Goal: Task Accomplishment & Management: Complete application form

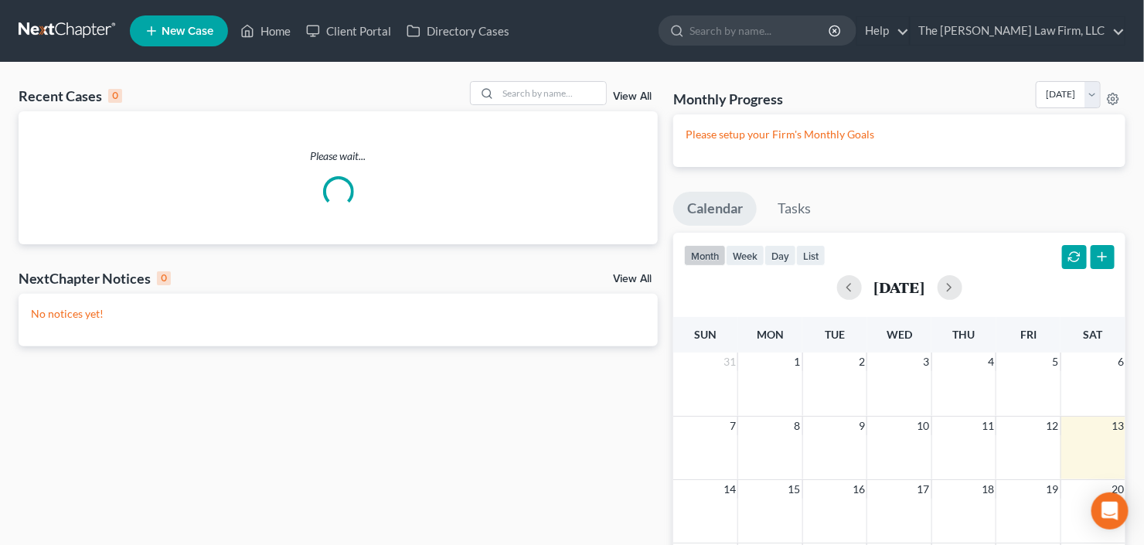
click at [183, 35] on span "New Case" at bounding box center [188, 32] width 52 height 12
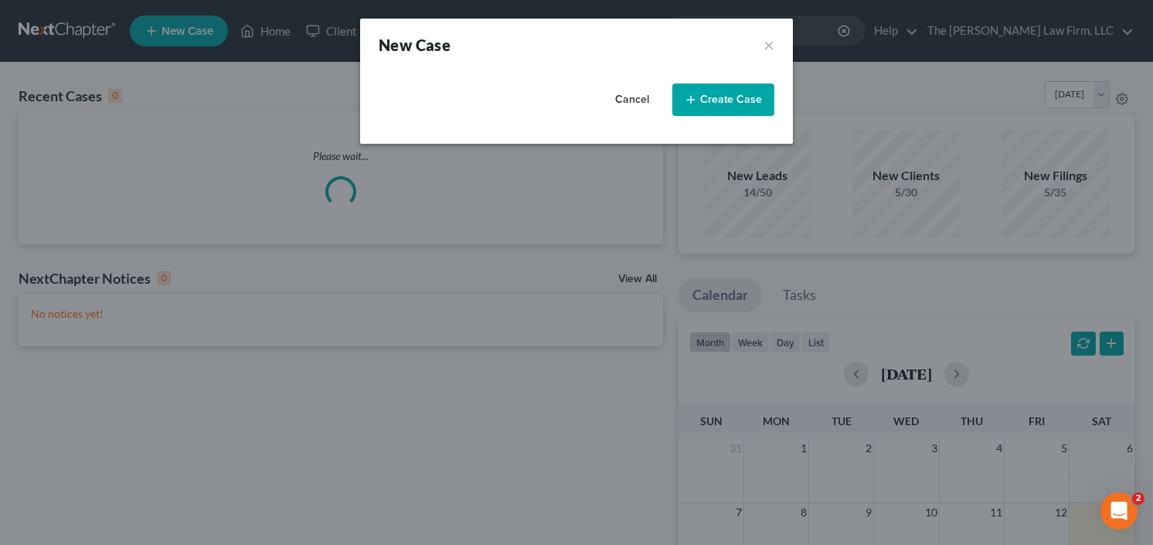
select select "19"
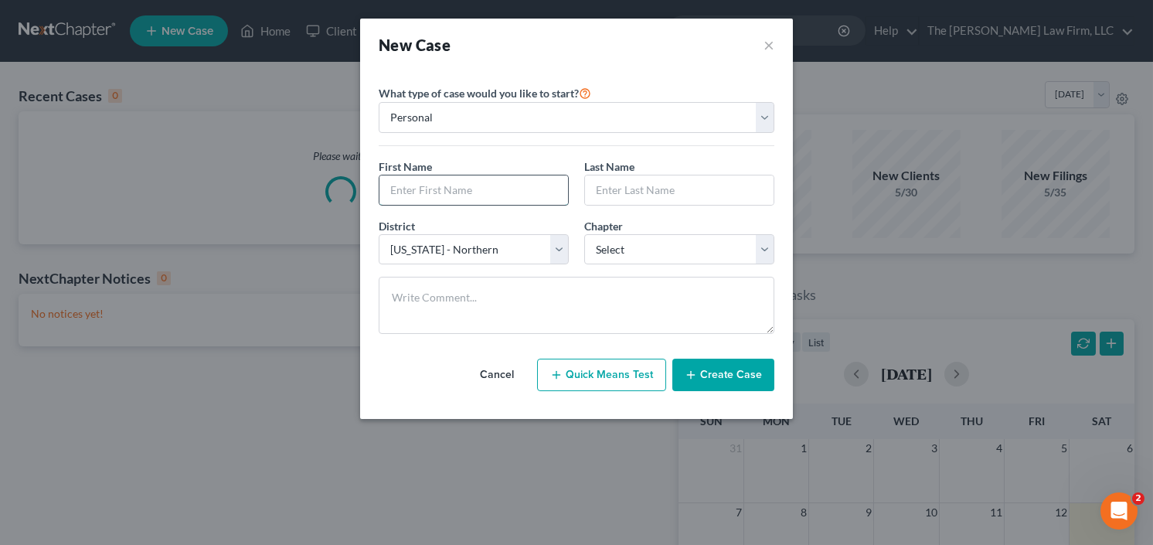
click at [467, 203] on input "text" at bounding box center [474, 189] width 189 height 29
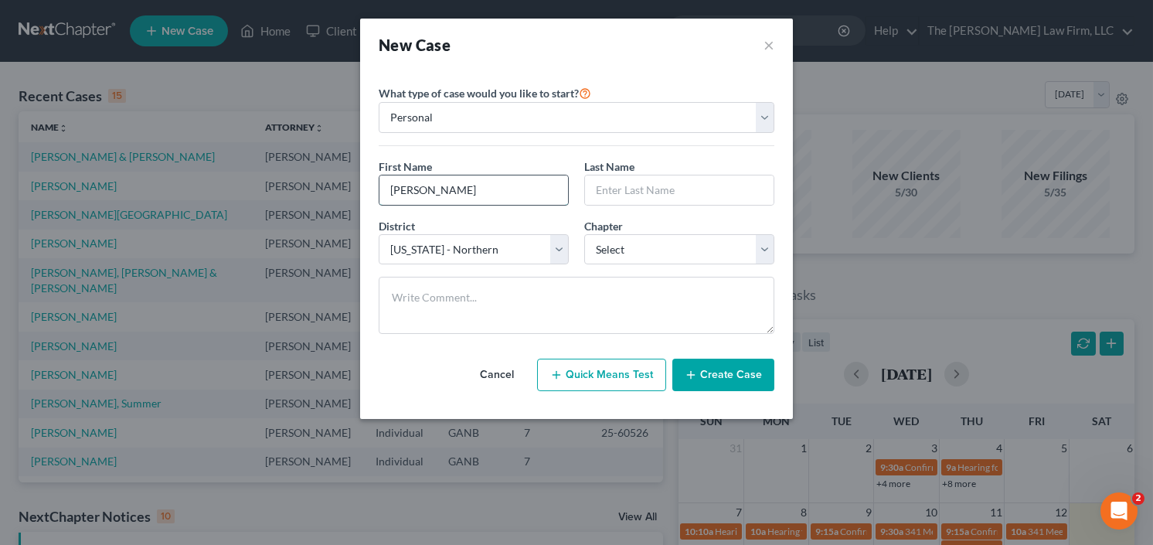
type input "Lorraine"
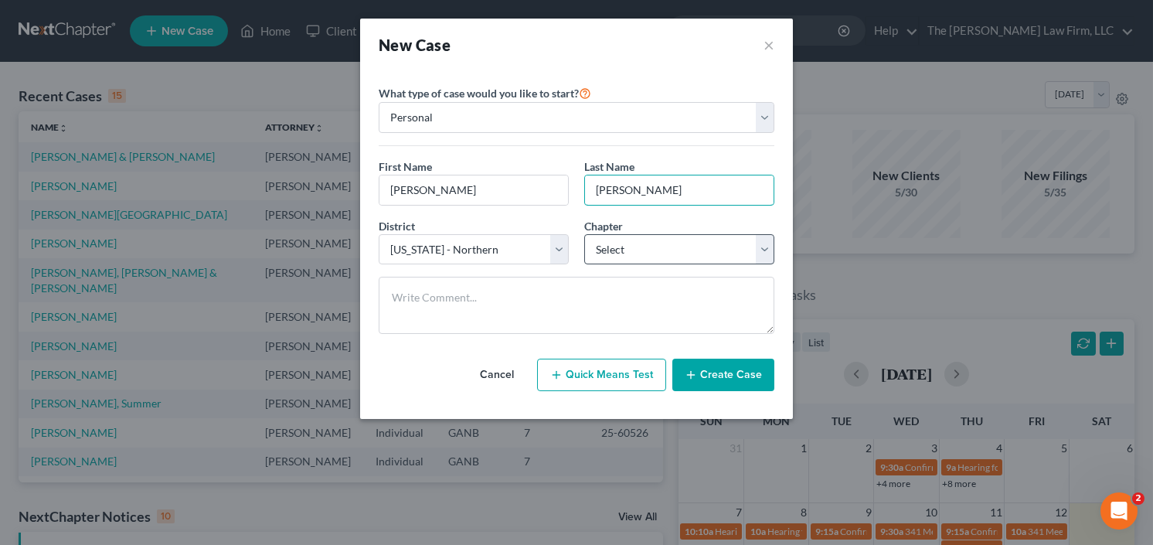
type input "Barber"
click at [657, 249] on select "Select 7 11 12 13" at bounding box center [679, 249] width 190 height 31
select select "0"
click at [584, 234] on select "Select 7 11 12 13" at bounding box center [679, 249] width 190 height 31
click at [702, 366] on button "Create Case" at bounding box center [723, 375] width 102 height 32
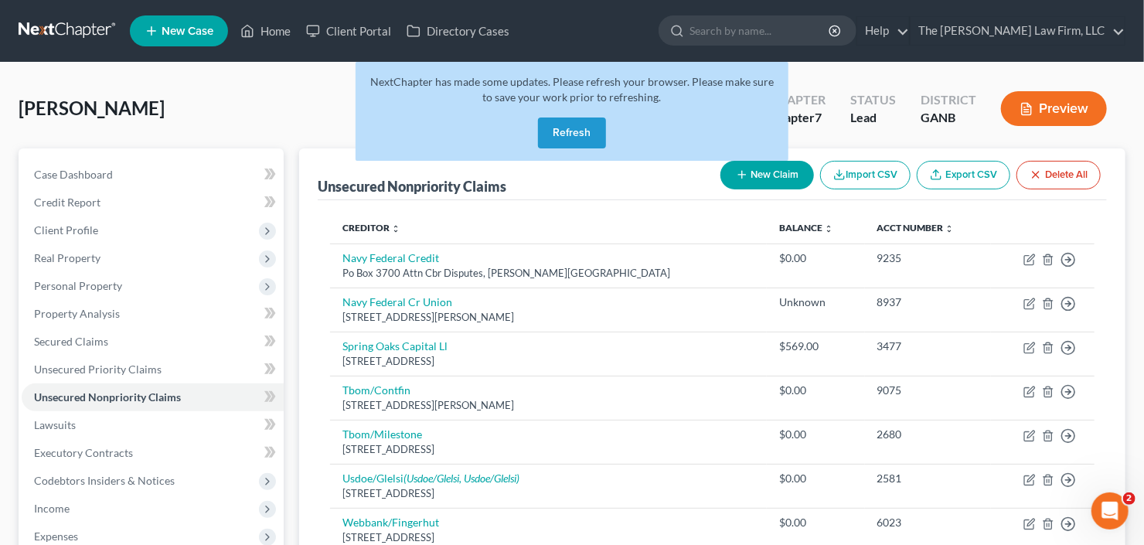
click at [552, 135] on button "Refresh" at bounding box center [572, 132] width 68 height 31
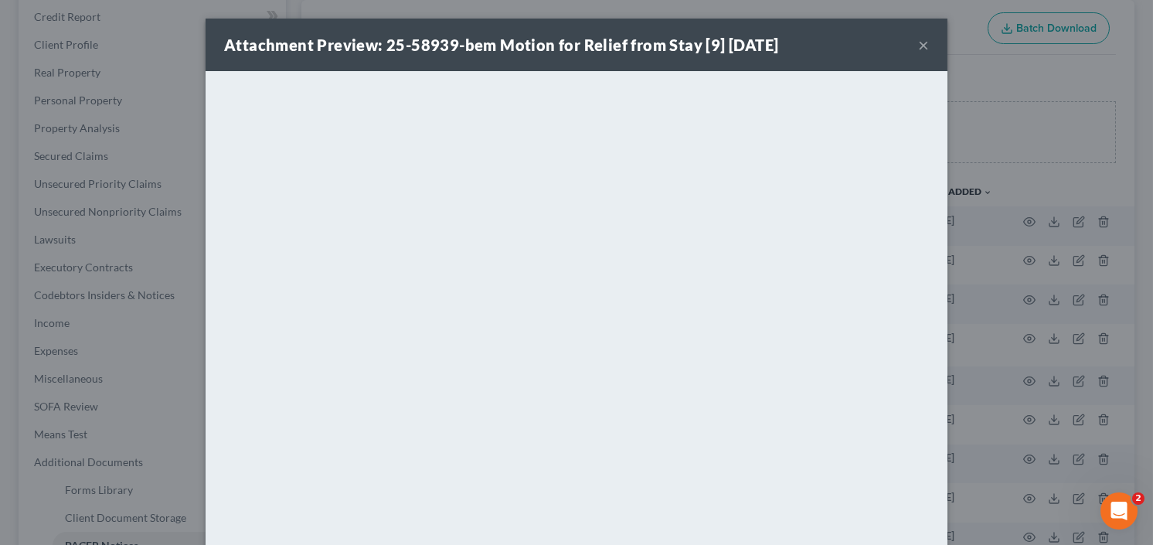
click at [913, 40] on div "Attachment Preview: 25-58939-bem Motion for Relief from Stay [9] 09/12/2025 ×" at bounding box center [577, 45] width 742 height 53
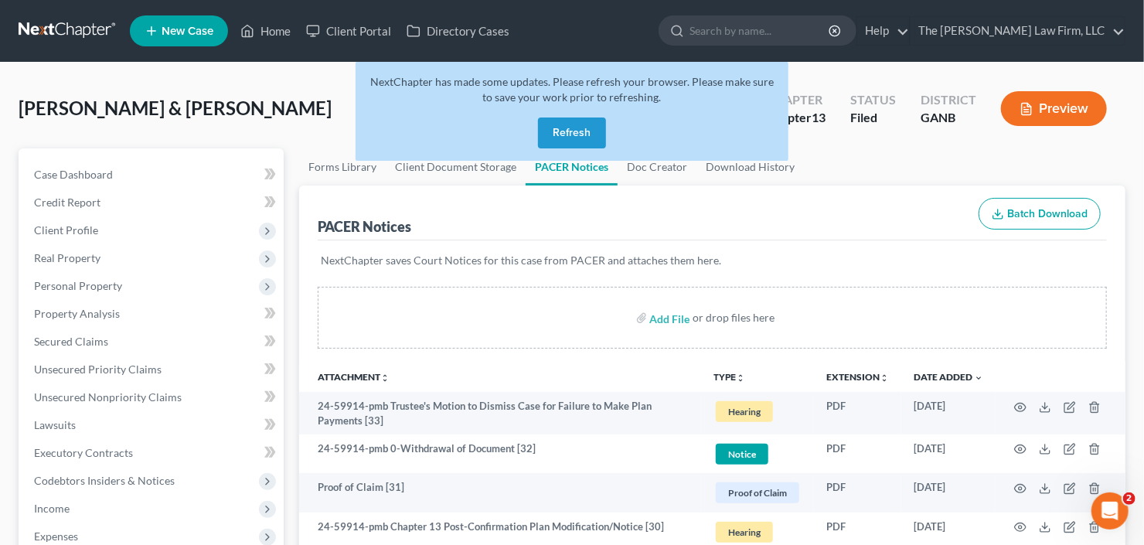
click at [559, 131] on button "Refresh" at bounding box center [572, 132] width 68 height 31
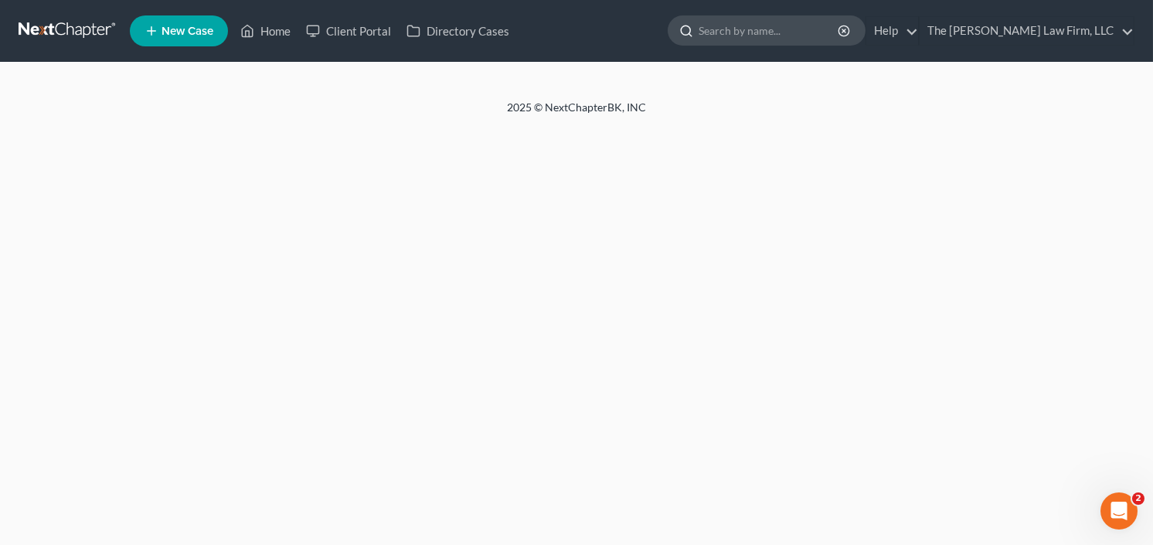
click at [802, 36] on input "search" at bounding box center [769, 30] width 141 height 29
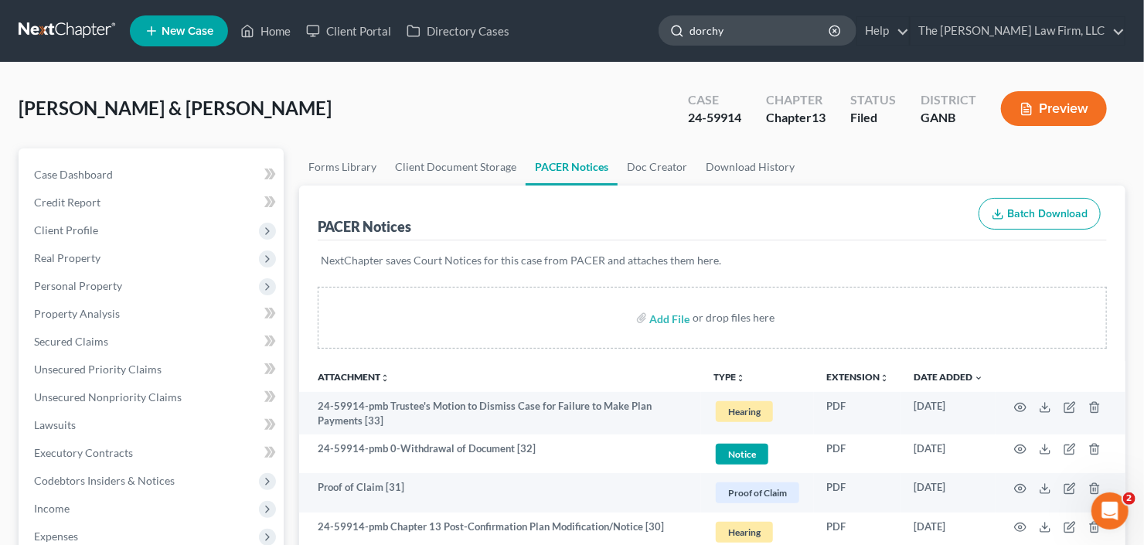
type input "dorchy"
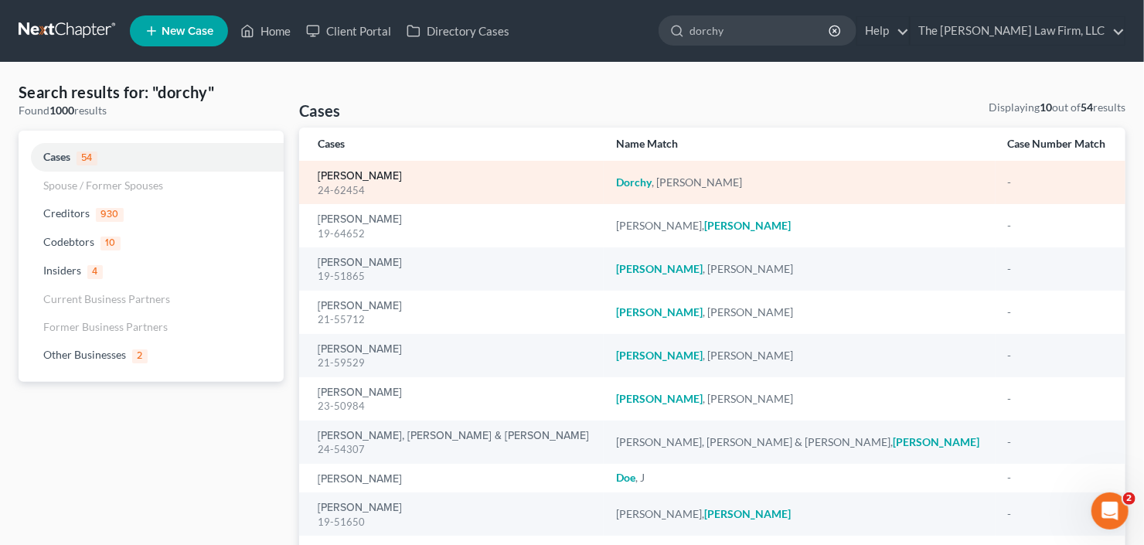
click at [378, 175] on link "[PERSON_NAME]" at bounding box center [360, 176] width 84 height 11
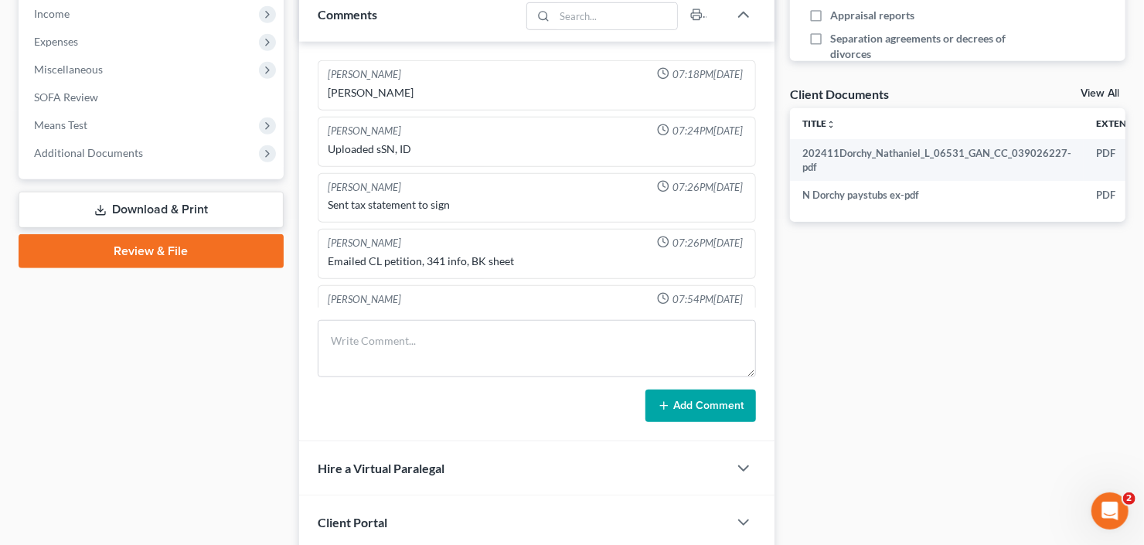
scroll to position [25, 0]
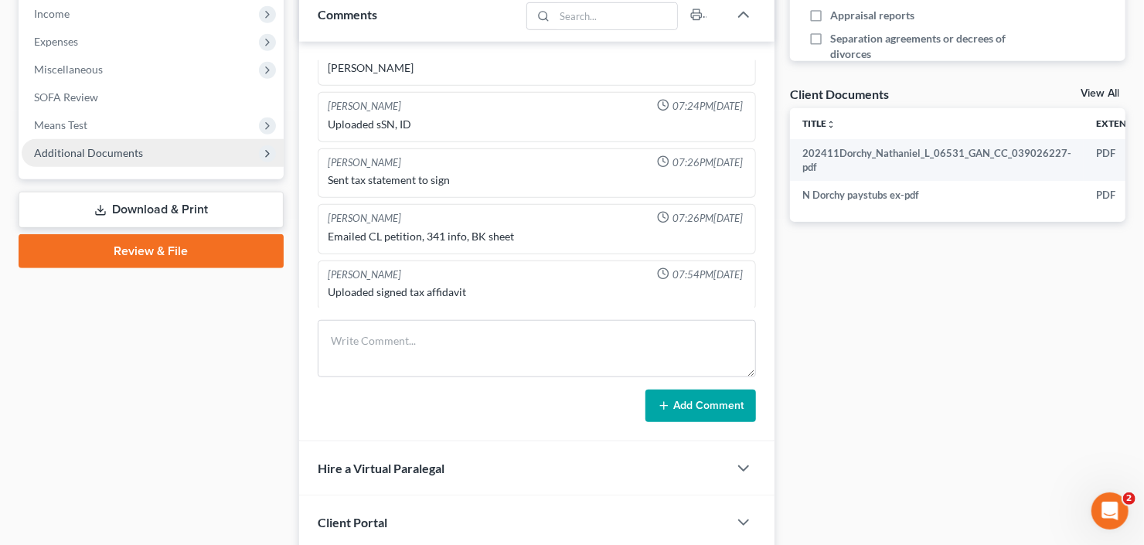
click at [77, 150] on span "Additional Documents" at bounding box center [88, 152] width 109 height 13
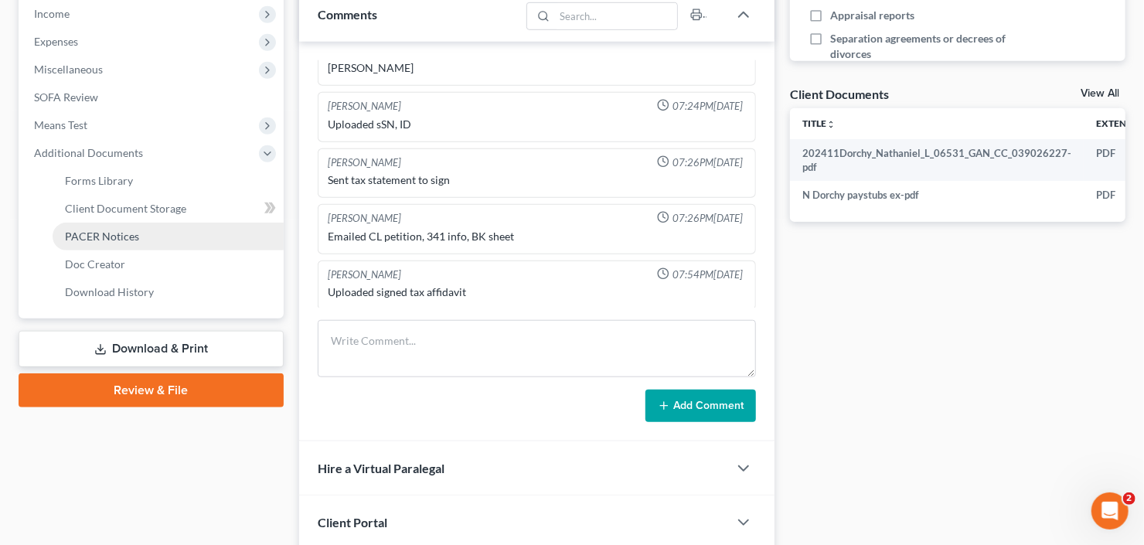
click at [94, 239] on span "PACER Notices" at bounding box center [102, 236] width 74 height 13
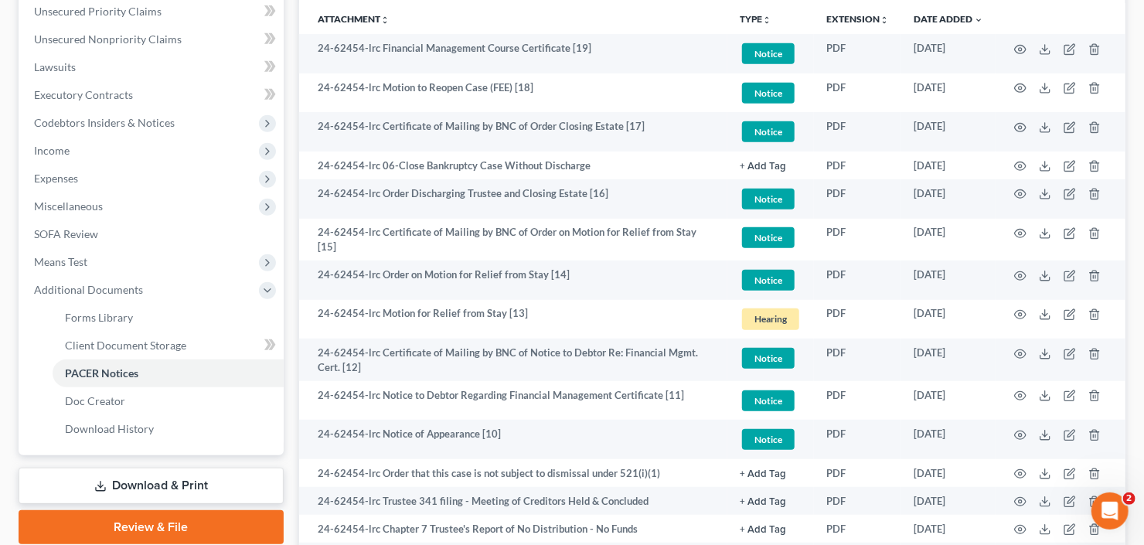
scroll to position [433, 0]
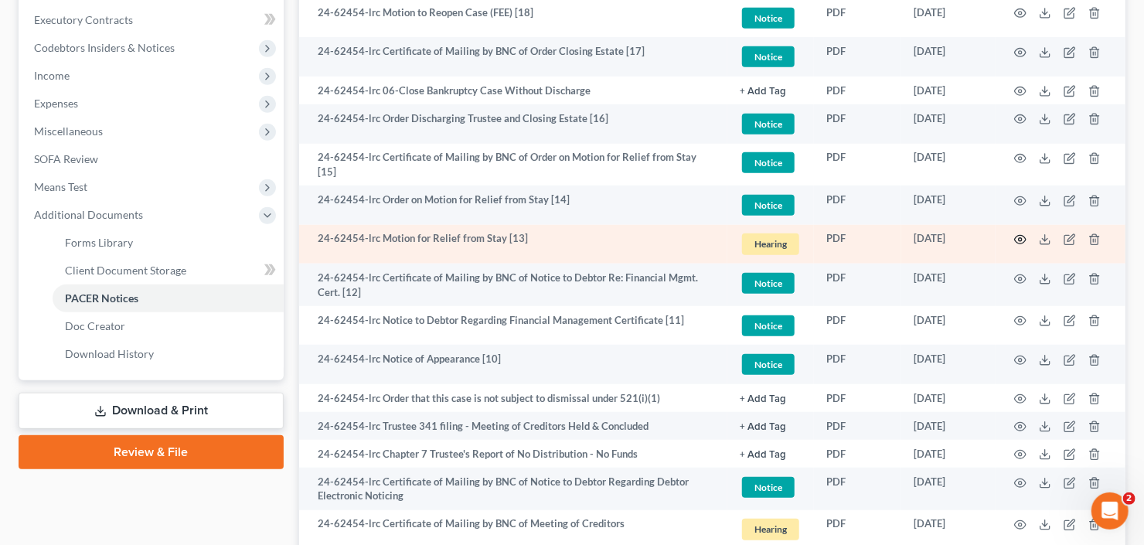
click at [1020, 233] on icon "button" at bounding box center [1020, 239] width 12 height 12
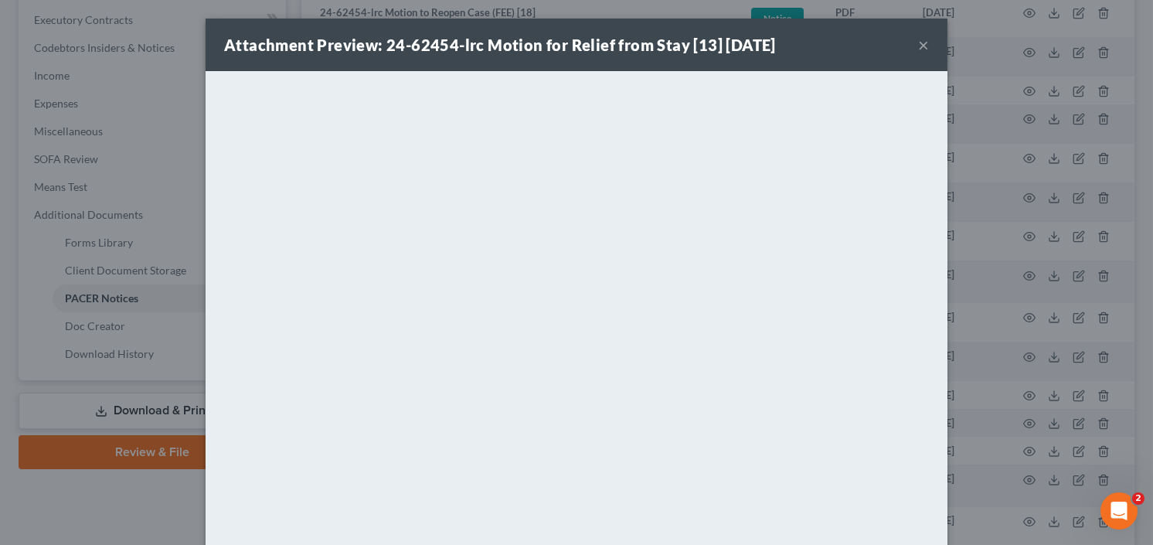
click at [919, 41] on button "×" at bounding box center [923, 45] width 11 height 19
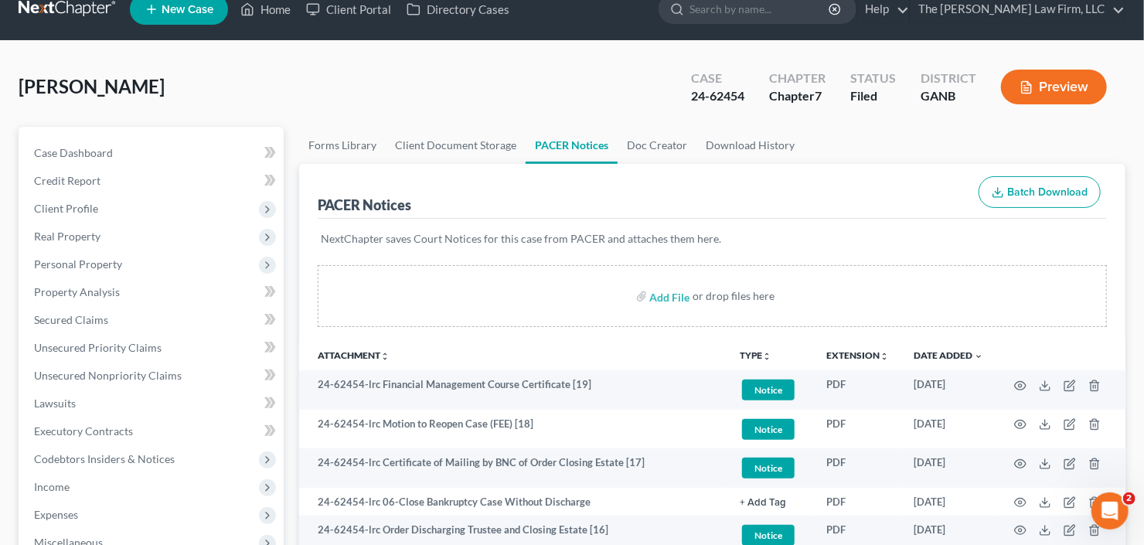
scroll to position [0, 0]
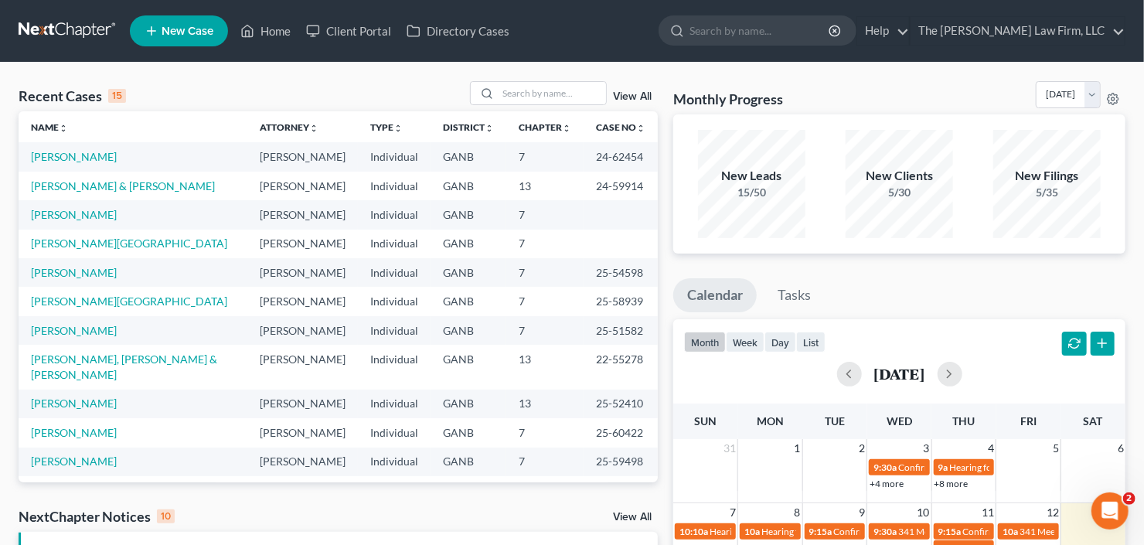
click at [169, 26] on span "New Case" at bounding box center [188, 32] width 52 height 12
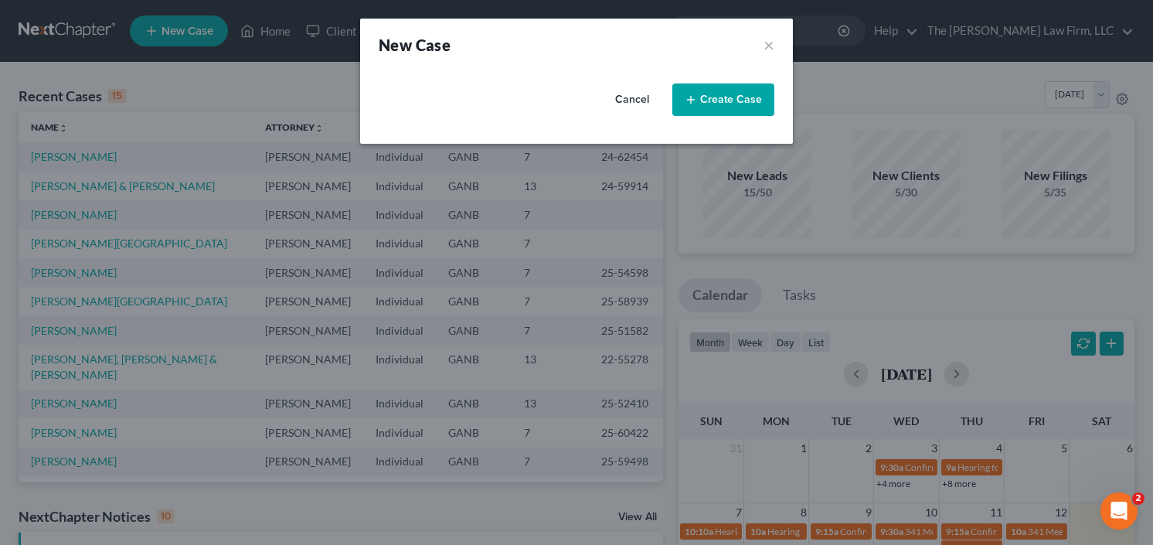
select select "19"
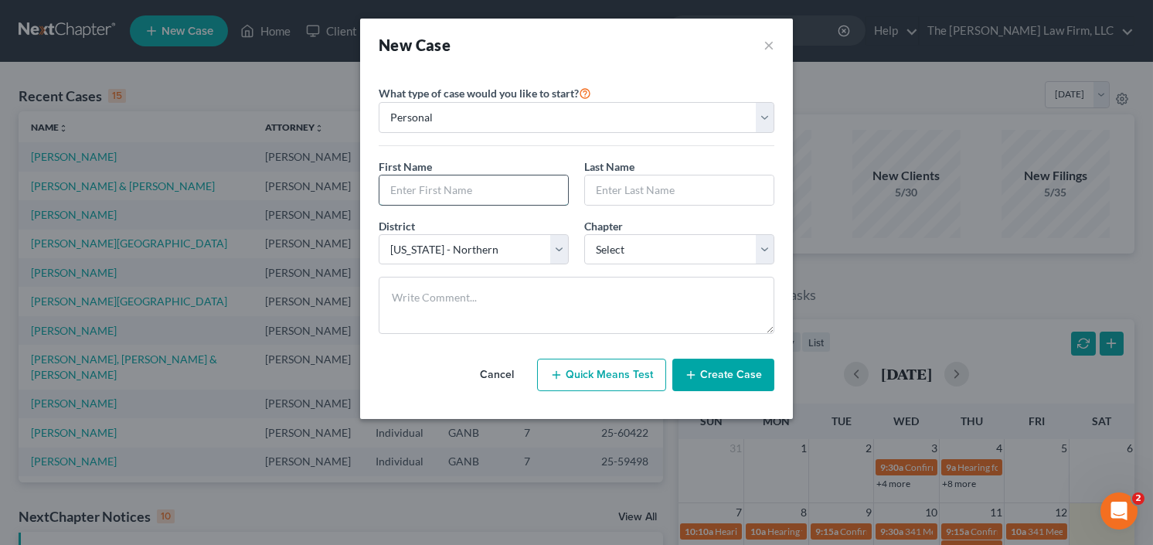
click at [508, 190] on input "text" at bounding box center [474, 189] width 189 height 29
type input "Sequitta"
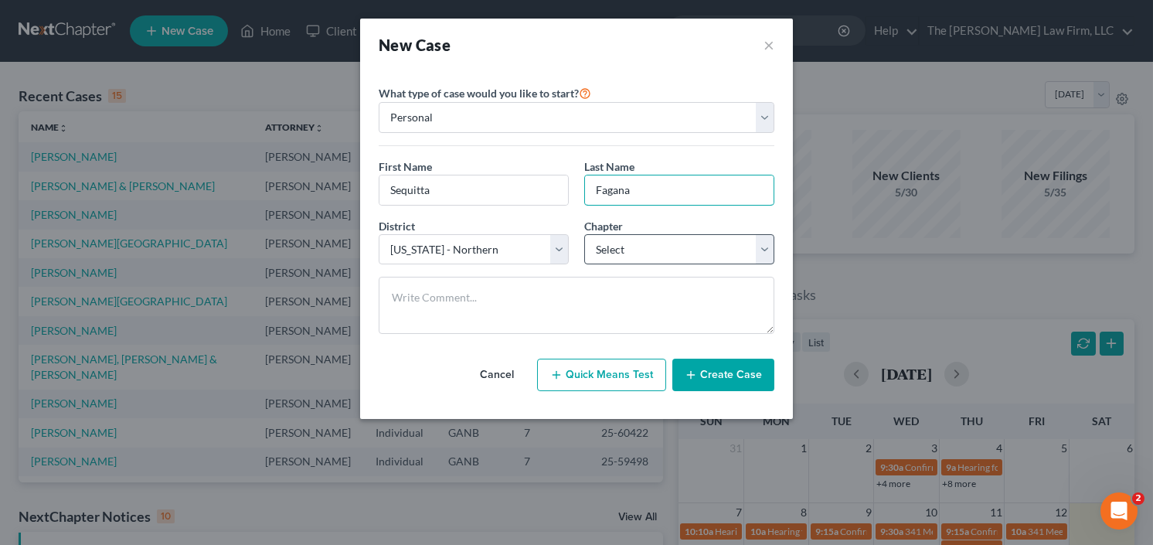
type input "Fagana"
click at [673, 242] on select "Select 7 11 12 13" at bounding box center [679, 249] width 190 height 31
select select "3"
click at [584, 234] on select "Select 7 11 12 13" at bounding box center [679, 249] width 190 height 31
click at [719, 367] on button "Create Case" at bounding box center [723, 375] width 102 height 32
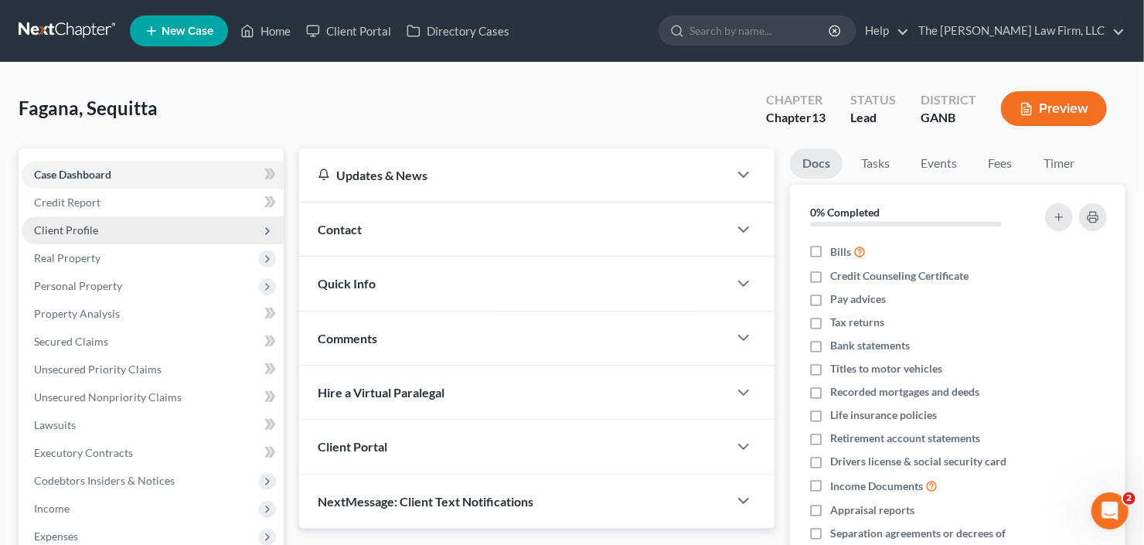
click at [60, 237] on span "Client Profile" at bounding box center [153, 230] width 262 height 28
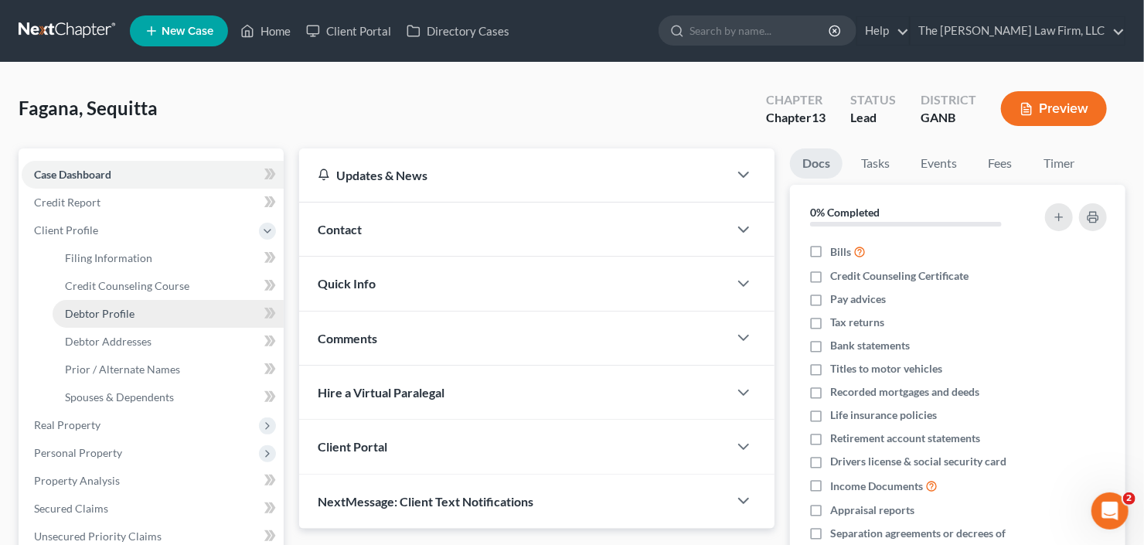
click at [80, 307] on span "Debtor Profile" at bounding box center [100, 313] width 70 height 13
select select "0"
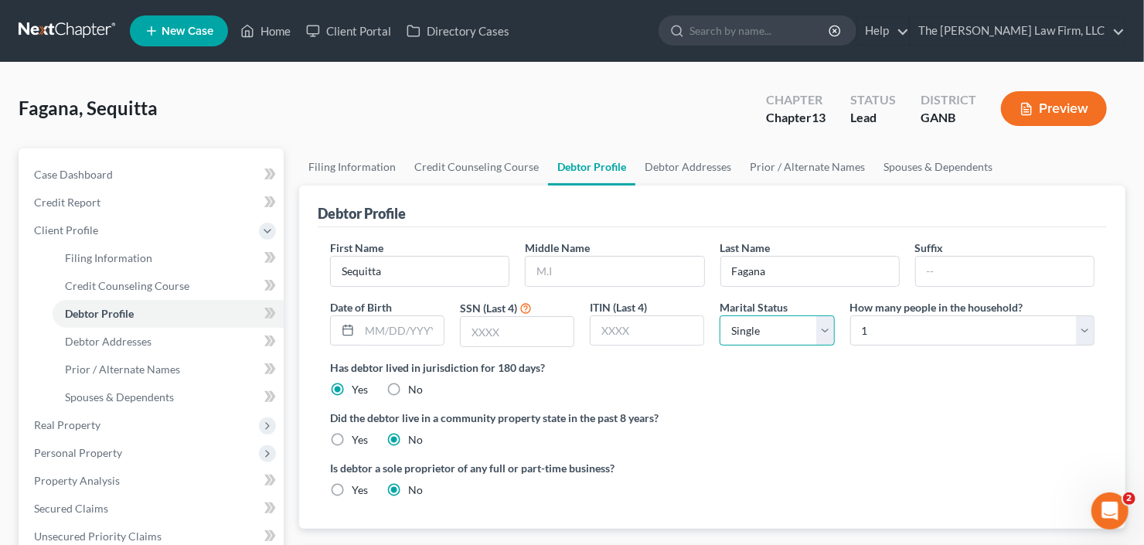
click at [781, 335] on select "Select Single Married Separated Divorced Widowed" at bounding box center [777, 330] width 114 height 31
select select "1"
click at [720, 315] on select "Select Single Married Separated Divorced Widowed" at bounding box center [777, 330] width 114 height 31
click at [979, 331] on select "Select 1 2 3 4 5 6 7 8 9 10 11 12 13 14 15 16 17 18 19 20" at bounding box center [972, 330] width 244 height 31
select select "3"
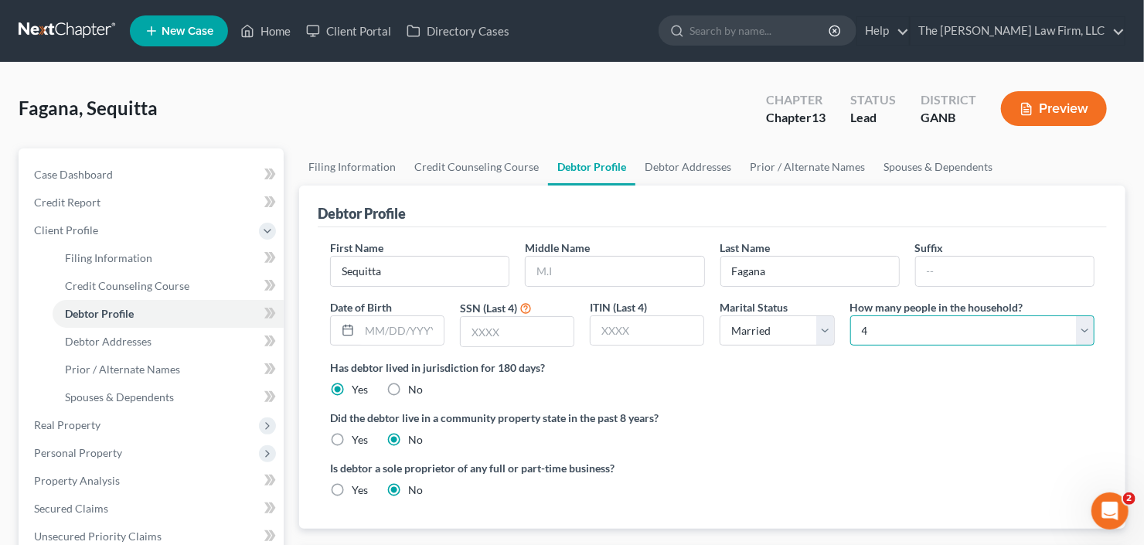
click at [850, 315] on select "Select 1 2 3 4 5 6 7 8 9 10 11 12 13 14 15 16 17 18 19 20" at bounding box center [972, 330] width 244 height 31
click at [106, 346] on span "Debtor Addresses" at bounding box center [108, 341] width 87 height 13
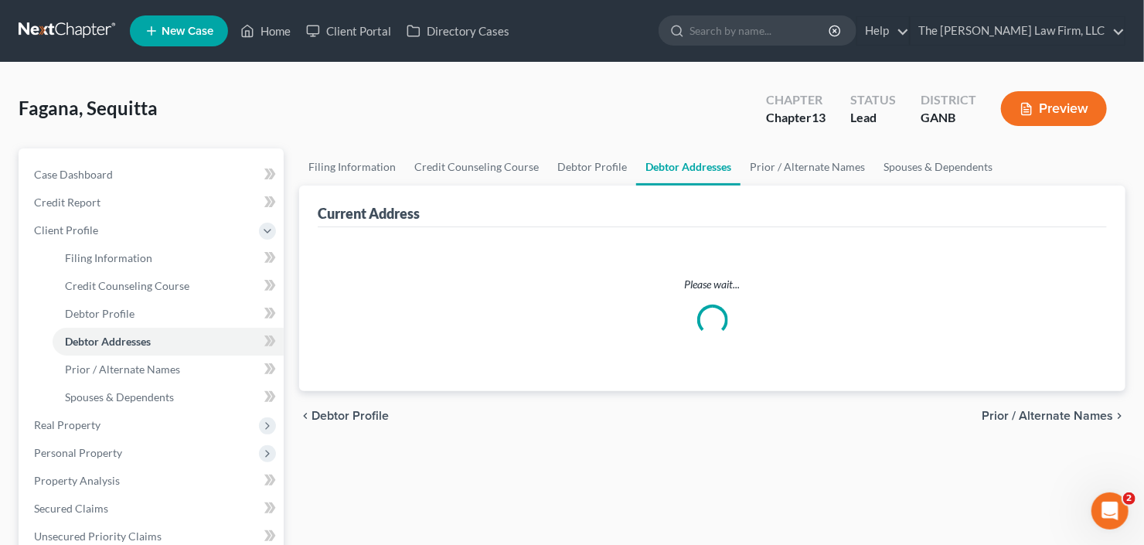
select select "0"
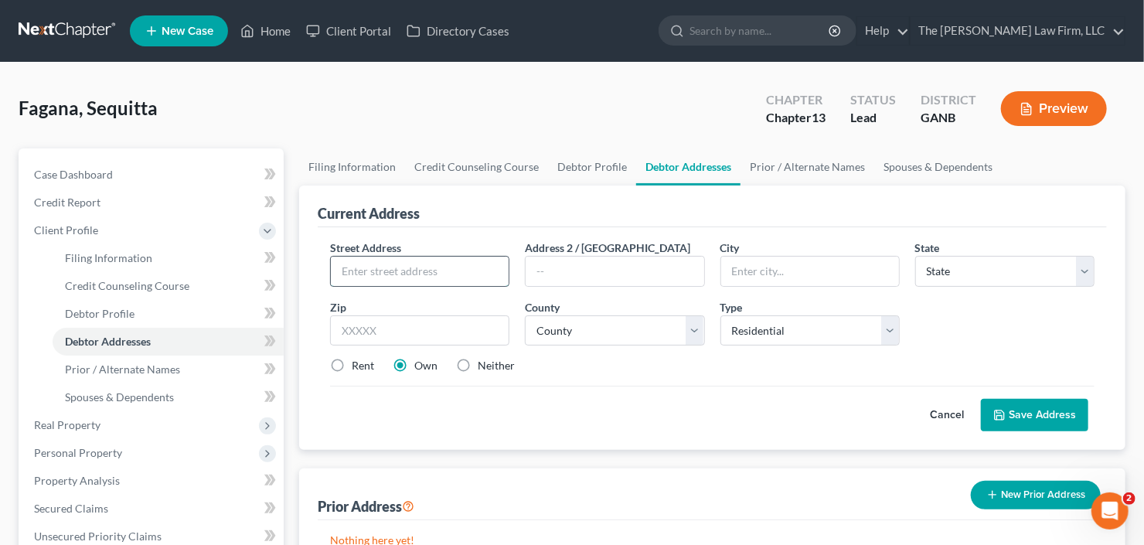
click at [410, 276] on input "text" at bounding box center [420, 271] width 178 height 29
type input "125 Osier Drive"
type input "30252"
type input "Mcdonough"
select select "10"
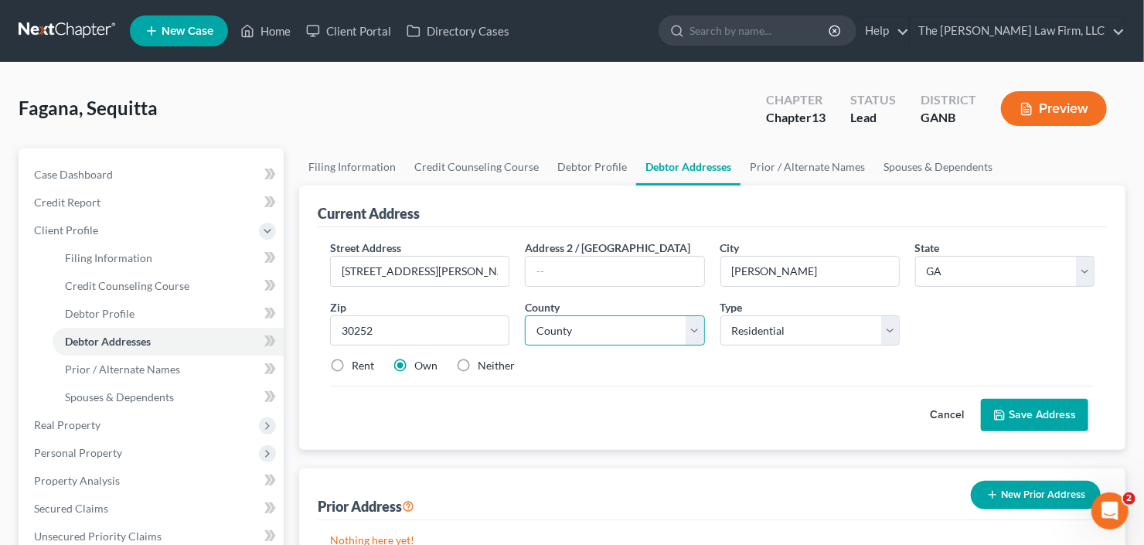
click at [639, 333] on select "County Appling County Atkinson County Bacon County Baker County Baldwin County …" at bounding box center [614, 330] width 179 height 31
click at [525, 315] on select "County Appling County Atkinson County Bacon County Baker County Baldwin County …" at bounding box center [614, 330] width 179 height 31
drag, startPoint x: 581, startPoint y: 318, endPoint x: 586, endPoint y: 326, distance: 9.0
click at [586, 325] on select "County Appling County Atkinson County Bacon County Baker County Baldwin County …" at bounding box center [614, 330] width 179 height 31
select select "74"
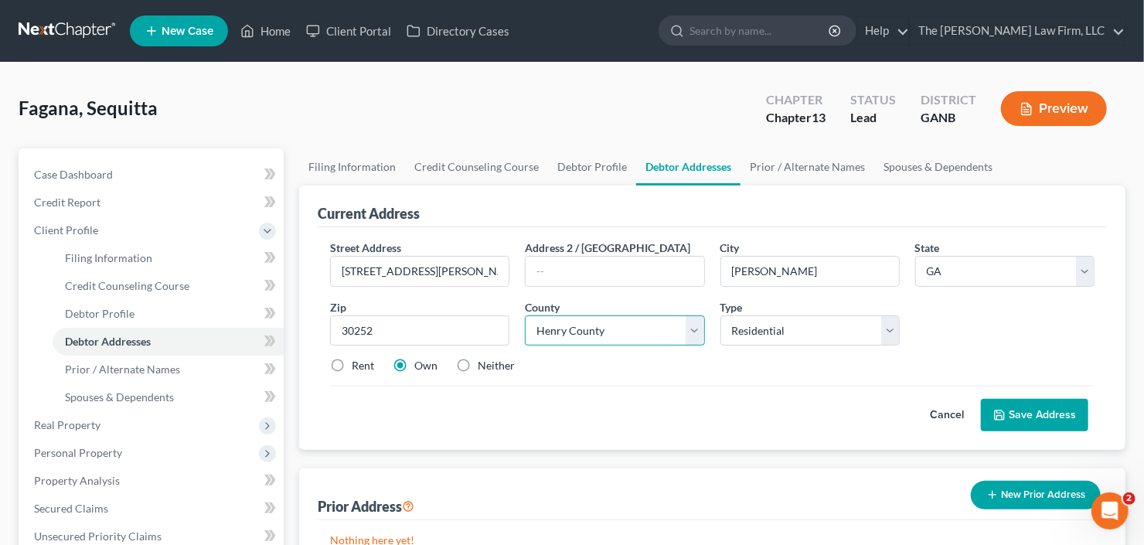
click at [525, 315] on select "County Appling County Atkinson County Bacon County Baker County Baldwin County …" at bounding box center [614, 330] width 179 height 31
click at [1043, 403] on button "Save Address" at bounding box center [1034, 415] width 107 height 32
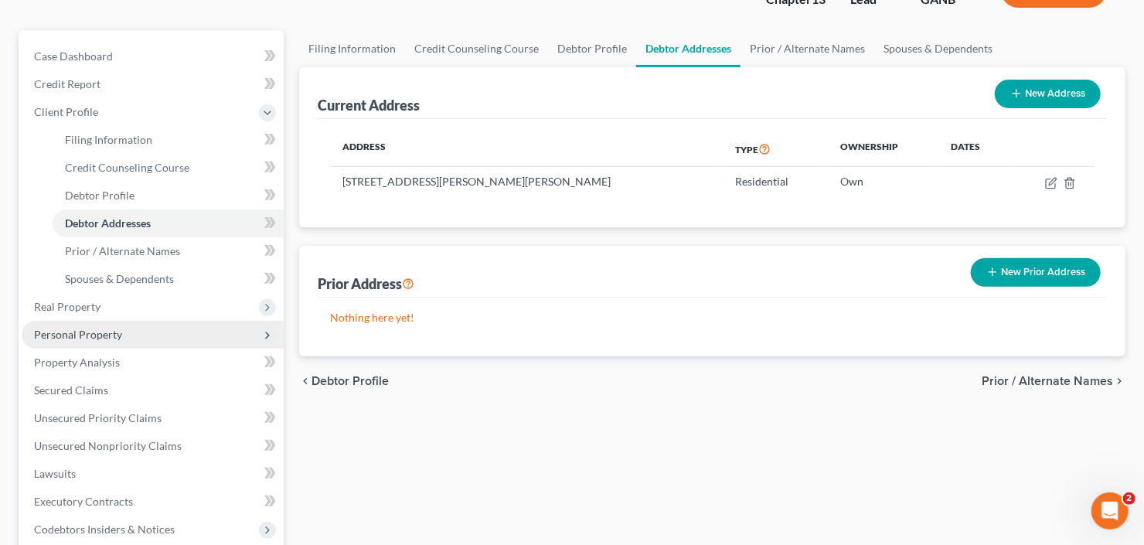
scroll to position [124, 0]
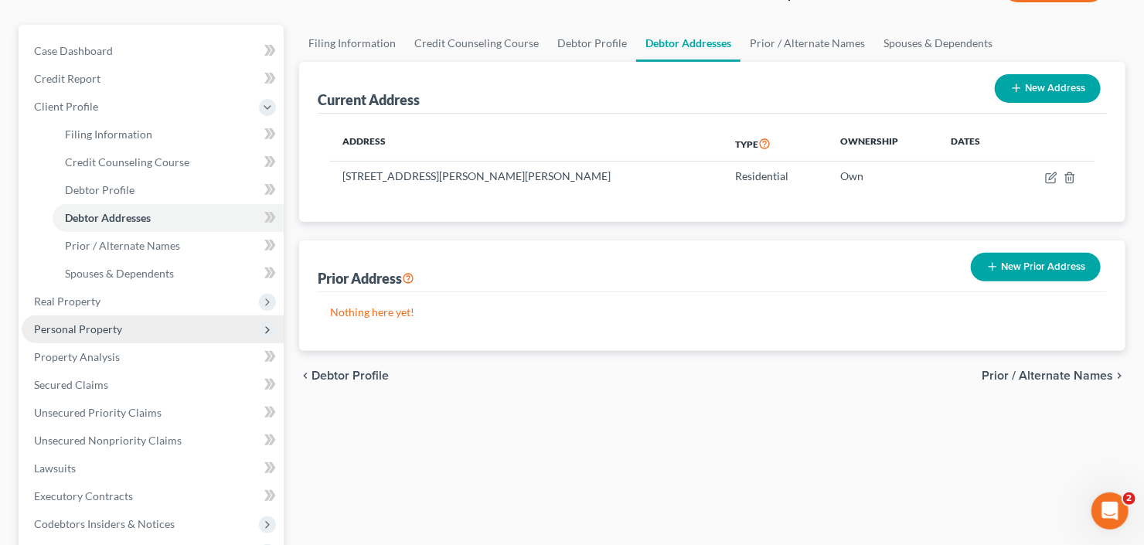
click at [102, 315] on span "Personal Property" at bounding box center [153, 329] width 262 height 28
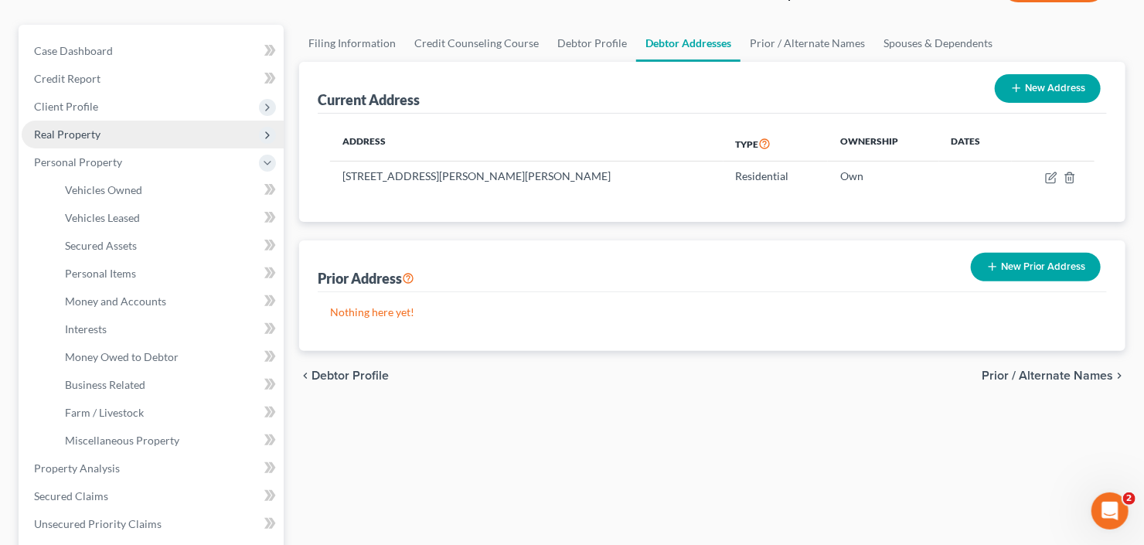
click at [150, 132] on span "Real Property" at bounding box center [153, 135] width 262 height 28
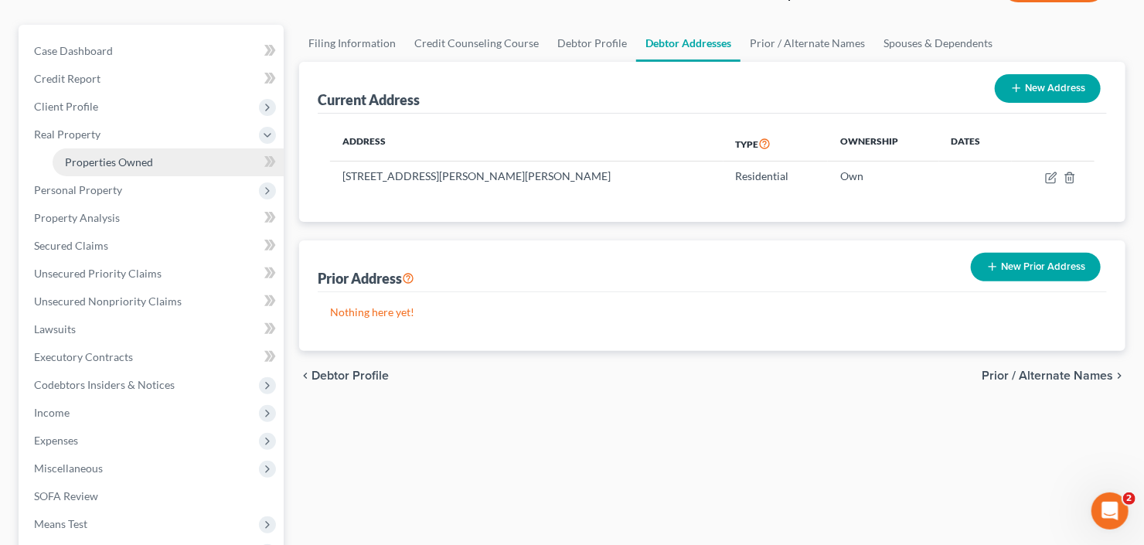
click at [145, 155] on span "Properties Owned" at bounding box center [109, 161] width 88 height 13
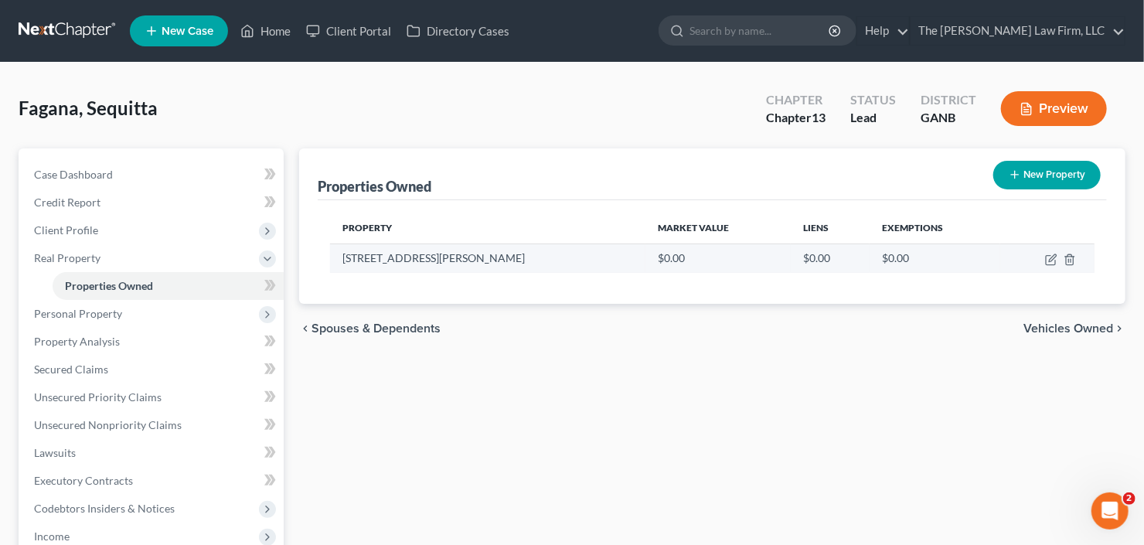
click at [1063, 254] on td at bounding box center [1047, 257] width 94 height 29
click at [1046, 258] on icon "button" at bounding box center [1051, 260] width 12 height 12
select select "10"
select select "74"
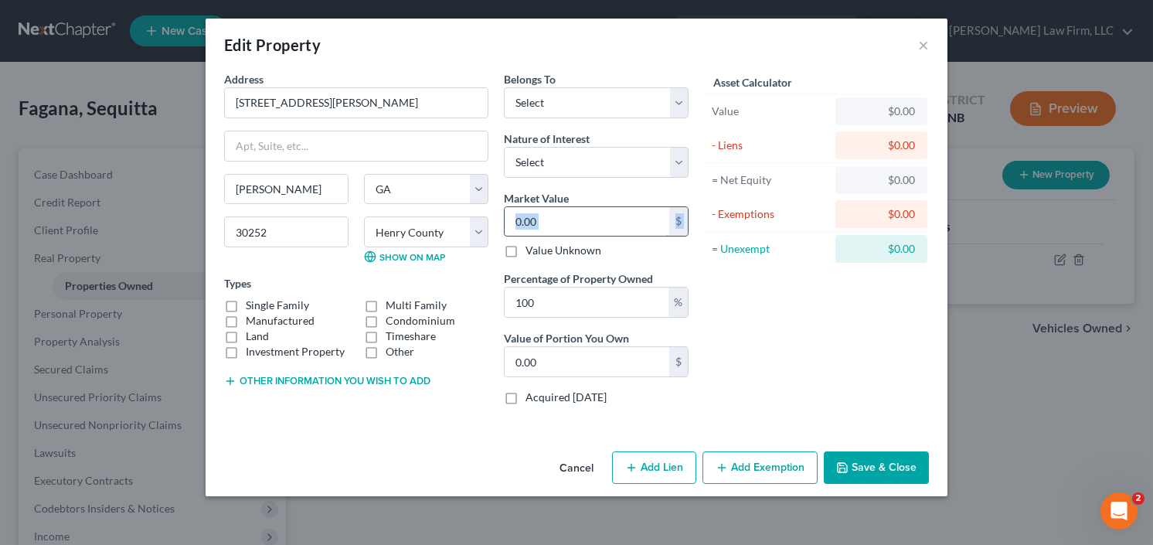
drag, startPoint x: 571, startPoint y: 236, endPoint x: 567, endPoint y: 229, distance: 8.4
click at [571, 234] on div "Market Value 0.00 $ Value Unknown" at bounding box center [596, 224] width 185 height 69
drag, startPoint x: 226, startPoint y: 305, endPoint x: 384, endPoint y: 251, distance: 167.4
click at [246, 305] on label "Single Family" at bounding box center [277, 305] width 63 height 15
click at [252, 305] on input "Single Family" at bounding box center [257, 303] width 10 height 10
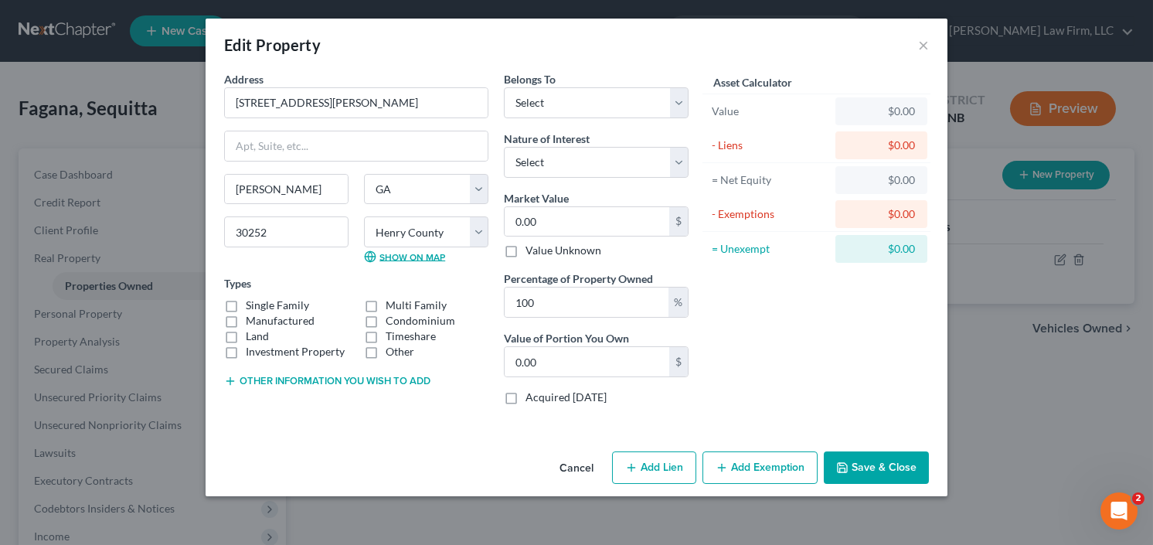
checkbox input "true"
click at [535, 219] on input "0.00" at bounding box center [587, 221] width 165 height 29
type input "5"
type input "5.00"
type input "50"
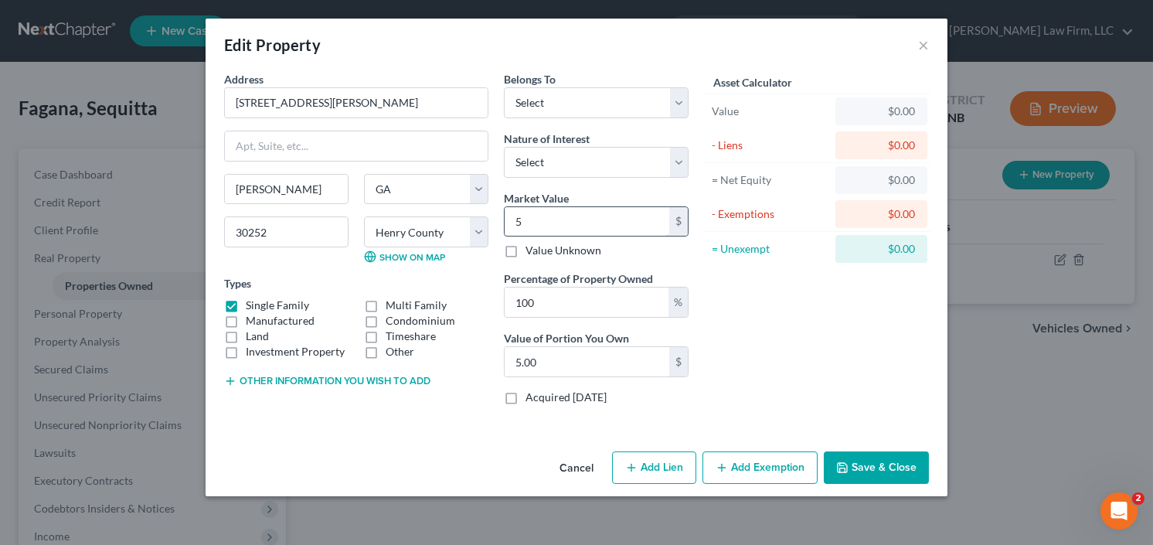
type input "50.00"
type input "500"
type input "500.00"
type input "5009"
type input "5,009.00"
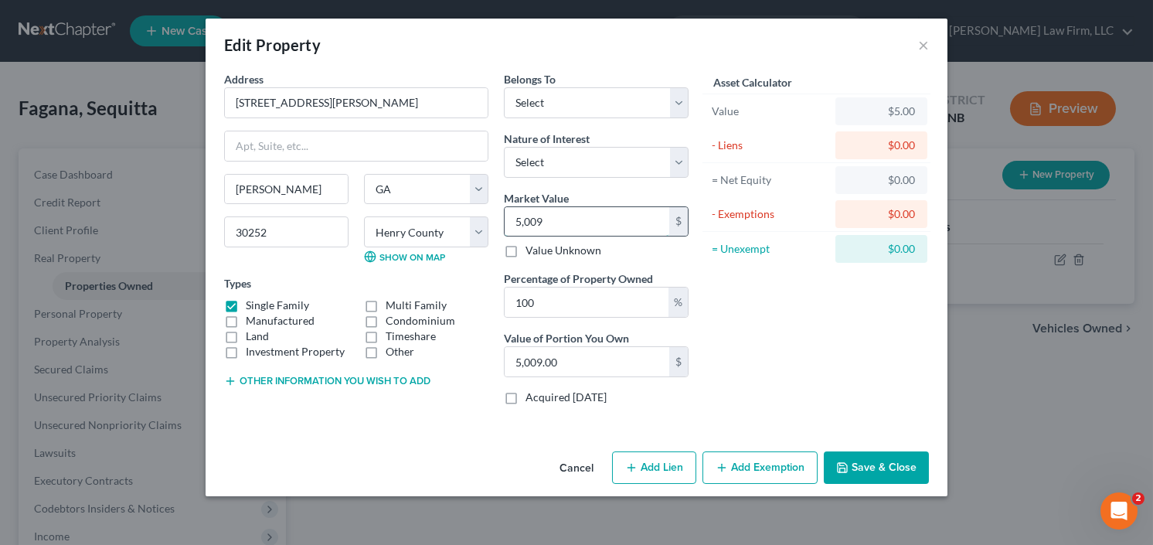
type input "5,0090"
type input "50,090.00"
type input "50,0900"
type input "500,900.00"
type input "500,900"
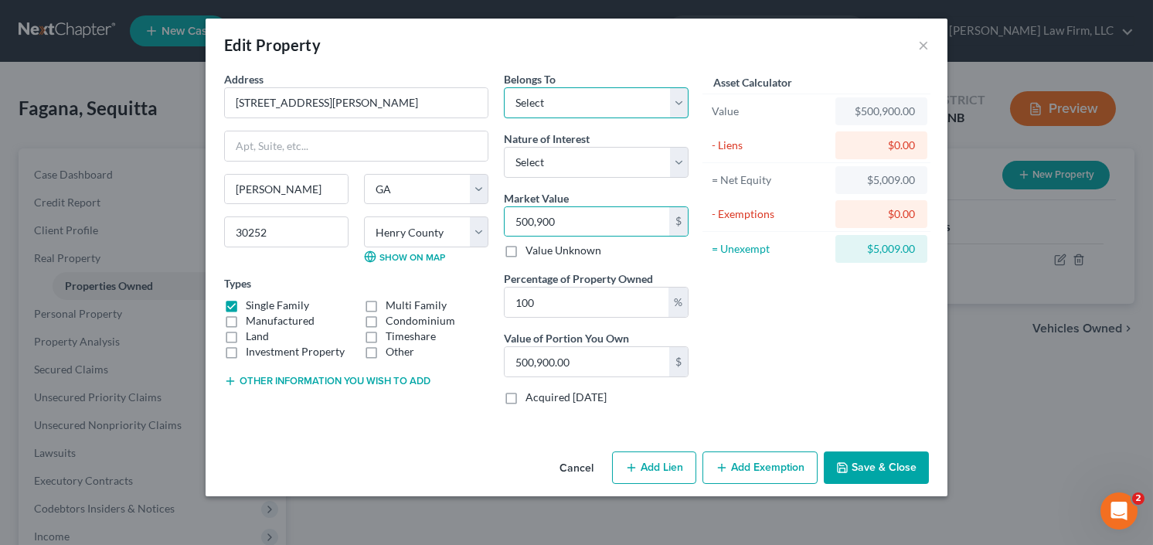
click at [597, 97] on select "Select Debtor 1 Only Debtor 2 Only Debtor 1 And Debtor 2 Only At Least One Of T…" at bounding box center [596, 102] width 185 height 31
select select "2"
click at [504, 87] on select "Select Debtor 1 Only Debtor 2 Only Debtor 1 And Debtor 2 Only At Least One Of T…" at bounding box center [596, 102] width 185 height 31
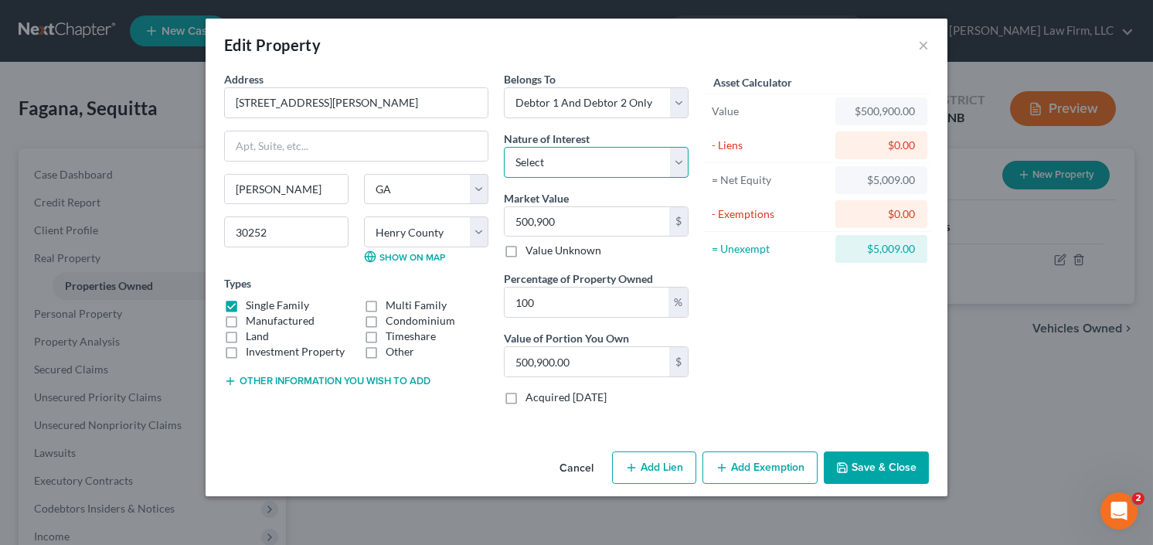
click at [588, 165] on select "Select Fee Simple Joint Tenant Life Estate Equitable Interest Future Interest T…" at bounding box center [596, 162] width 185 height 31
select select "0"
click at [504, 147] on select "Select Fee Simple Joint Tenant Life Estate Equitable Interest Future Interest T…" at bounding box center [596, 162] width 185 height 31
click at [882, 461] on button "Save & Close" at bounding box center [876, 467] width 105 height 32
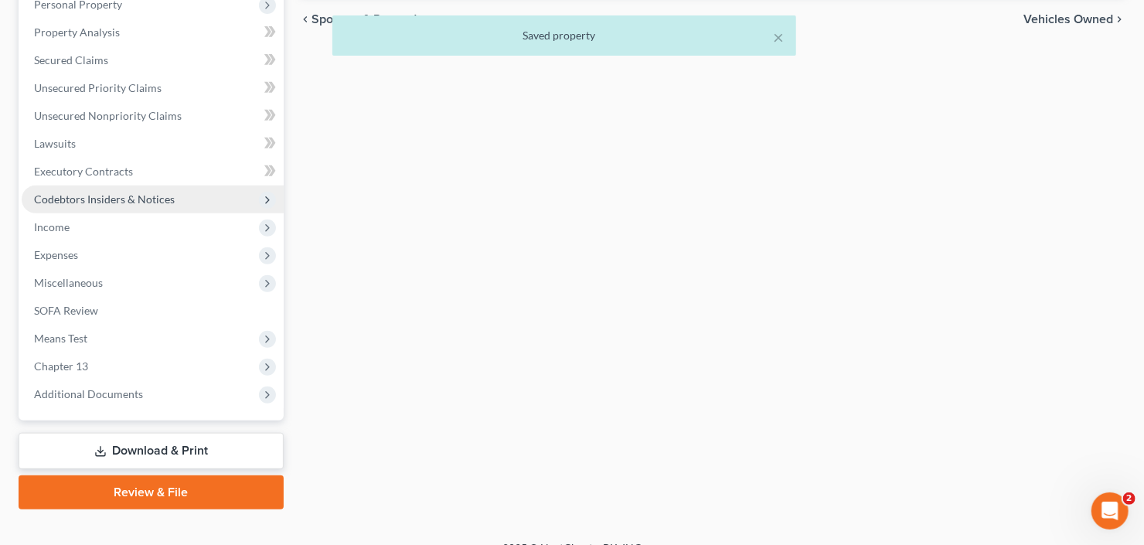
click at [91, 201] on span "Codebtors Insiders & Notices" at bounding box center [104, 198] width 141 height 13
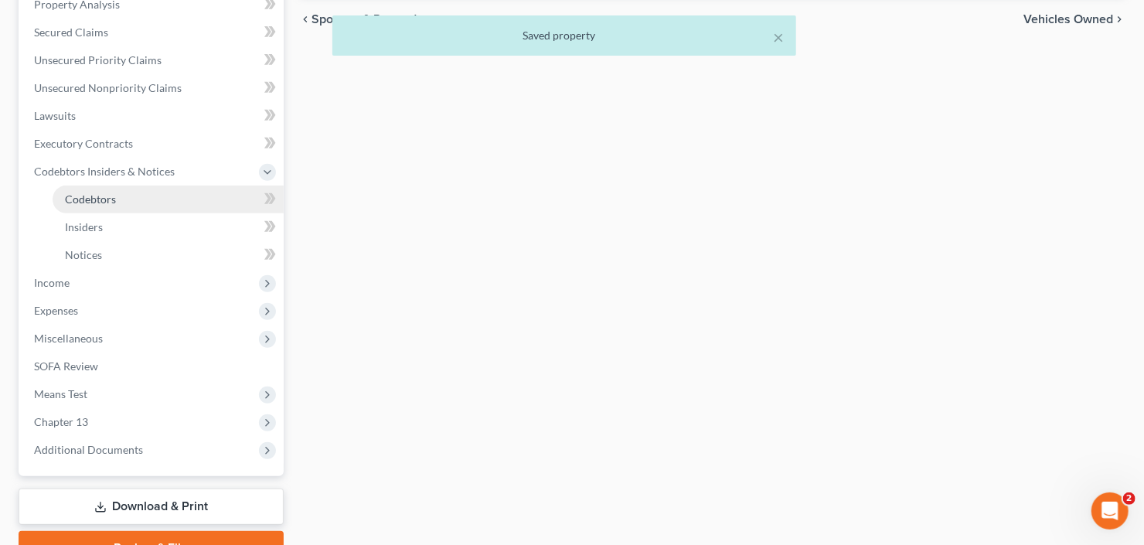
scroll to position [281, 0]
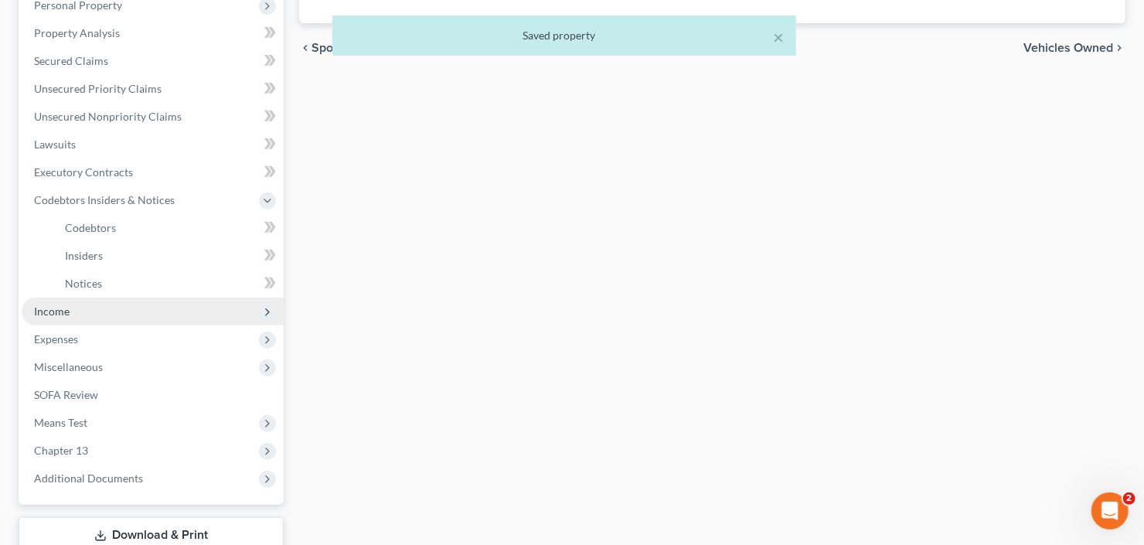
click at [87, 310] on span "Income" at bounding box center [153, 312] width 262 height 28
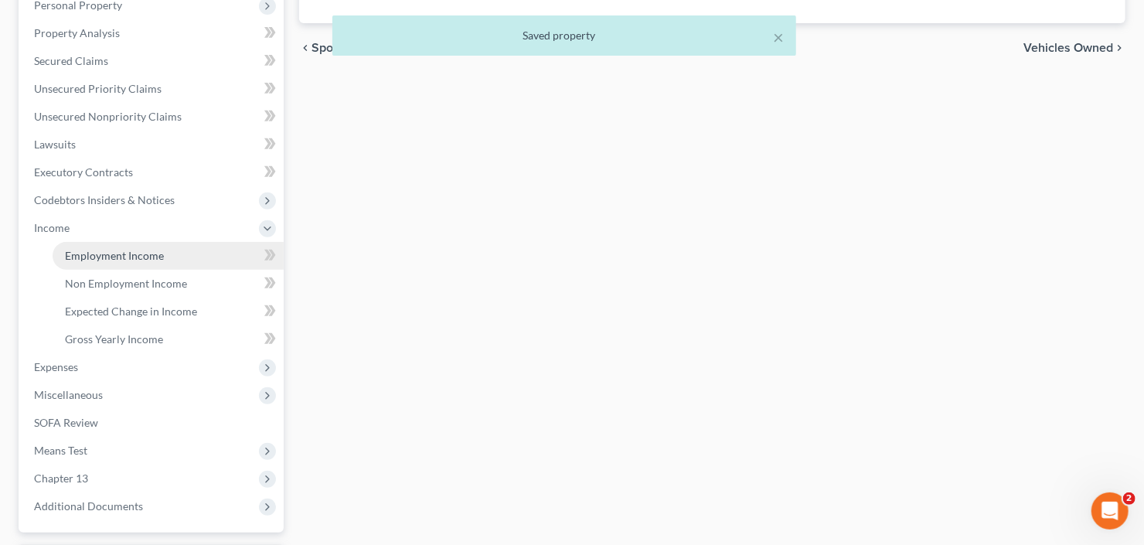
click at [136, 245] on link "Employment Income" at bounding box center [168, 256] width 231 height 28
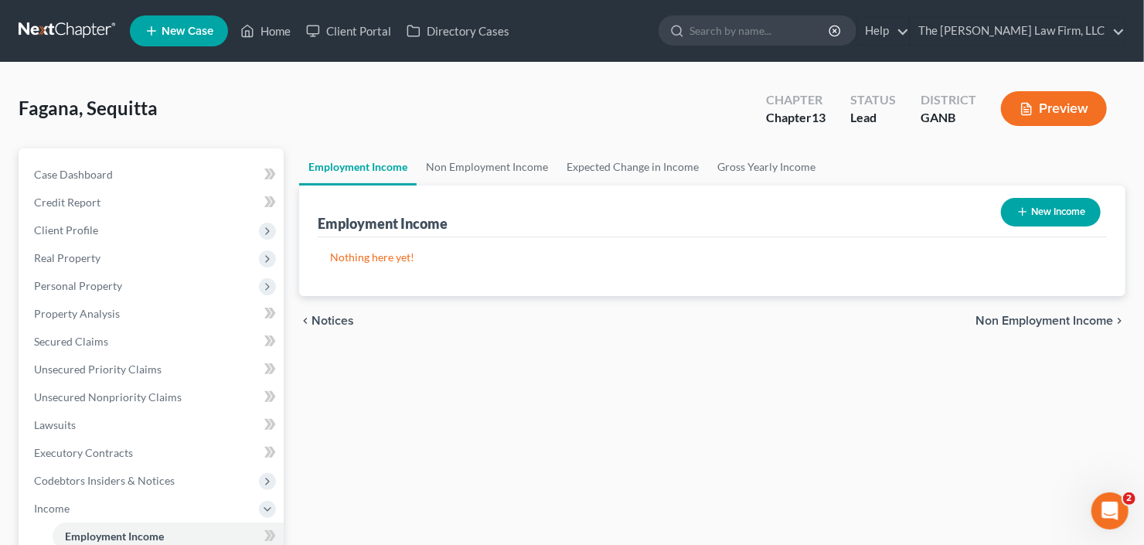
click at [1060, 205] on button "New Income" at bounding box center [1051, 212] width 100 height 29
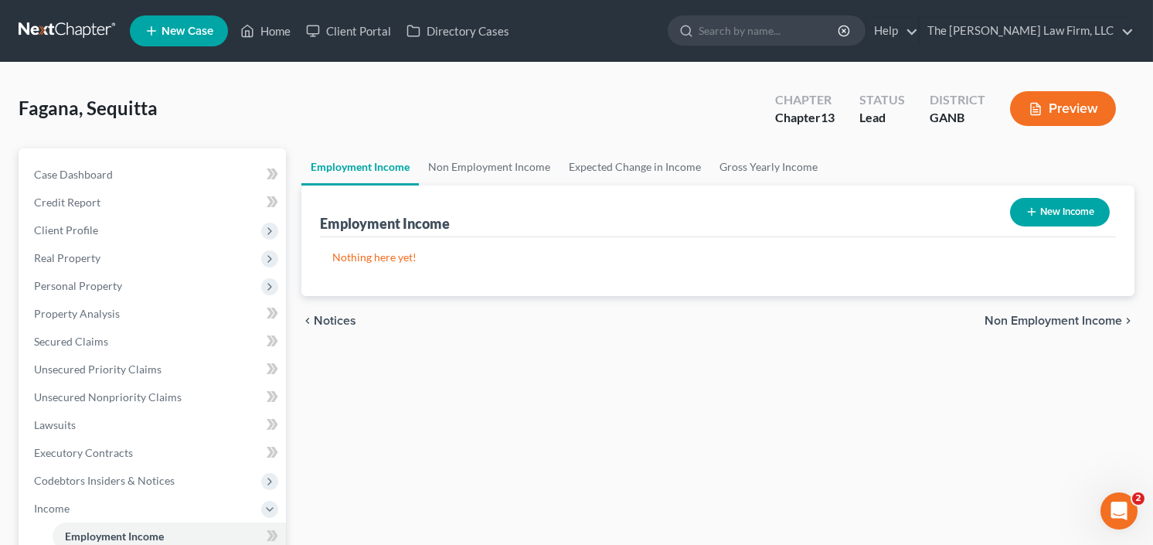
select select "0"
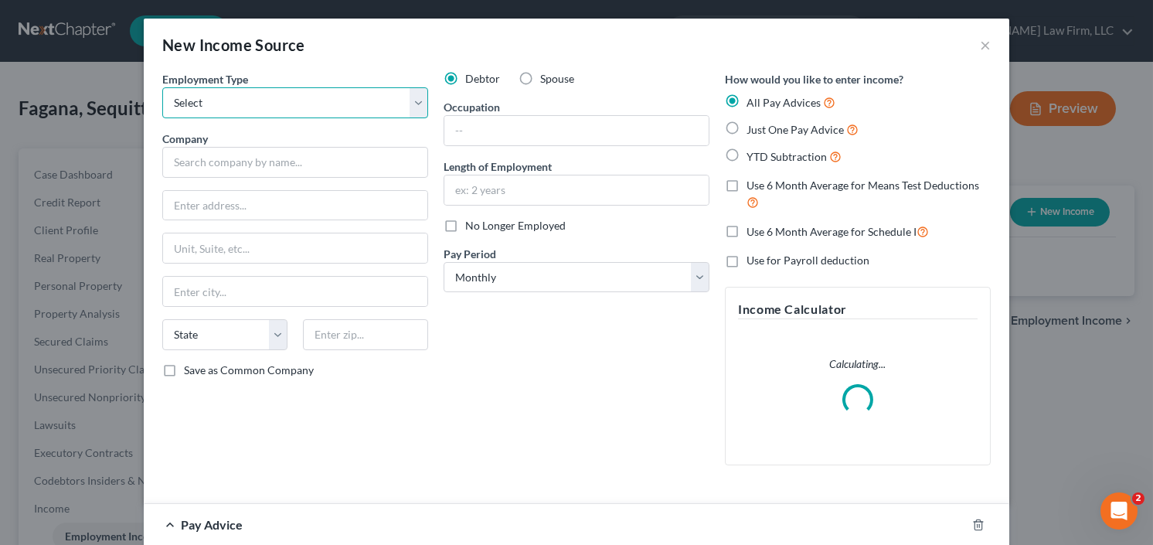
click at [251, 93] on select "Select Full or Part Time Employment Self Employment" at bounding box center [295, 102] width 266 height 31
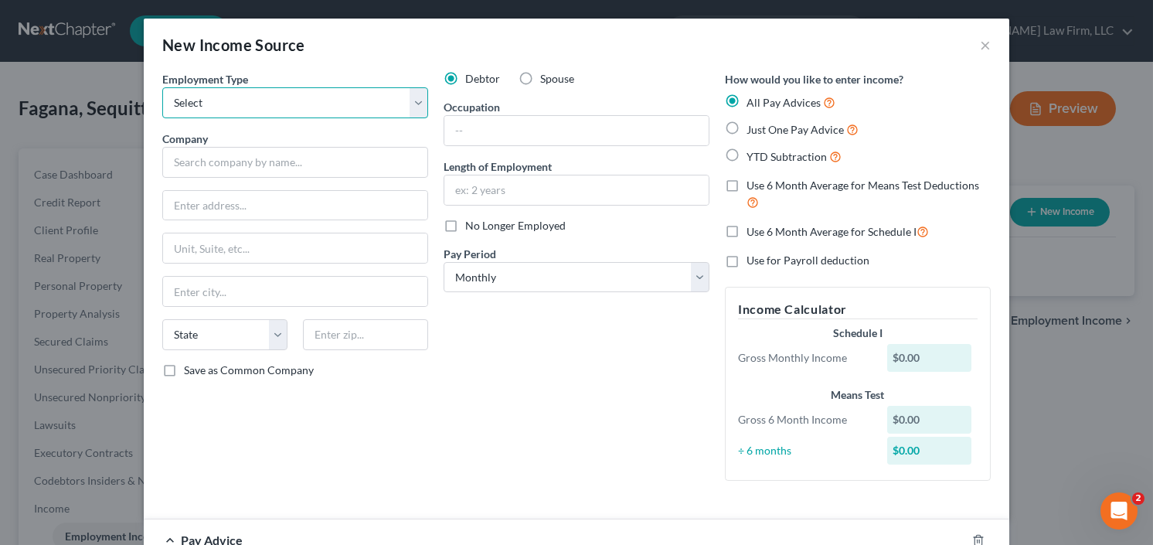
select select "0"
click at [162, 87] on select "Select Full or Part Time Employment Self Employment" at bounding box center [295, 102] width 266 height 31
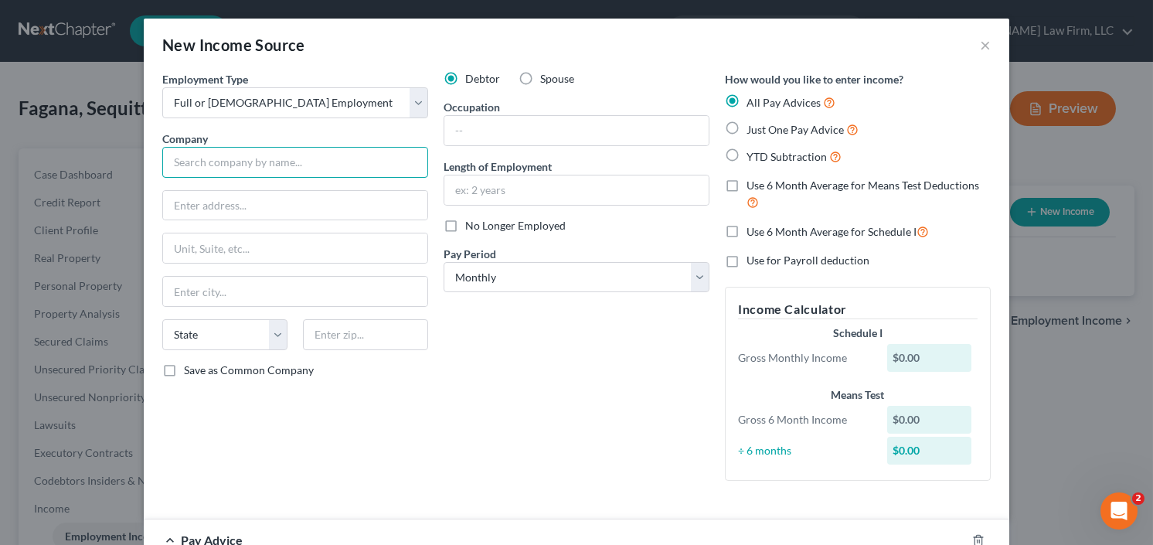
click at [227, 174] on input "text" at bounding box center [295, 162] width 266 height 31
type input "Children's Healthcare of Atlanta"
click at [747, 157] on label "YTD Subtraction" at bounding box center [794, 157] width 95 height 18
click at [753, 157] on input "YTD Subtraction" at bounding box center [758, 153] width 10 height 10
radio input "true"
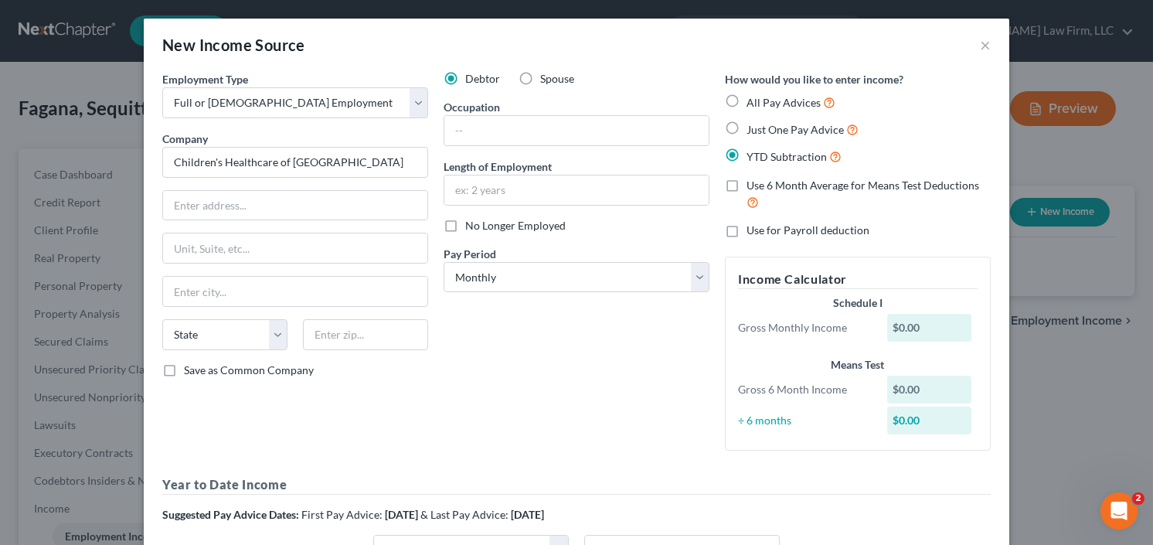
type input "Children's Healthcare of Atlanta"
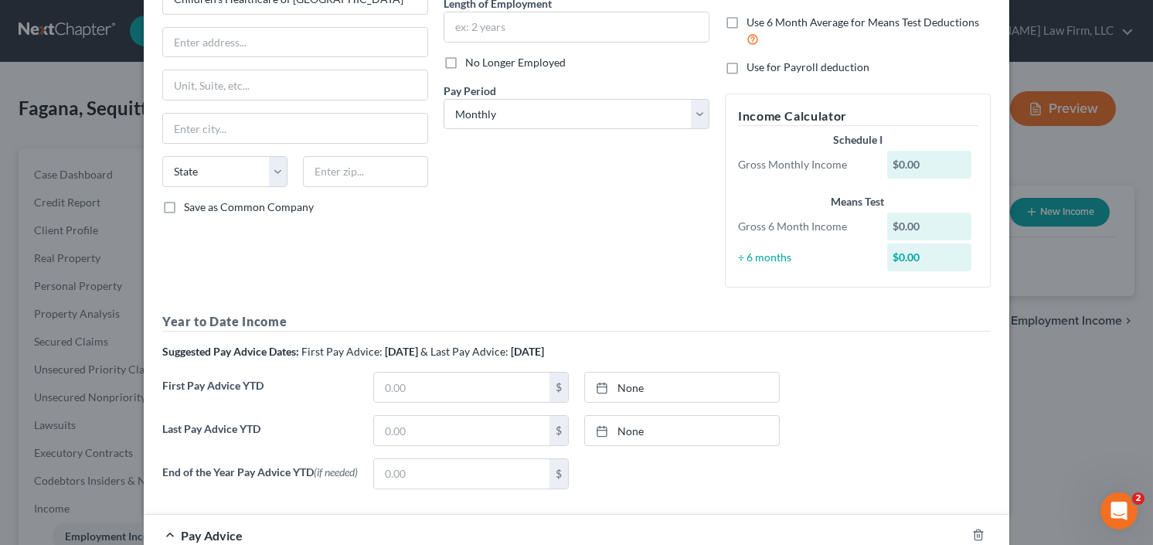
scroll to position [186, 0]
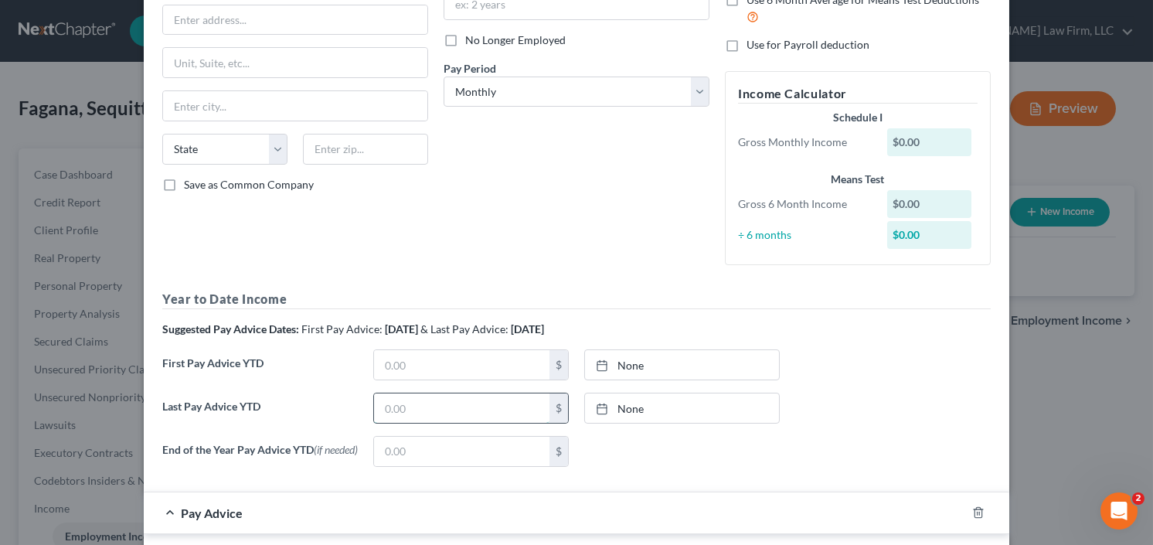
click at [397, 402] on input "text" at bounding box center [461, 407] width 175 height 29
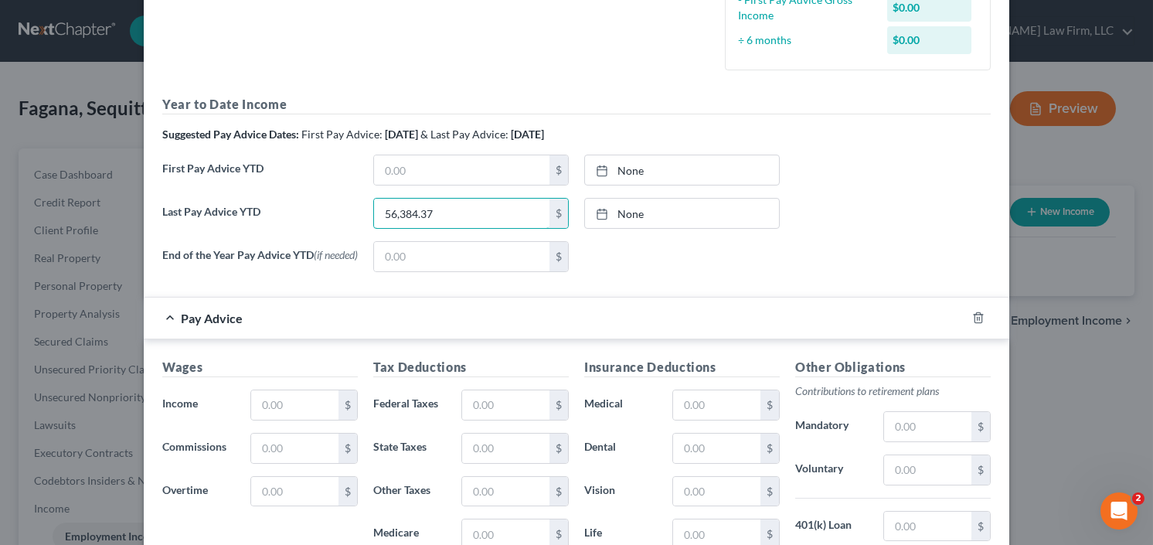
scroll to position [495, 0]
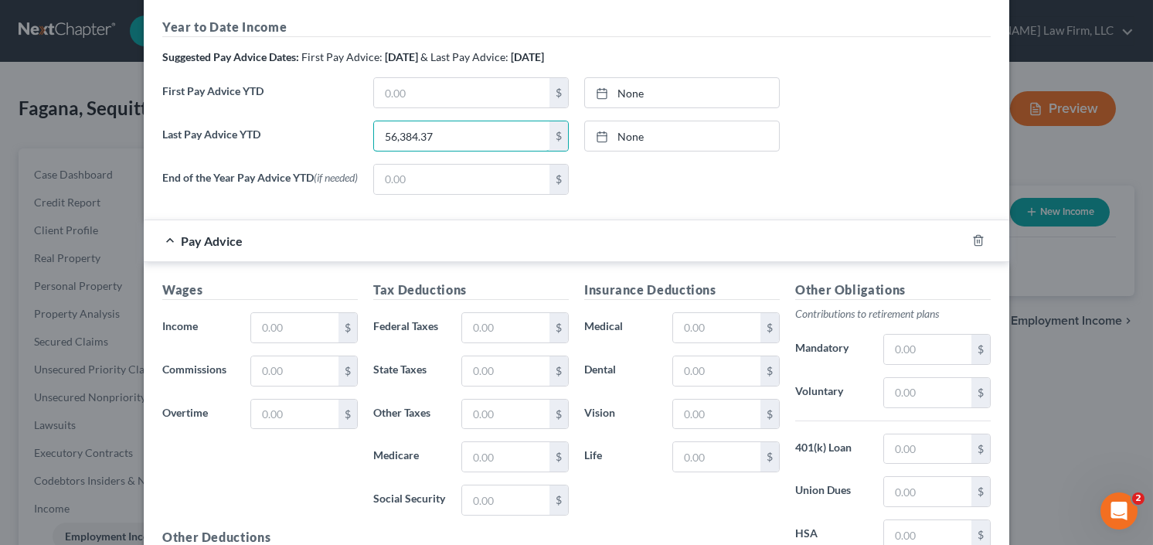
type input "56,384.37"
click at [270, 337] on input "text" at bounding box center [294, 327] width 87 height 29
click at [263, 332] on input "text" at bounding box center [294, 327] width 87 height 29
type input "4,413.45"
click at [695, 332] on input "text" at bounding box center [716, 327] width 87 height 29
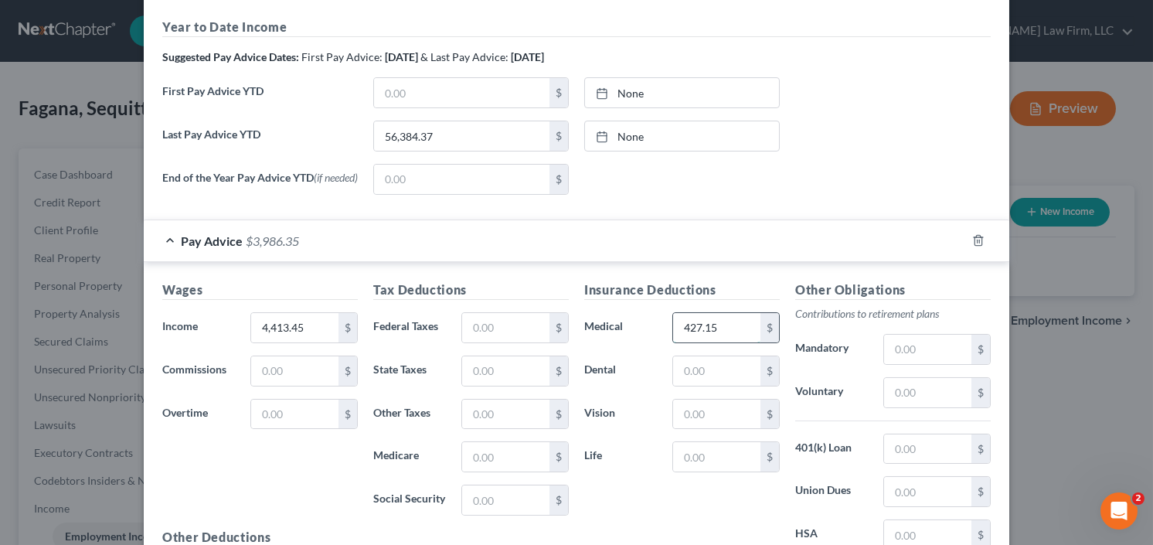
type input "427.15"
type input "33.66"
click at [503, 409] on input "text" at bounding box center [505, 414] width 87 height 29
type input "247.34"
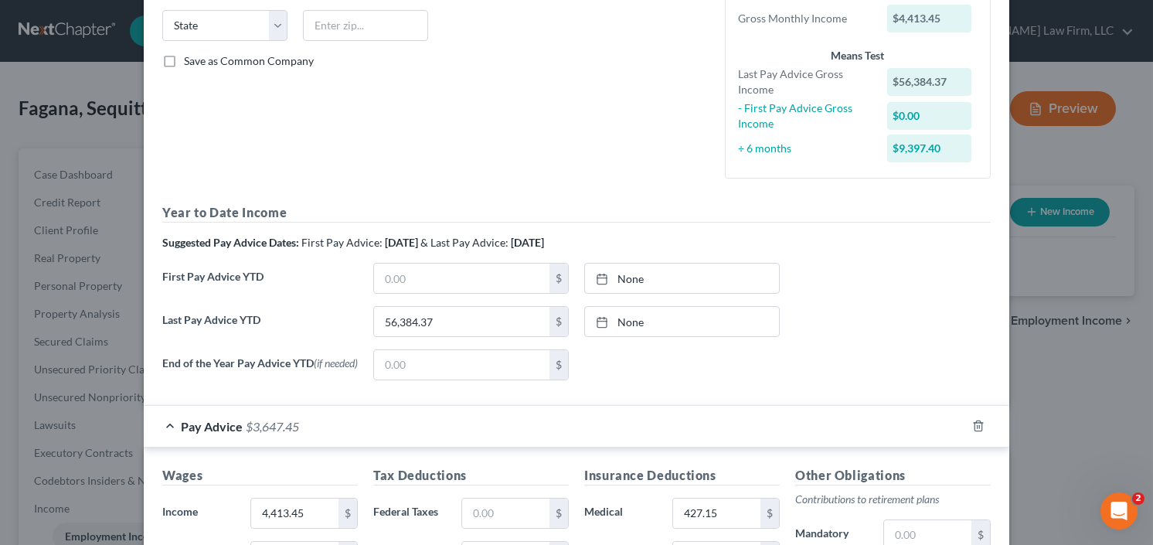
scroll to position [62, 0]
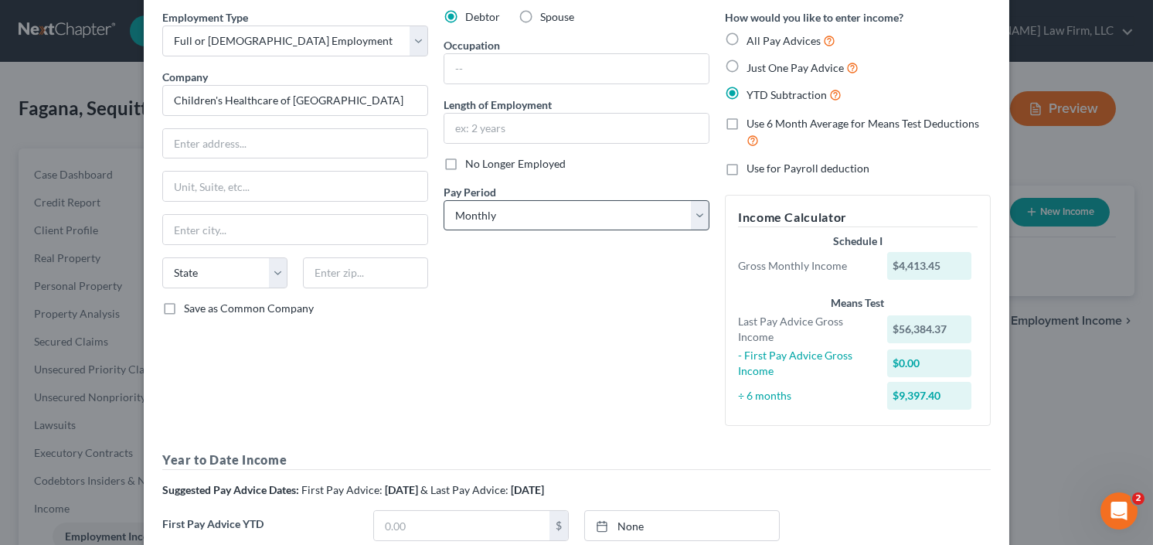
type input "57.85"
click at [507, 209] on select "Select Monthly Twice Monthly Every Other Week Weekly" at bounding box center [577, 215] width 266 height 31
select select "2"
click at [444, 200] on select "Select Monthly Twice Monthly Every Other Week Weekly" at bounding box center [577, 215] width 266 height 31
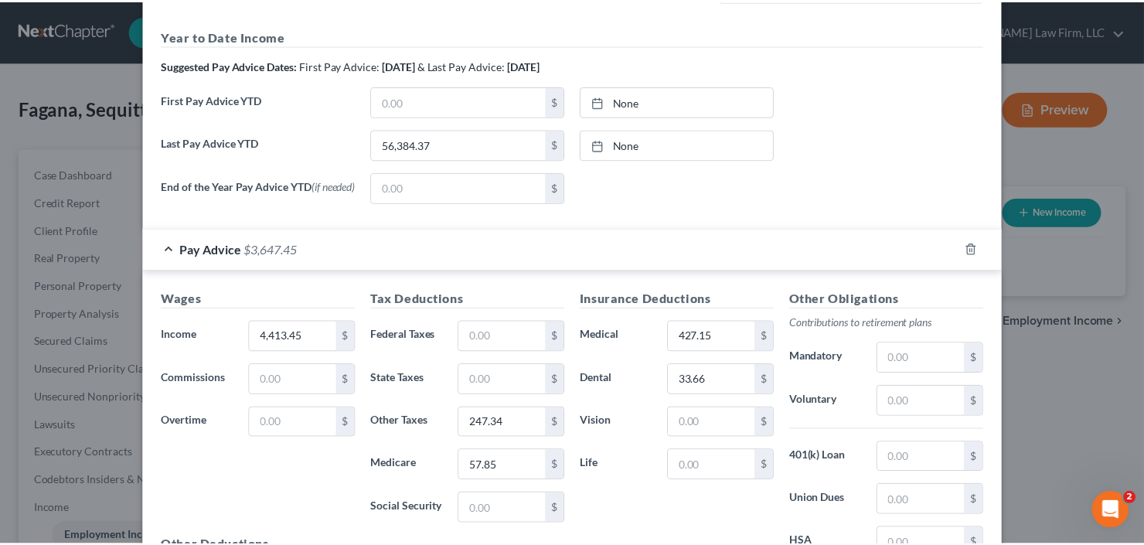
scroll to position [672, 0]
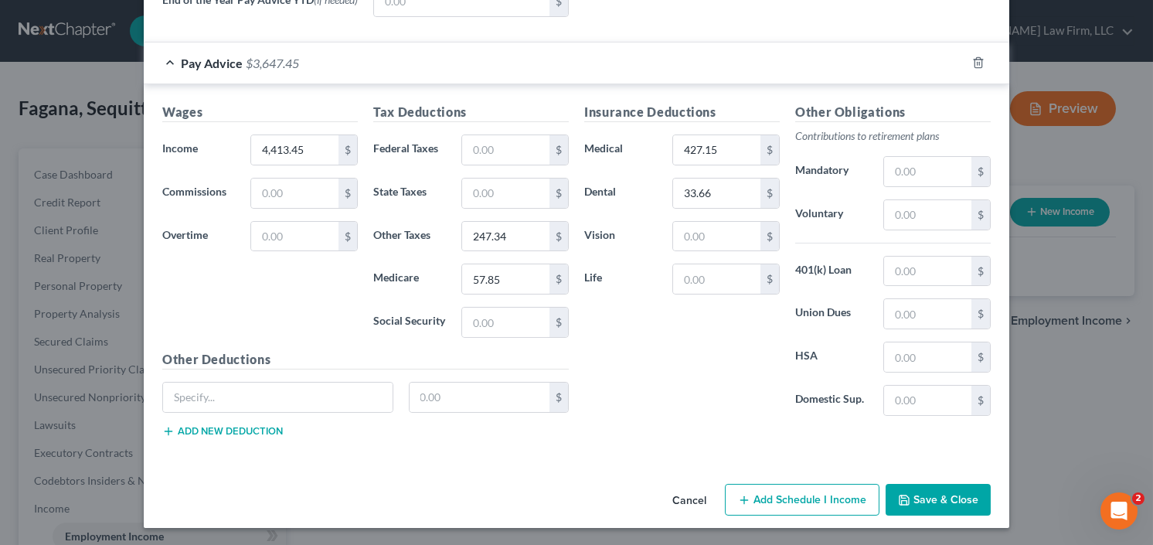
click at [919, 496] on button "Save & Close" at bounding box center [938, 500] width 105 height 32
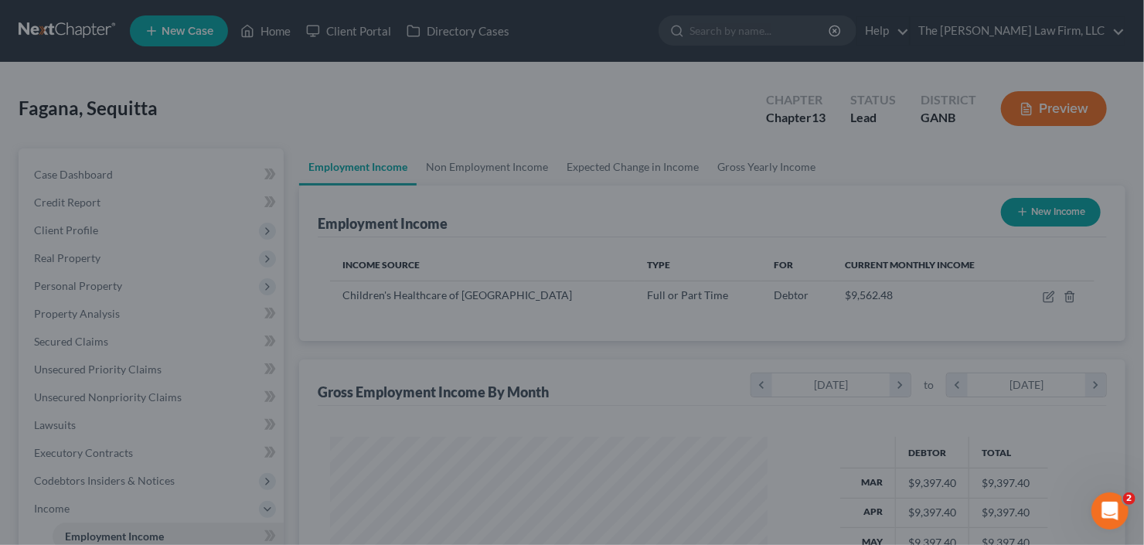
scroll to position [772681, 772492]
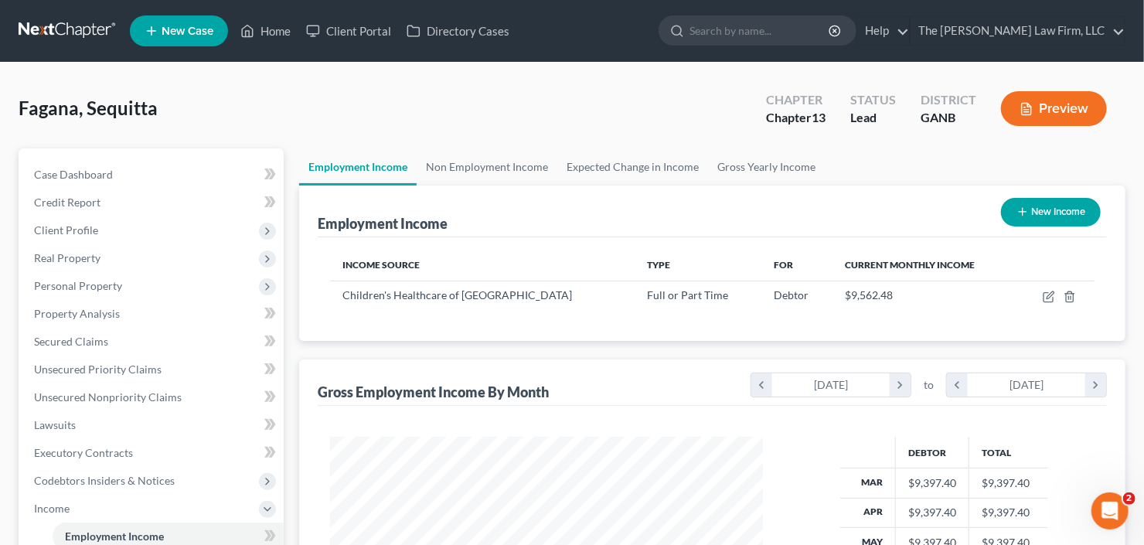
click at [1039, 211] on button "New Income" at bounding box center [1051, 212] width 100 height 29
select select "0"
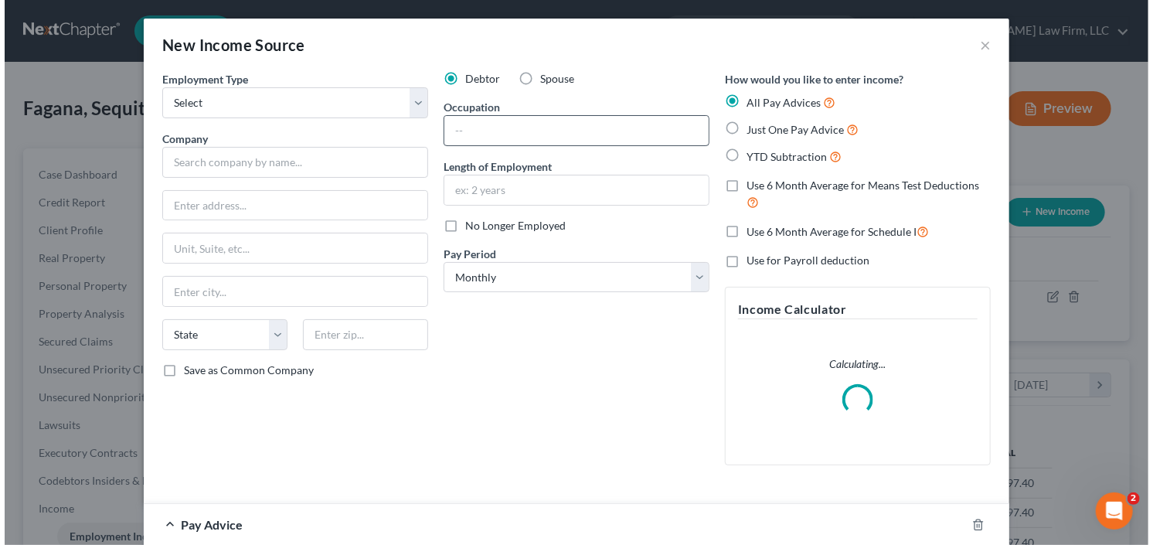
scroll to position [276, 468]
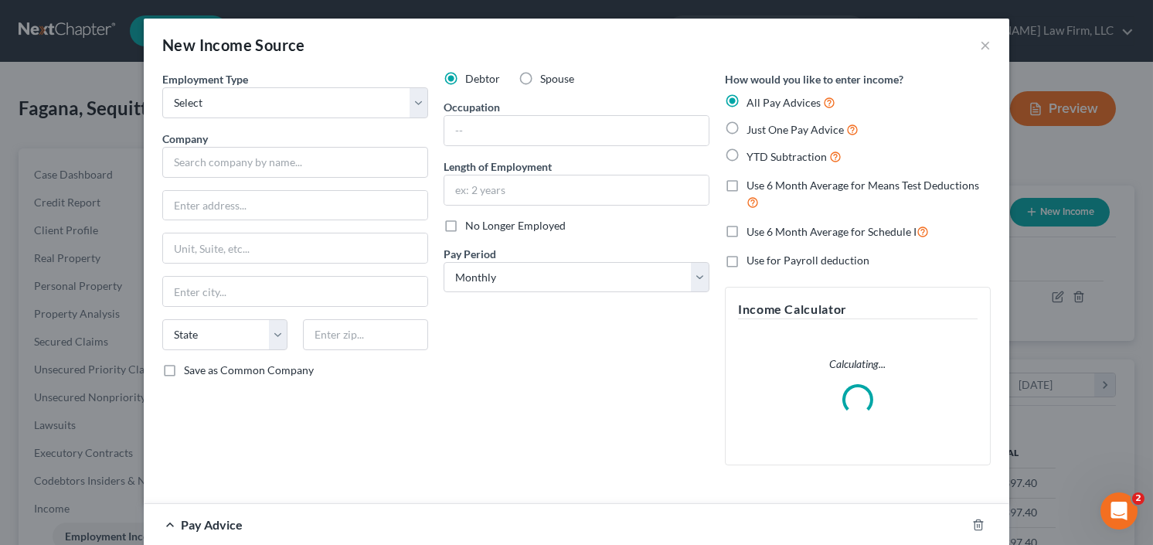
click at [540, 72] on label "Spouse" at bounding box center [557, 78] width 34 height 15
click at [546, 72] on input "Spouse" at bounding box center [551, 76] width 10 height 10
radio input "true"
click at [271, 108] on select "Select Full or Part Time Employment Self Employment" at bounding box center [295, 102] width 266 height 31
select select "0"
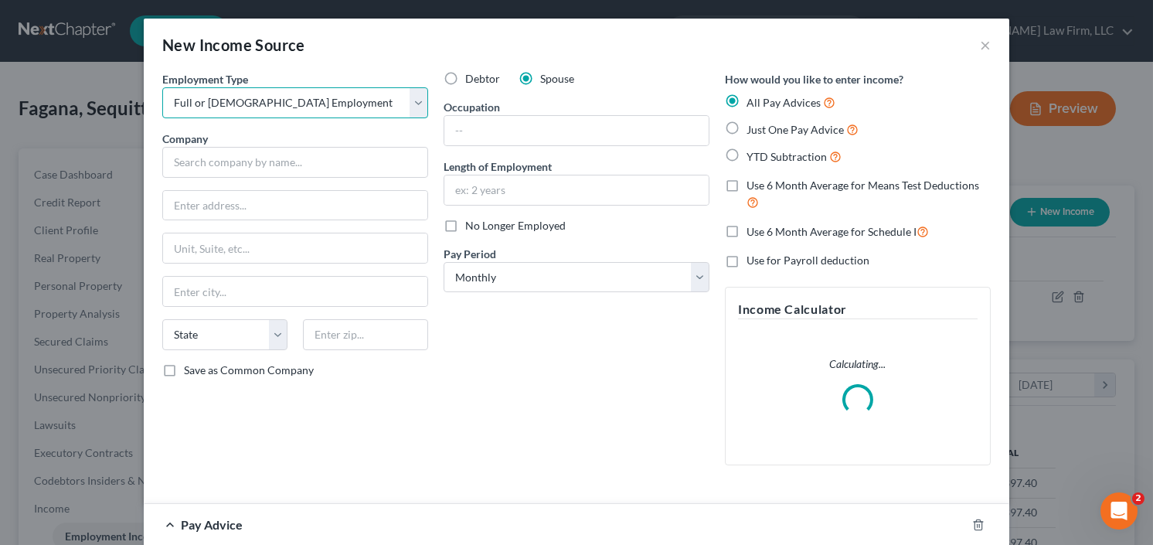
click at [162, 87] on select "Select Full or Part Time Employment Self Employment" at bounding box center [295, 102] width 266 height 31
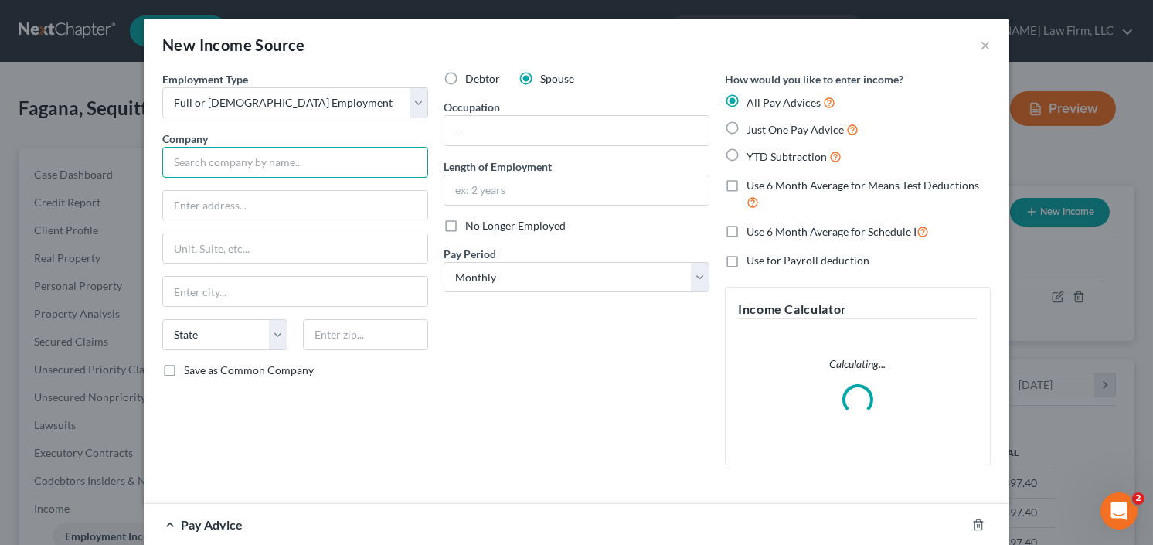
click at [255, 156] on input "text" at bounding box center [295, 162] width 266 height 31
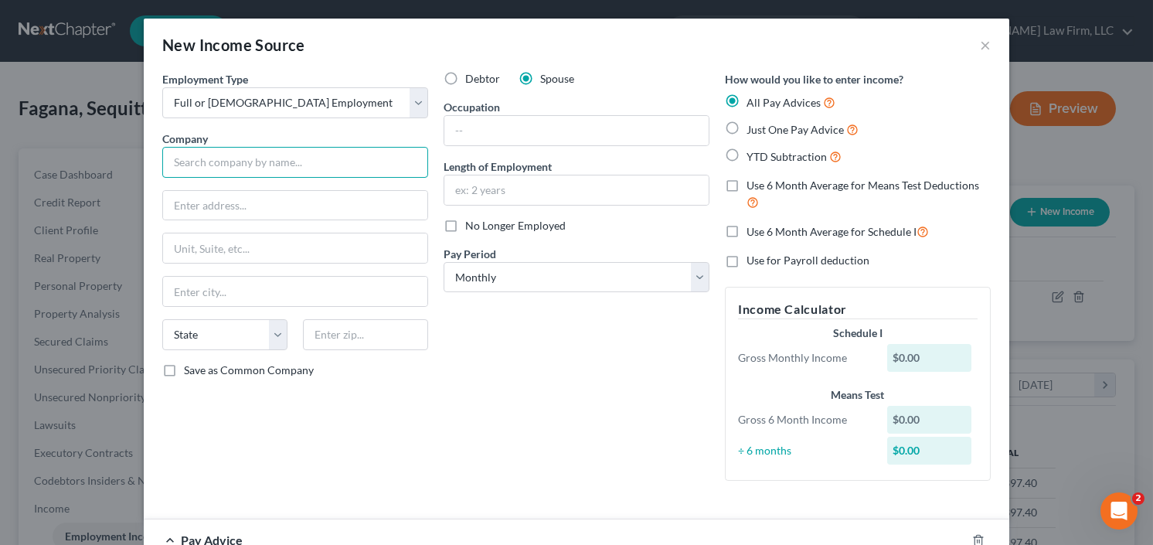
click at [260, 169] on input "text" at bounding box center [295, 162] width 266 height 31
type input "Advanced Infusion"
click at [747, 151] on label "YTD Subtraction" at bounding box center [794, 157] width 95 height 18
click at [753, 151] on input "YTD Subtraction" at bounding box center [758, 153] width 10 height 10
radio input "true"
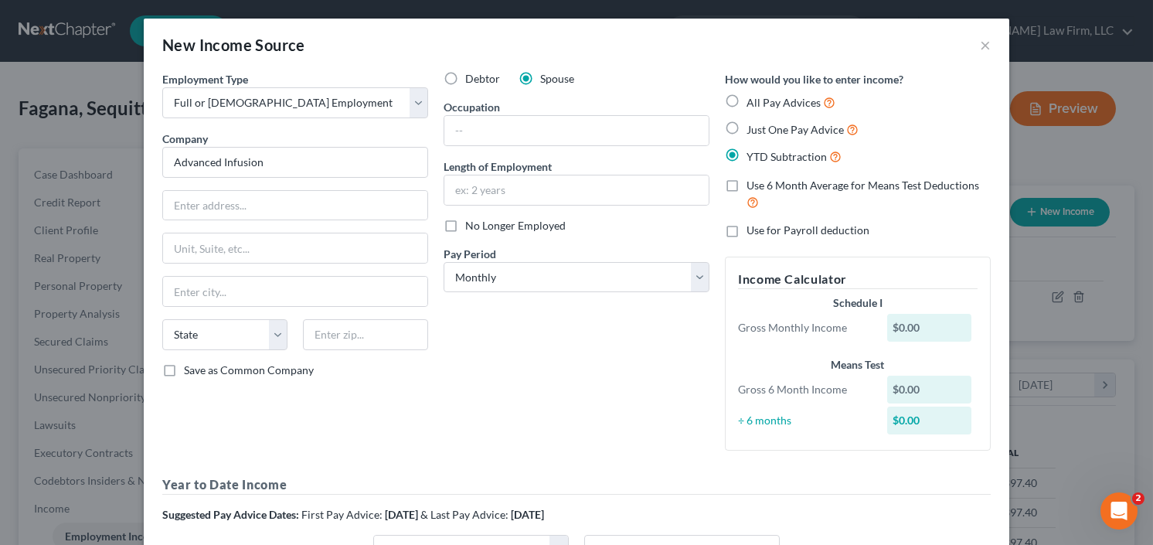
type input "Advanced Infusion"
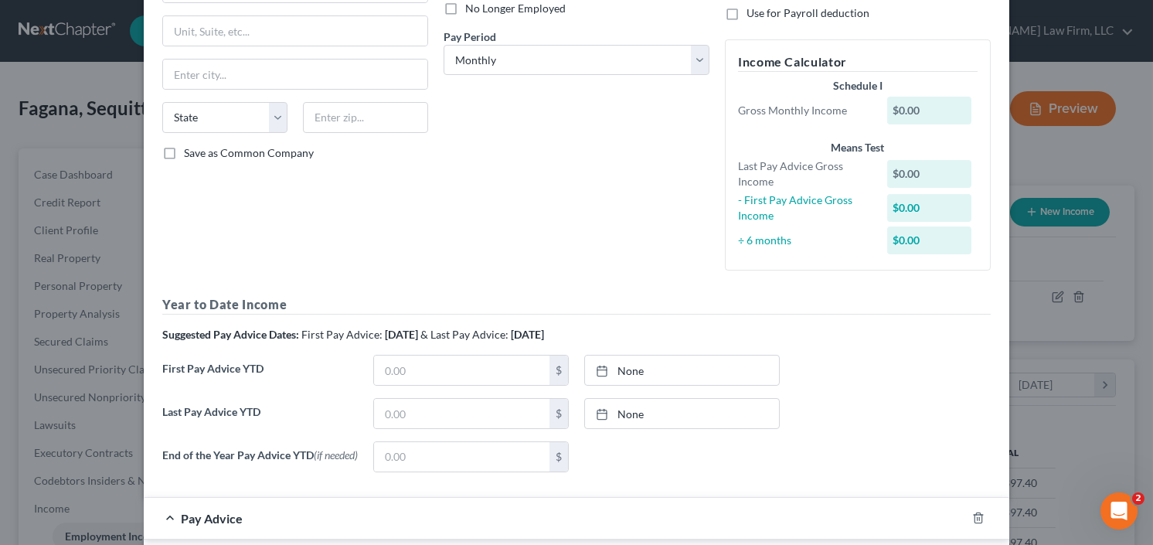
scroll to position [309, 0]
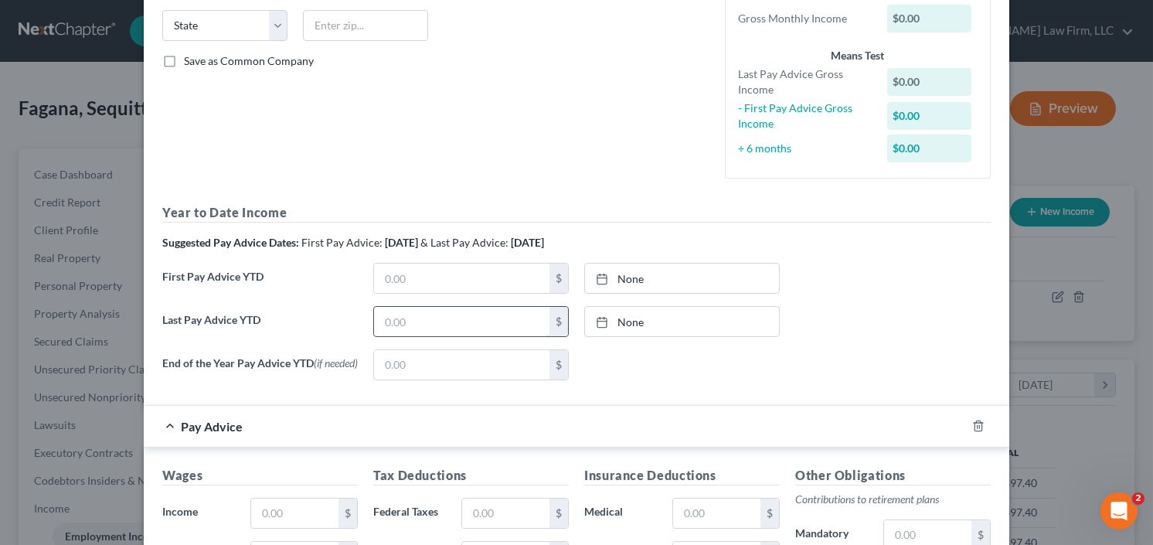
click at [403, 318] on input "text" at bounding box center [461, 321] width 175 height 29
type input "46,730.17"
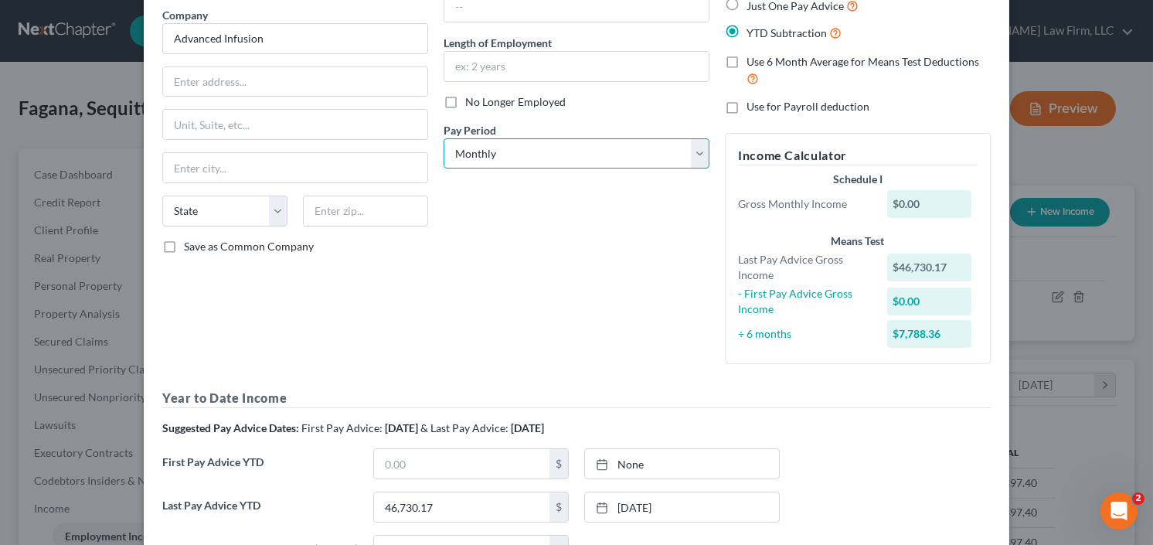
click at [535, 156] on select "Select Monthly Twice Monthly Every Other Week Weekly" at bounding box center [577, 153] width 266 height 31
select select "2"
click at [444, 138] on select "Select Monthly Twice Monthly Every Other Week Weekly" at bounding box center [577, 153] width 266 height 31
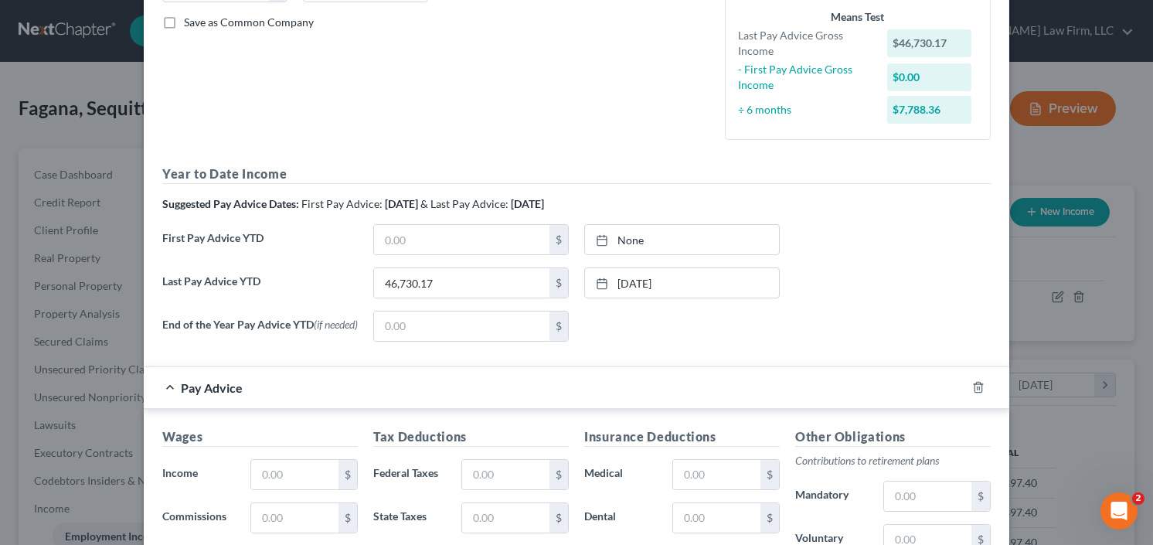
scroll to position [433, 0]
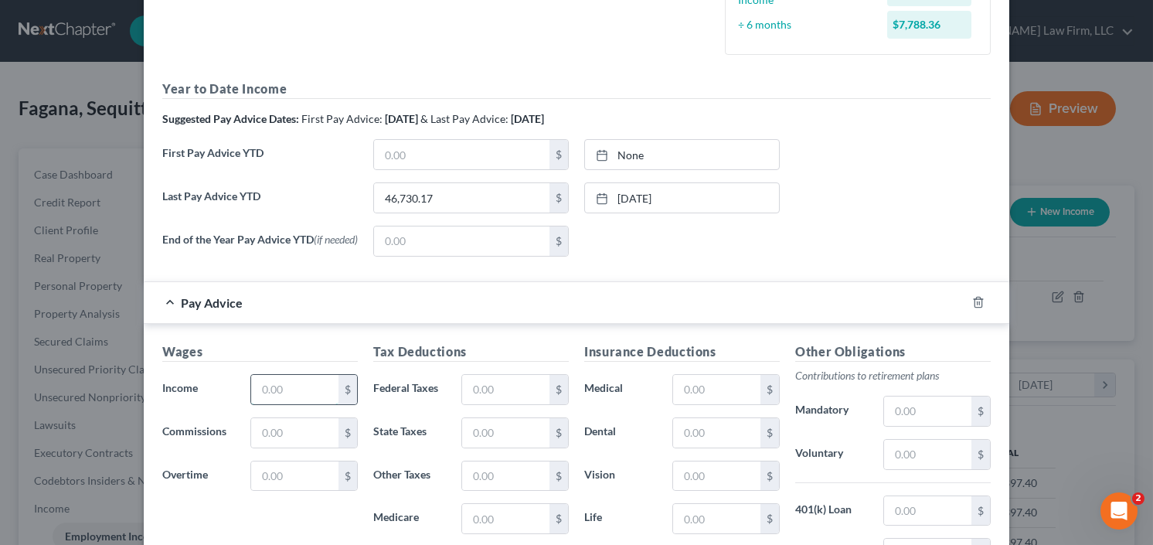
click at [271, 403] on input "text" at bounding box center [294, 389] width 87 height 29
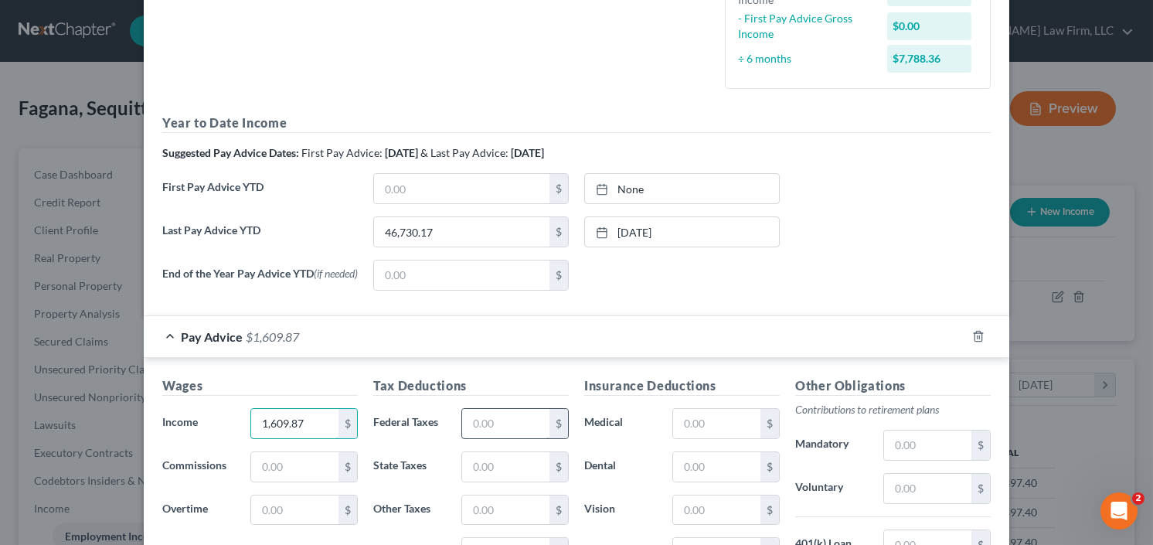
type input "1,609.87"
click at [485, 432] on input "text" at bounding box center [505, 423] width 87 height 29
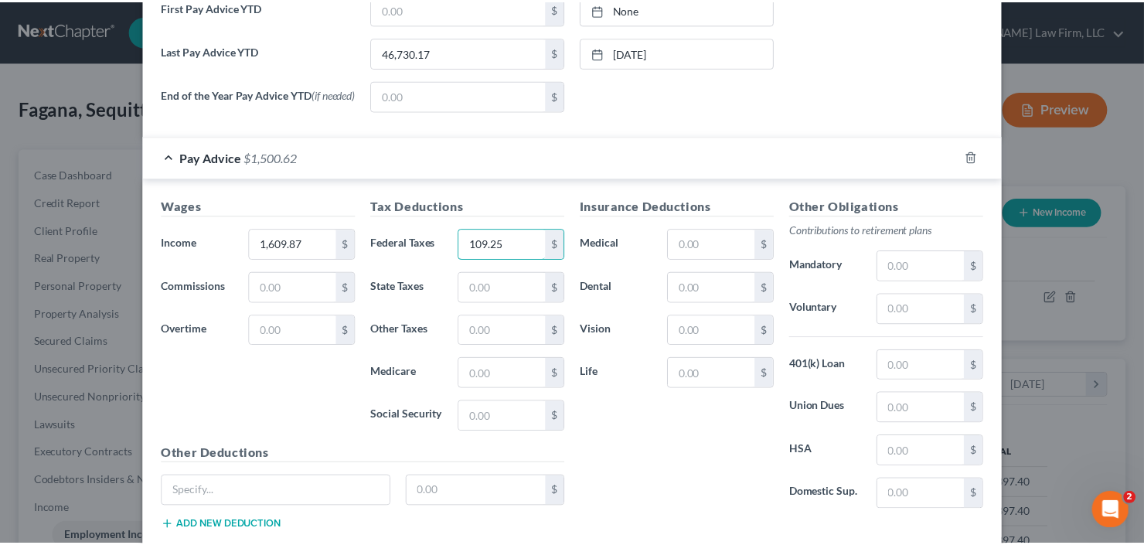
scroll to position [706, 0]
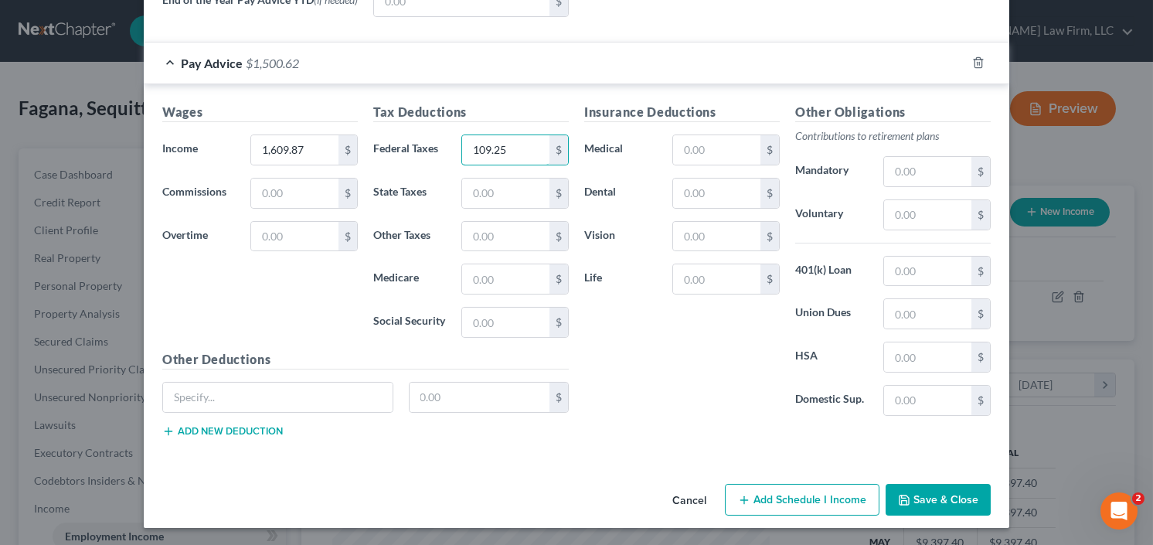
type input "109.25"
click at [928, 491] on button "Save & Close" at bounding box center [938, 500] width 105 height 32
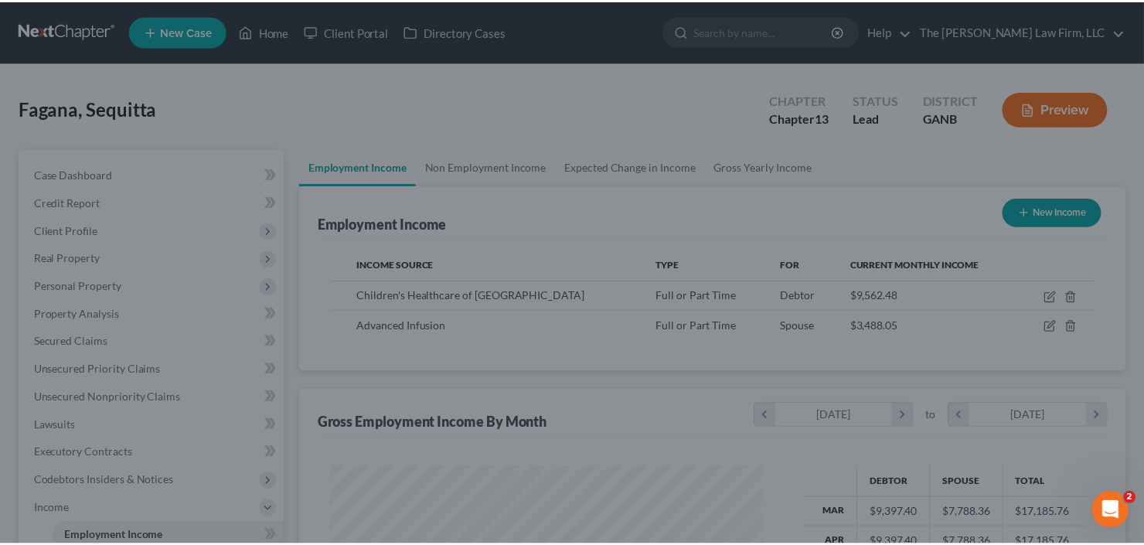
scroll to position [772681, 772492]
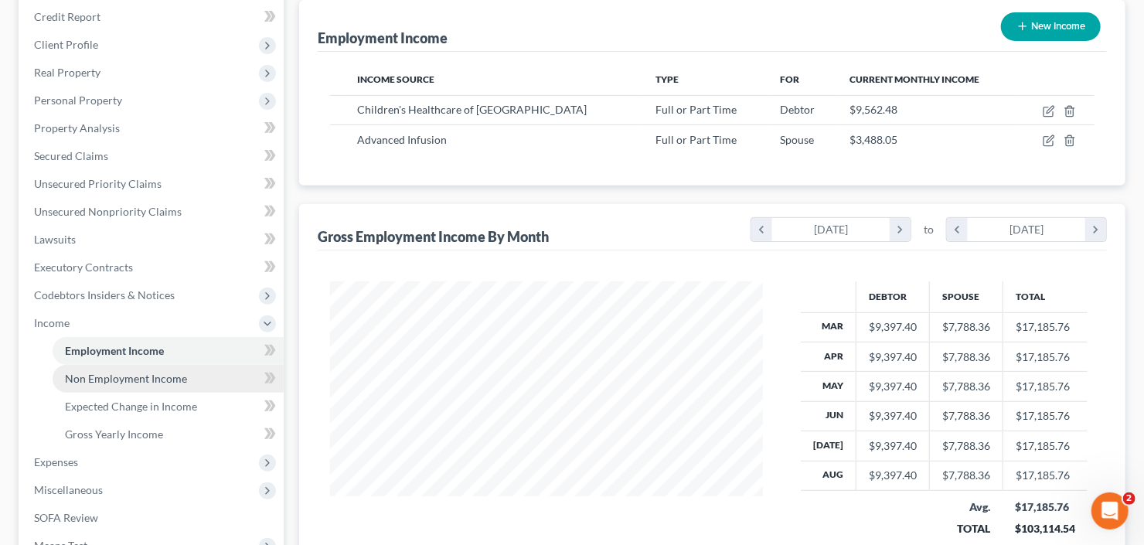
click at [139, 384] on link "Non Employment Income" at bounding box center [168, 379] width 231 height 28
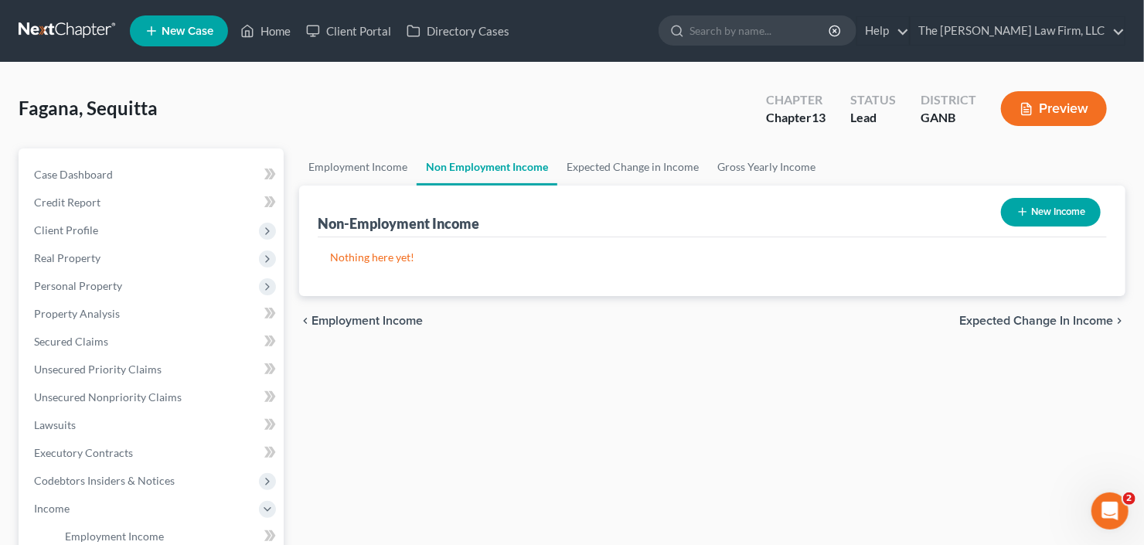
click at [1043, 220] on button "New Income" at bounding box center [1051, 212] width 100 height 29
select select "0"
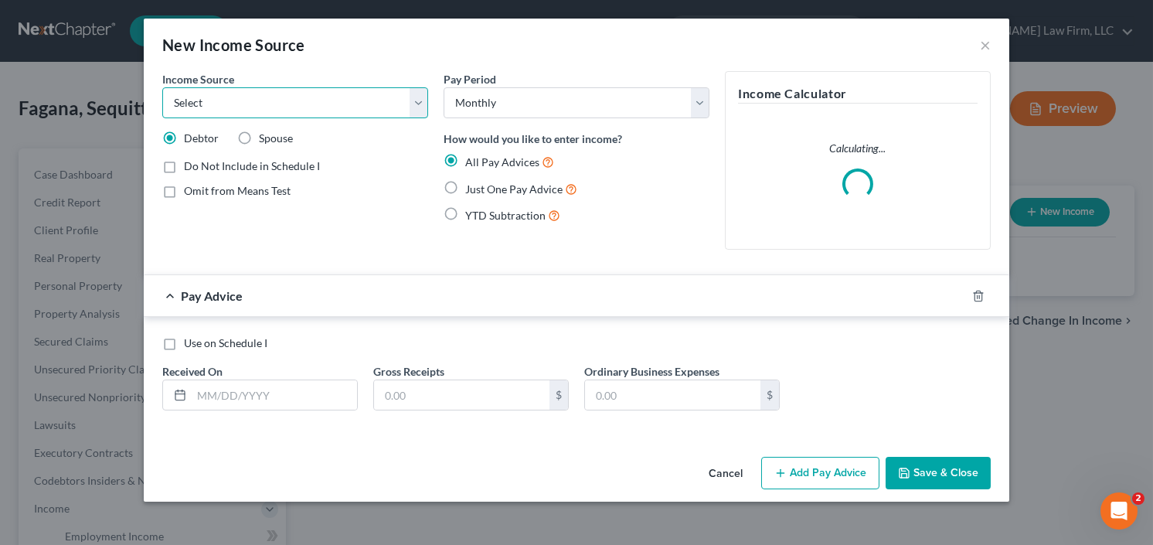
click at [306, 110] on select "Select Unemployment Disability (from employer) Pension Retirement Social Securi…" at bounding box center [295, 102] width 266 height 31
select select "13"
click at [162, 87] on select "Select Unemployment Disability (from employer) Pension Retirement Social Securi…" at bounding box center [295, 102] width 266 height 31
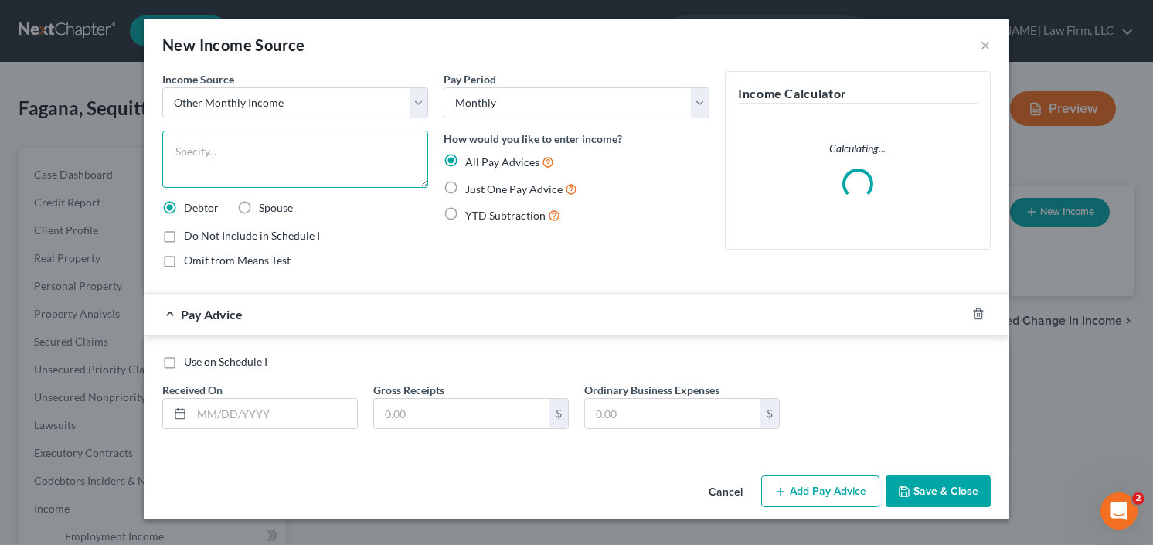
click at [310, 150] on textarea at bounding box center [295, 159] width 266 height 57
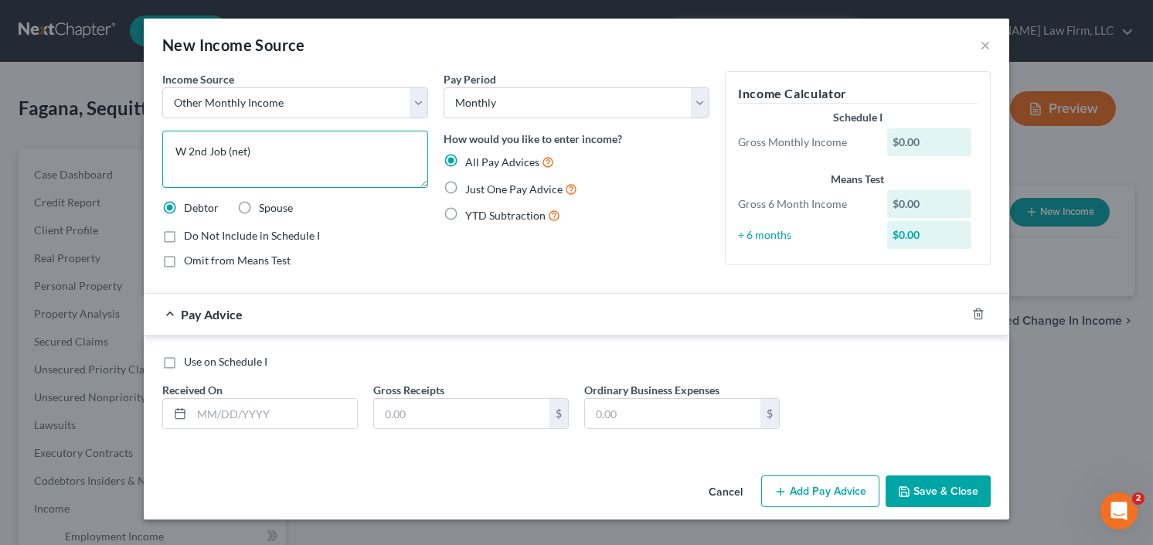
type textarea "W 2nd Job (net)"
click at [465, 210] on label "YTD Subtraction" at bounding box center [512, 215] width 95 height 18
click at [472, 210] on input "YTD Subtraction" at bounding box center [477, 211] width 10 height 10
radio input "true"
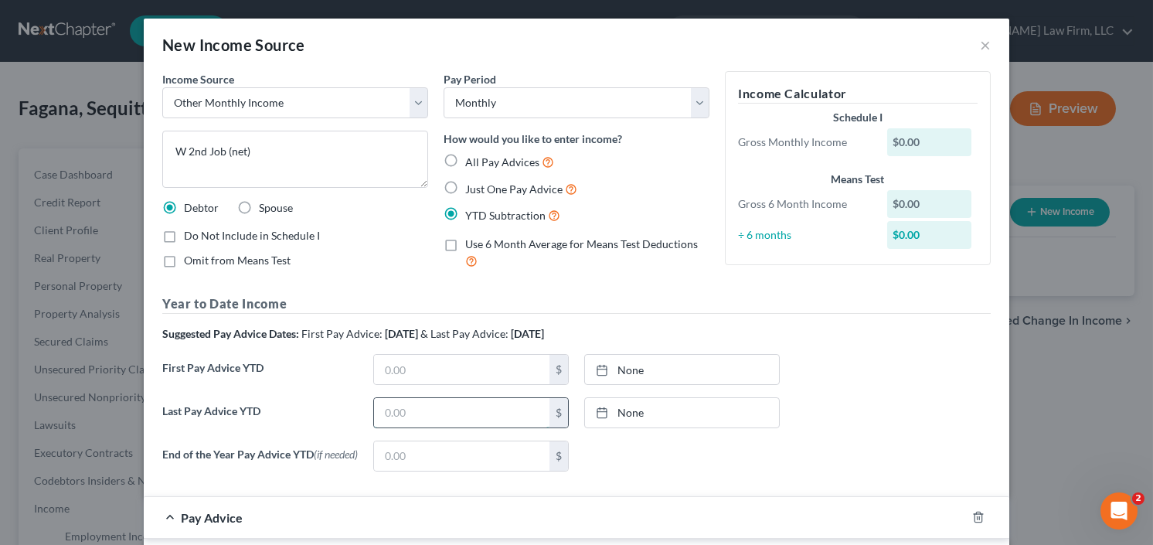
click at [407, 420] on input "text" at bounding box center [461, 412] width 175 height 29
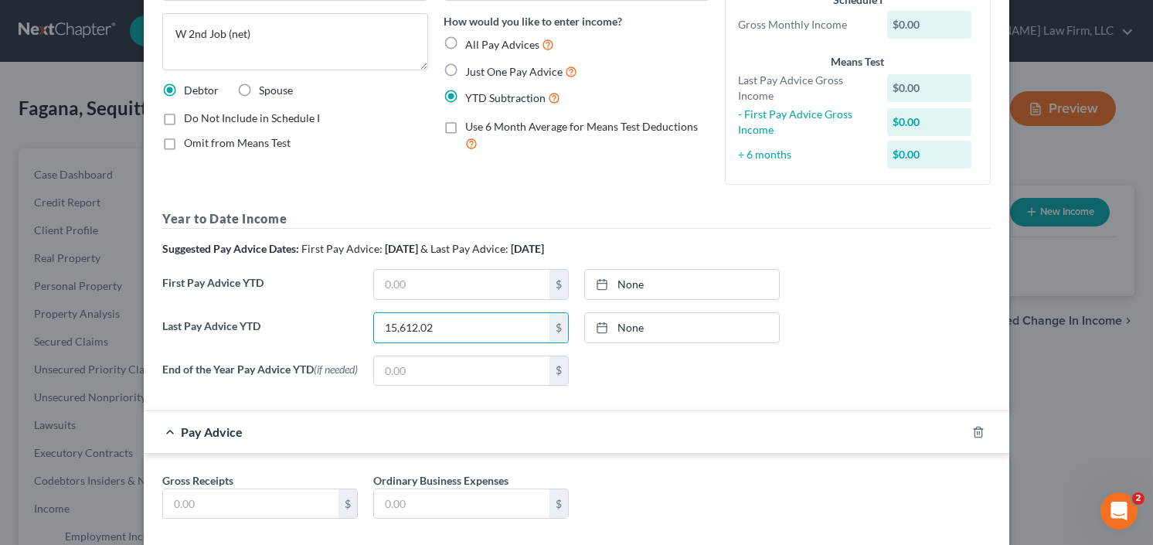
scroll to position [201, 0]
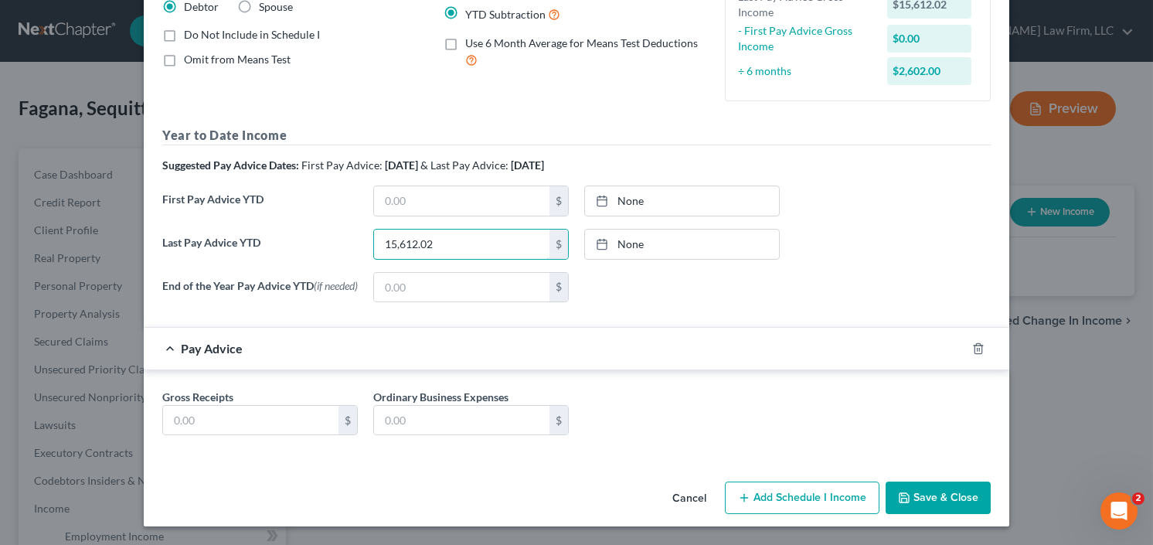
type input "15,612.02"
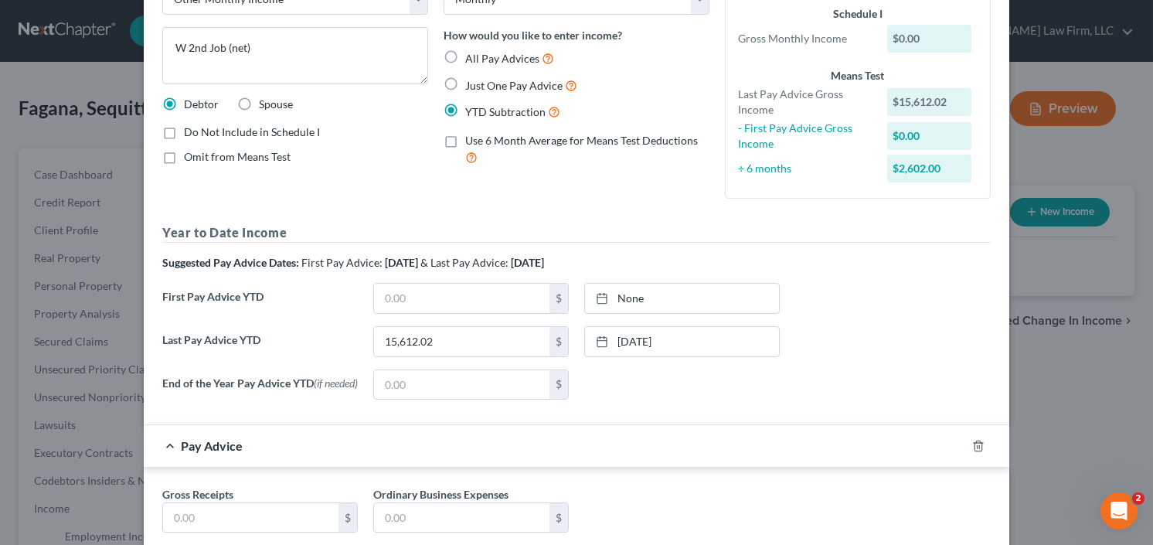
scroll to position [0, 0]
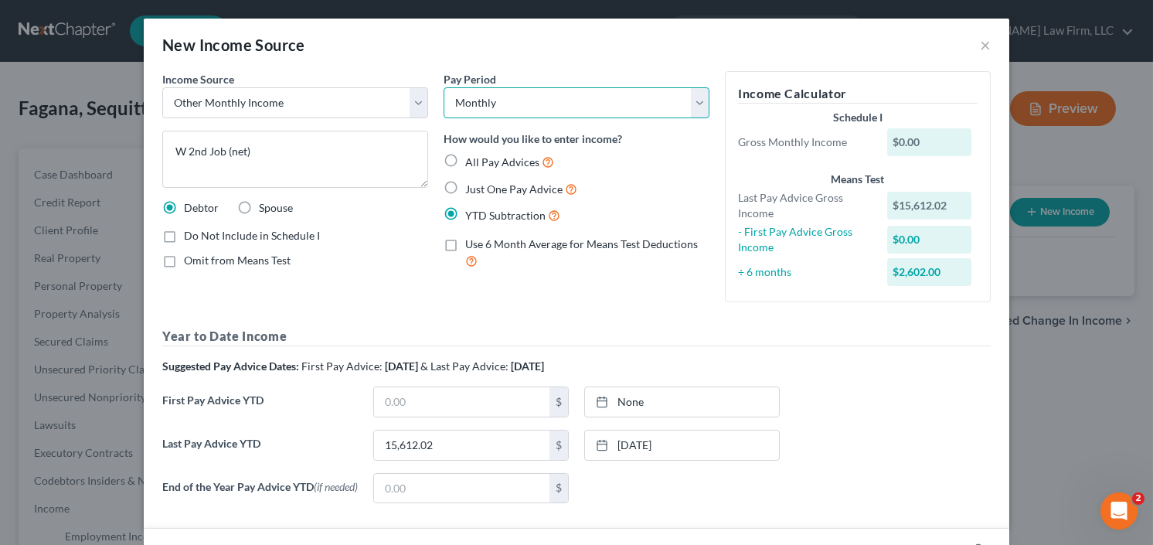
click at [557, 87] on select "Select Monthly Twice Monthly Every Other Week Weekly" at bounding box center [577, 102] width 266 height 31
select select "2"
click at [444, 87] on select "Select Monthly Twice Monthly Every Other Week Weekly" at bounding box center [577, 102] width 266 height 31
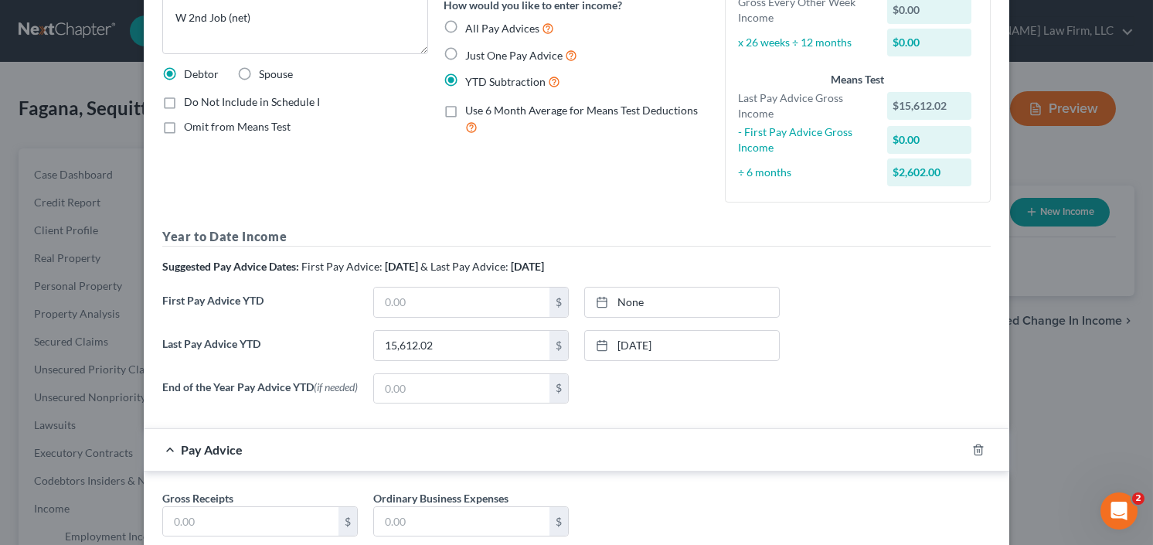
scroll to position [236, 0]
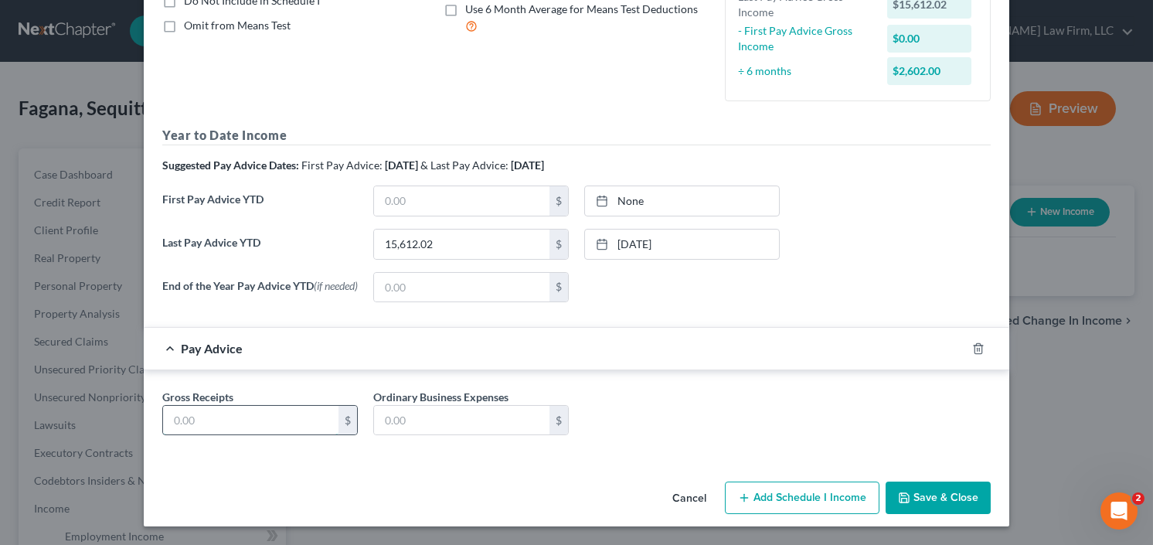
click at [212, 426] on input "text" at bounding box center [250, 420] width 175 height 29
type input "1,237.00"
click at [924, 492] on button "Save & Close" at bounding box center [938, 498] width 105 height 32
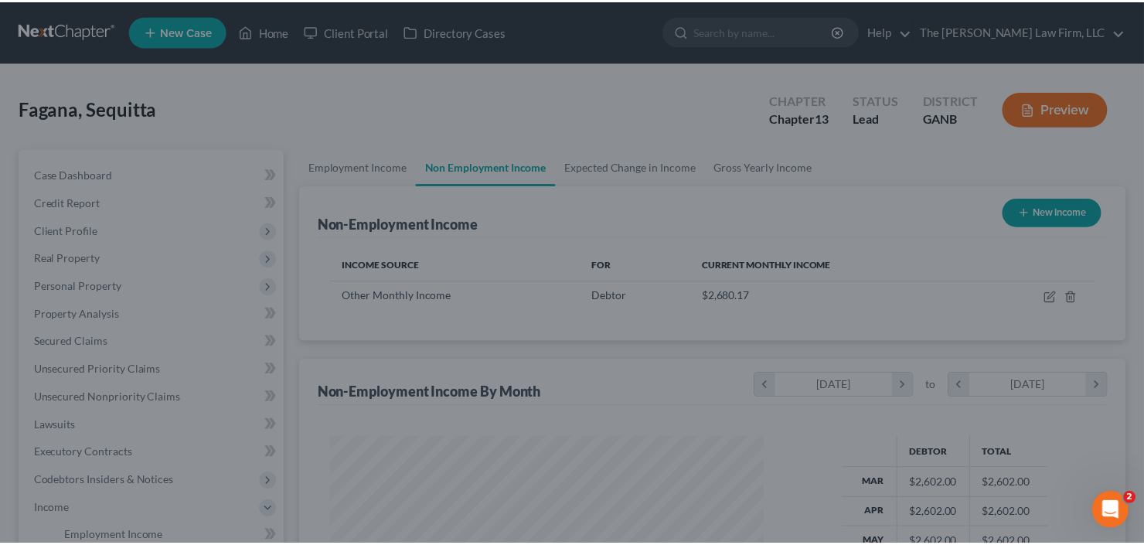
scroll to position [276, 464]
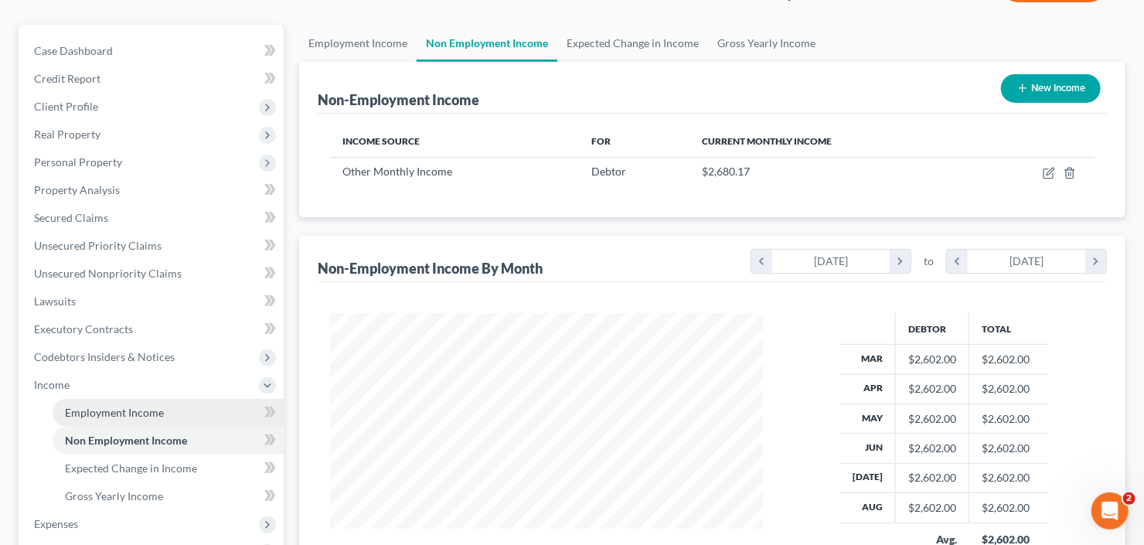
click at [118, 412] on span "Employment Income" at bounding box center [114, 412] width 99 height 13
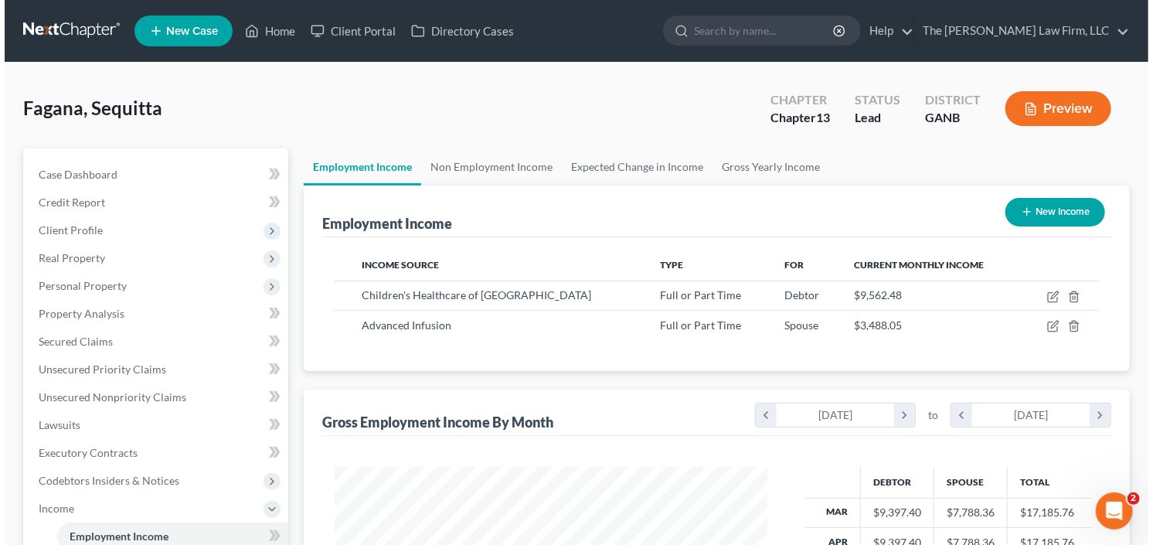
scroll to position [276, 464]
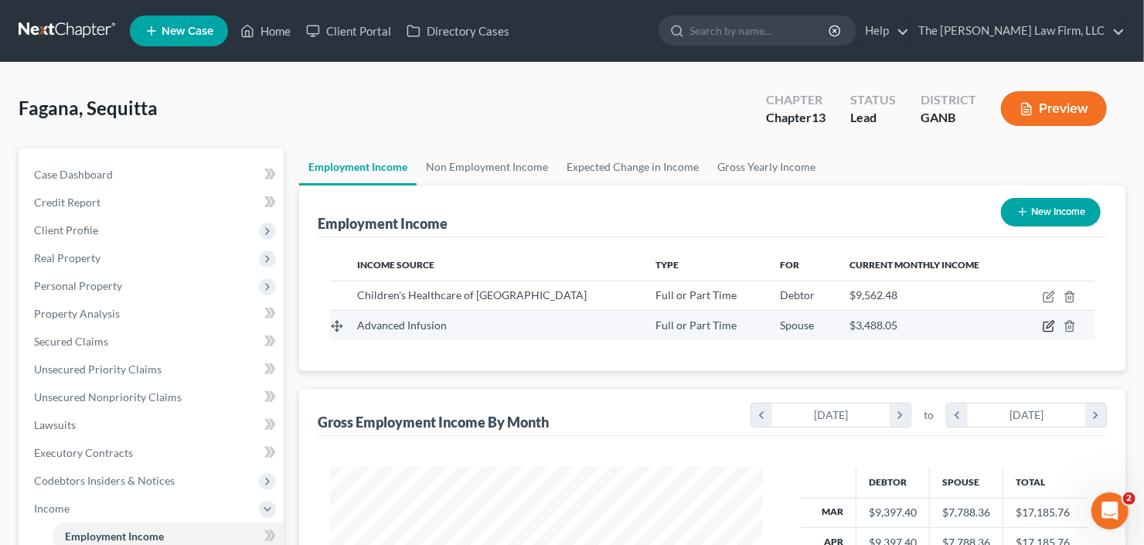
click at [1046, 322] on icon "button" at bounding box center [1049, 326] width 12 height 12
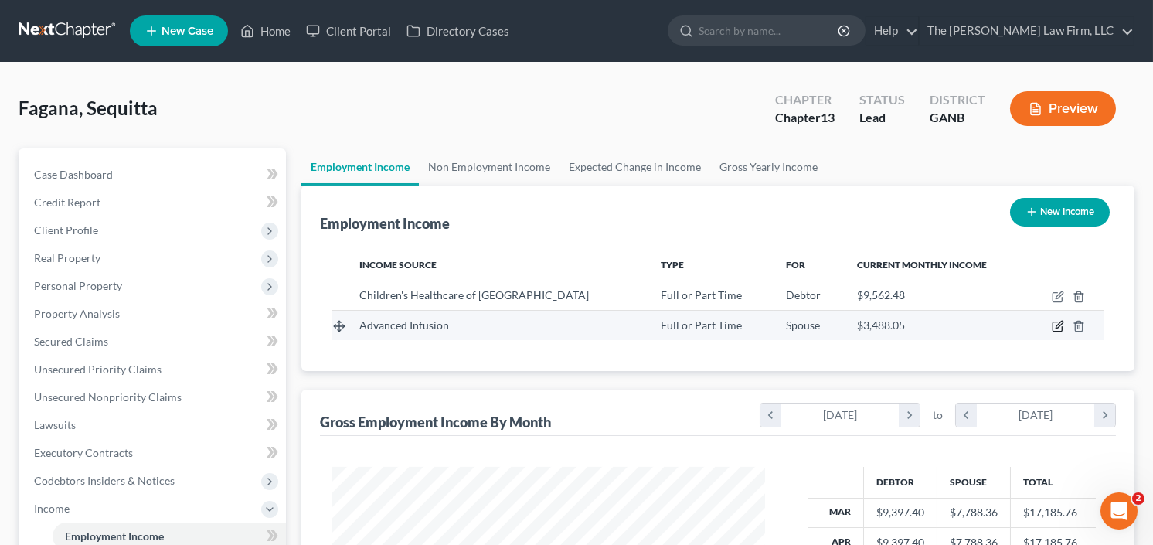
scroll to position [276, 468]
select select "0"
select select "2"
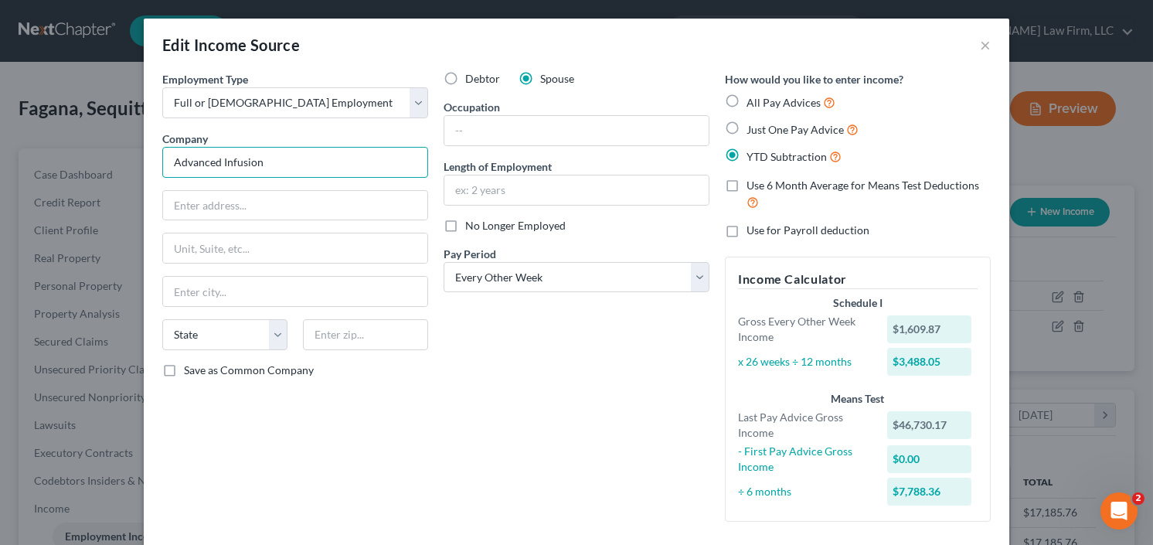
drag, startPoint x: 214, startPoint y: 156, endPoint x: 291, endPoint y: 161, distance: 76.7
click at [288, 159] on input "Advanced Infusion" at bounding box center [295, 162] width 266 height 31
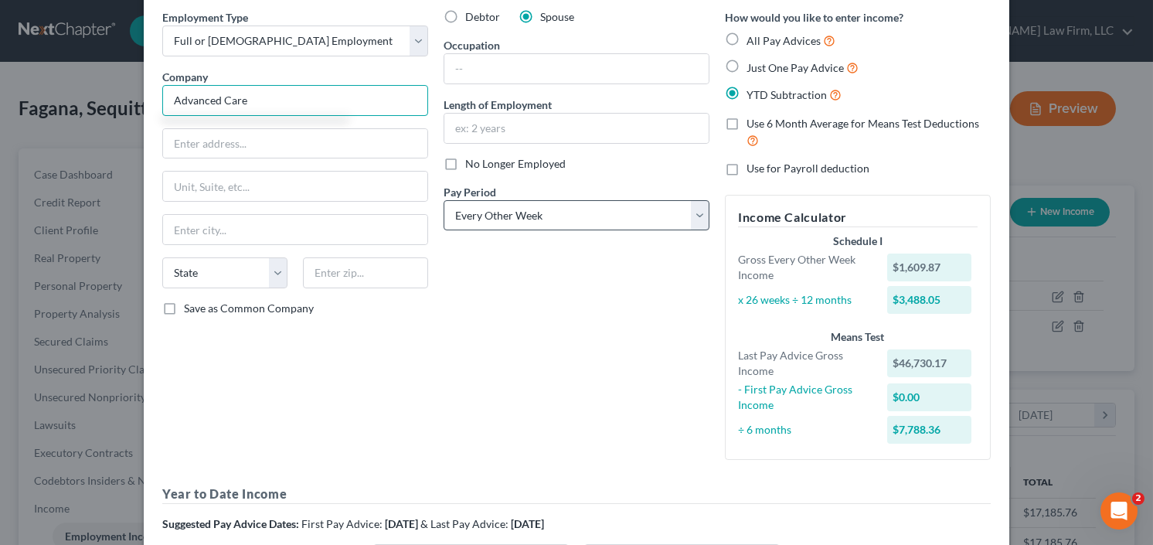
scroll to position [62, 0]
type input "Advanced Care"
click at [529, 229] on div "Debtor Spouse Occupation Length of Employment No Longer Employed Pay Period * S…" at bounding box center [576, 240] width 281 height 463
click at [540, 216] on select "Select Monthly Twice Monthly Every Other Week Weekly" at bounding box center [577, 215] width 266 height 31
select select "3"
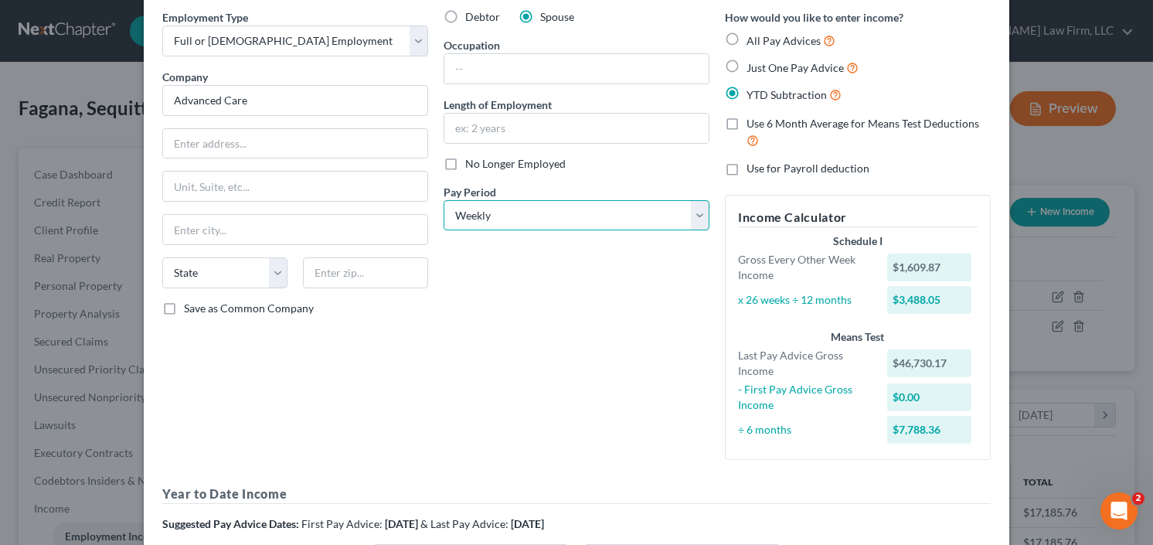
click at [444, 200] on select "Select Monthly Twice Monthly Every Other Week Weekly" at bounding box center [577, 215] width 266 height 31
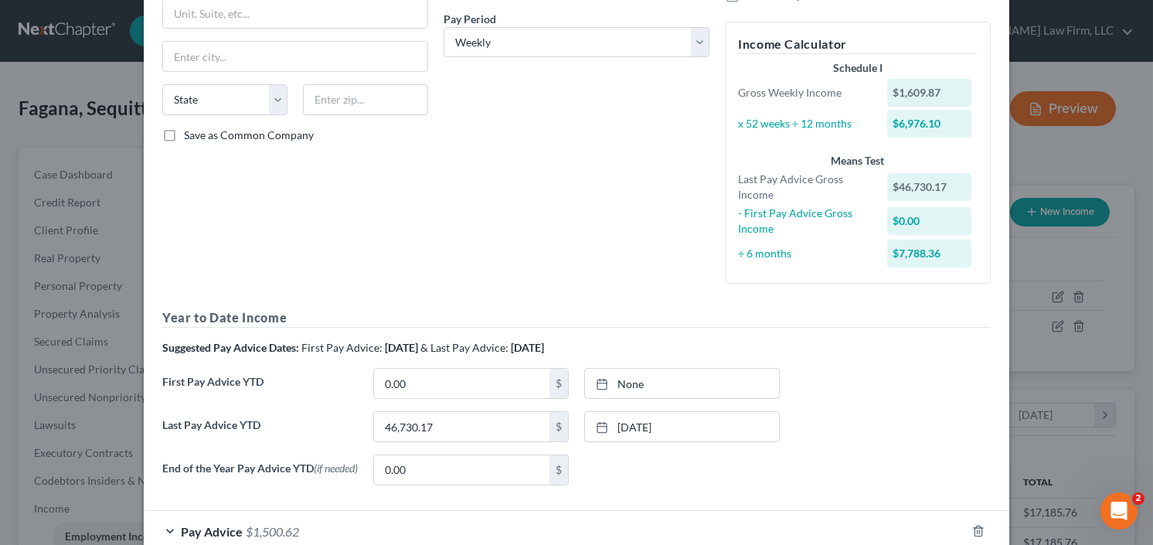
scroll to position [328, 0]
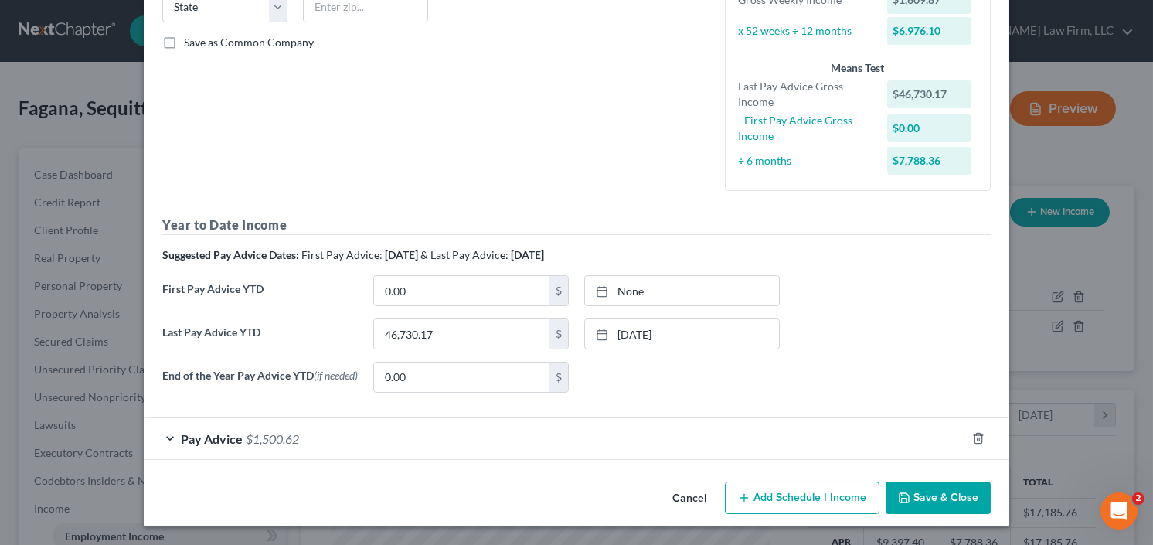
click at [246, 434] on span "$1,500.62" at bounding box center [272, 438] width 53 height 15
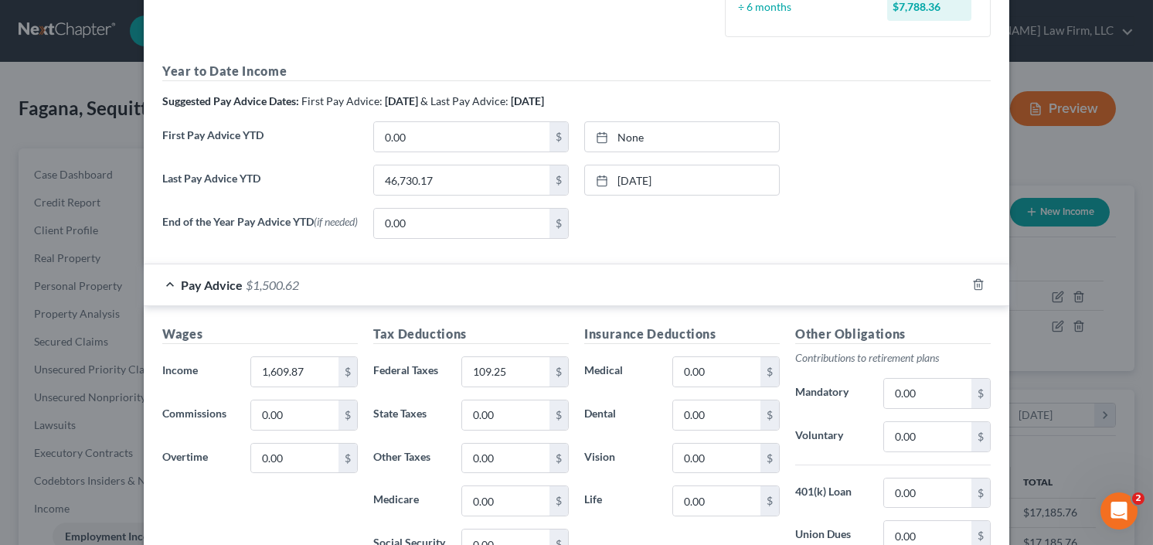
scroll to position [513, 0]
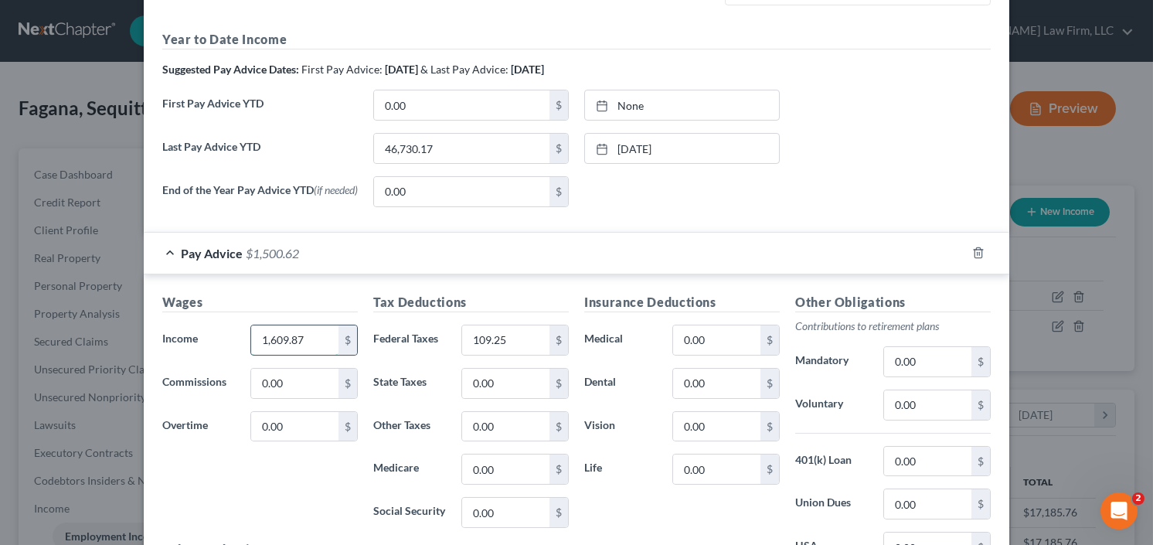
click at [313, 342] on input "1,609.87" at bounding box center [294, 339] width 87 height 29
type input "1,730.77"
click at [495, 337] on input "109.25" at bounding box center [505, 339] width 87 height 29
type input "25.09"
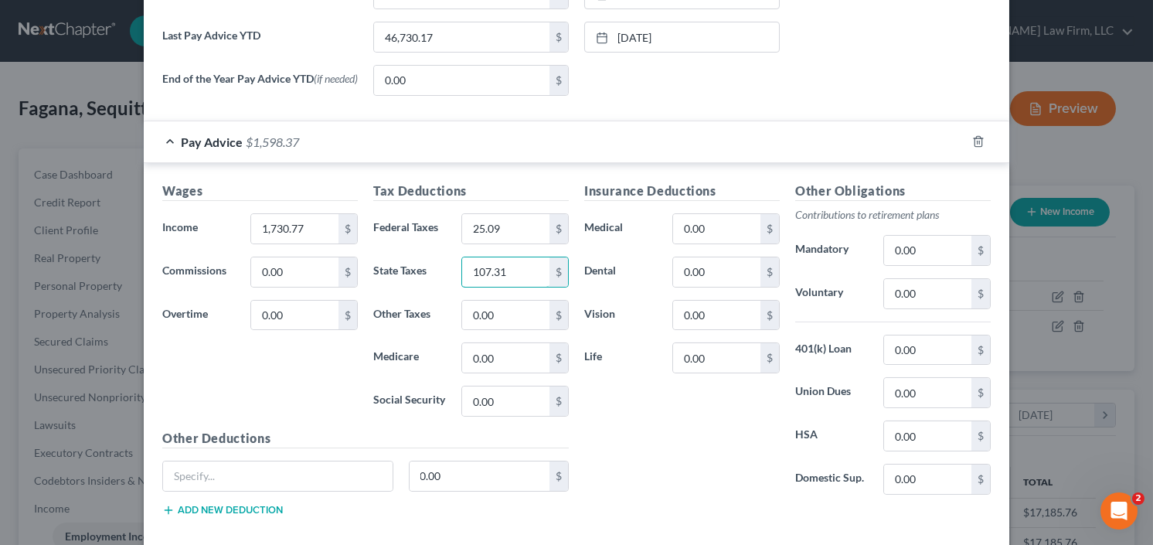
scroll to position [637, 0]
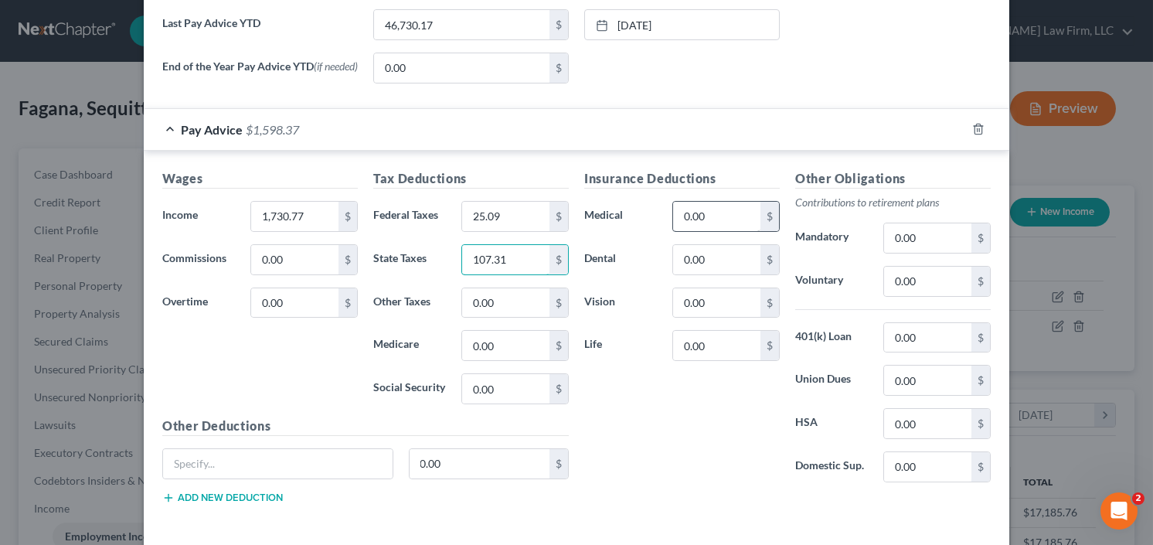
type input "107.31"
click at [714, 213] on input "0.00" at bounding box center [716, 216] width 87 height 29
type input "17.91"
type input "1.06"
type input "2.22"
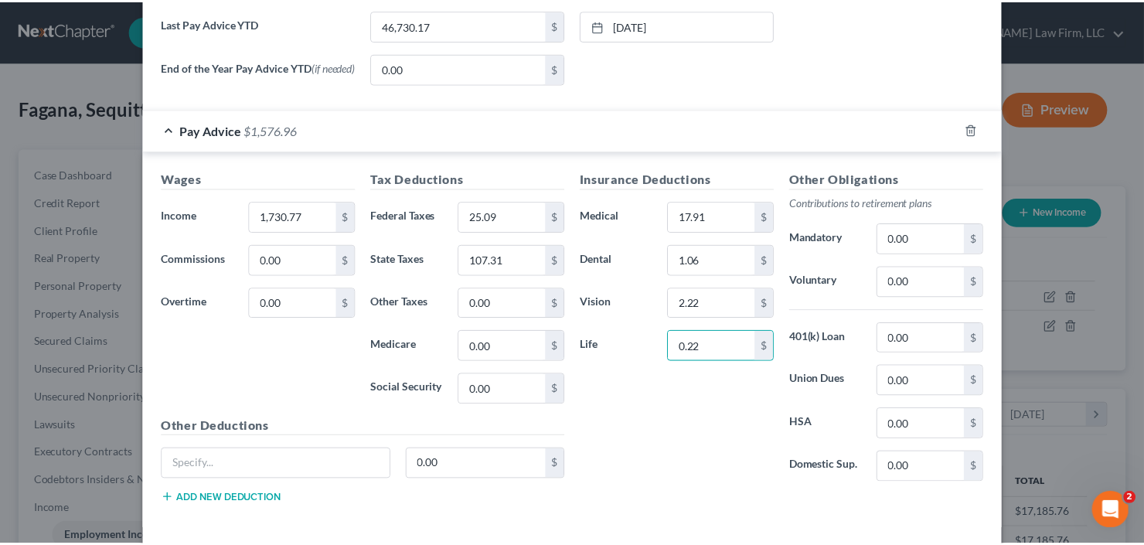
scroll to position [703, 0]
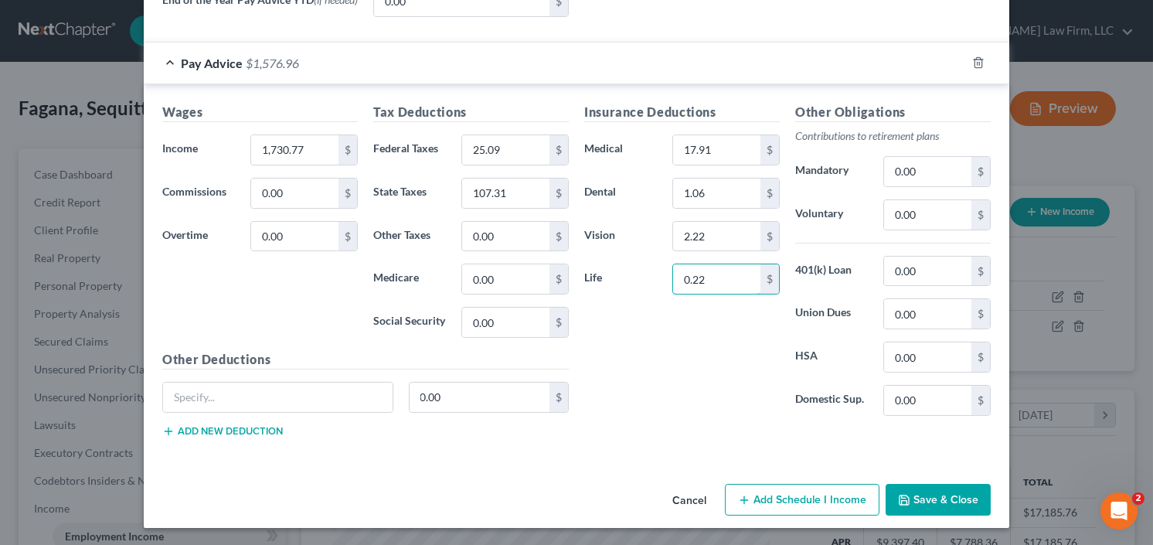
type input "0.22"
click at [930, 498] on button "Save & Close" at bounding box center [938, 500] width 105 height 32
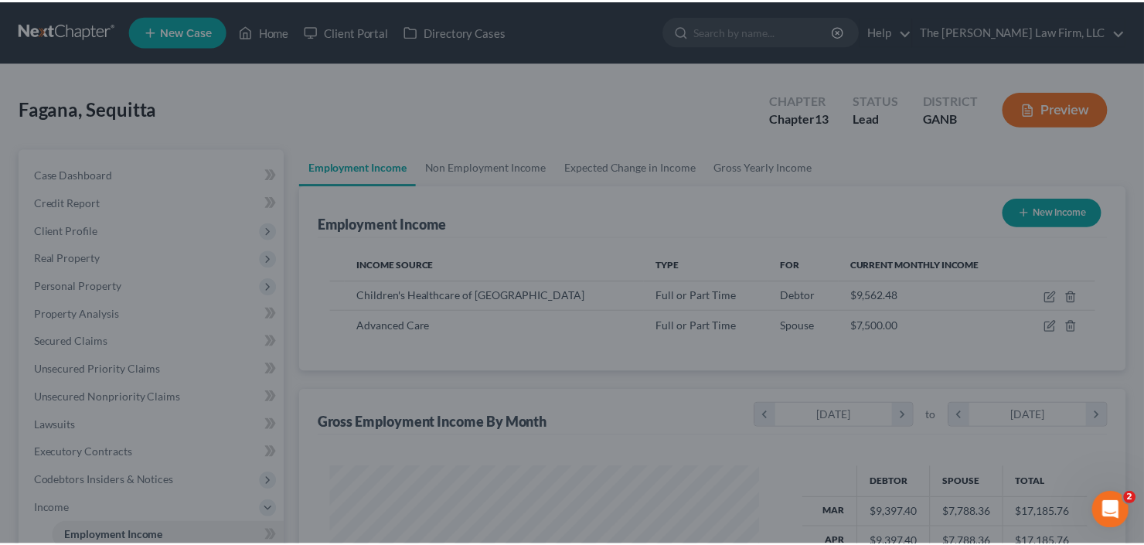
scroll to position [772681, 772492]
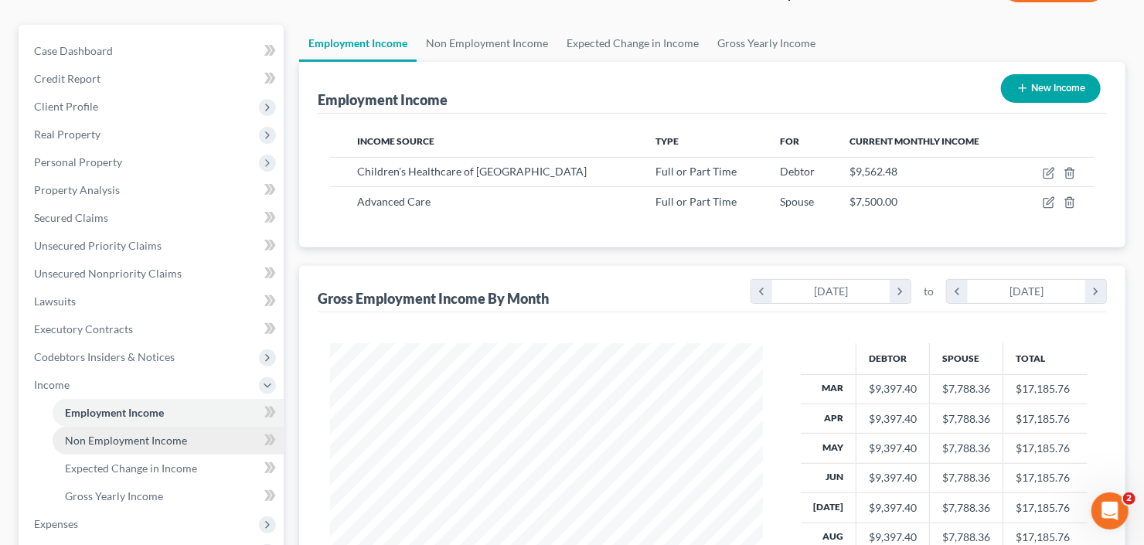
drag, startPoint x: 147, startPoint y: 439, endPoint x: 153, endPoint y: 434, distance: 8.2
click at [147, 439] on span "Non Employment Income" at bounding box center [126, 440] width 122 height 13
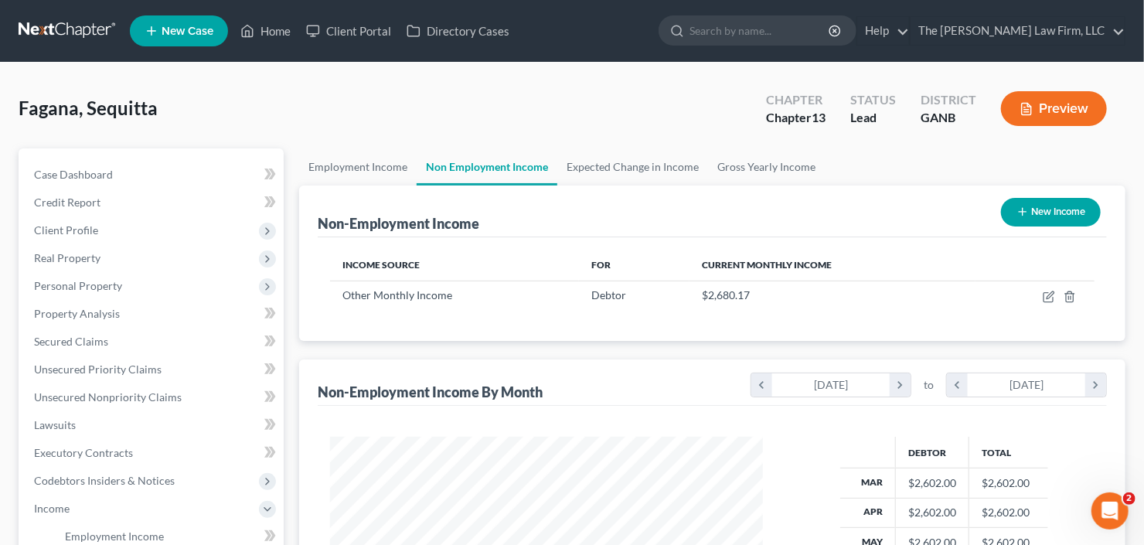
scroll to position [276, 464]
click at [1065, 205] on button "New Income" at bounding box center [1051, 212] width 100 height 29
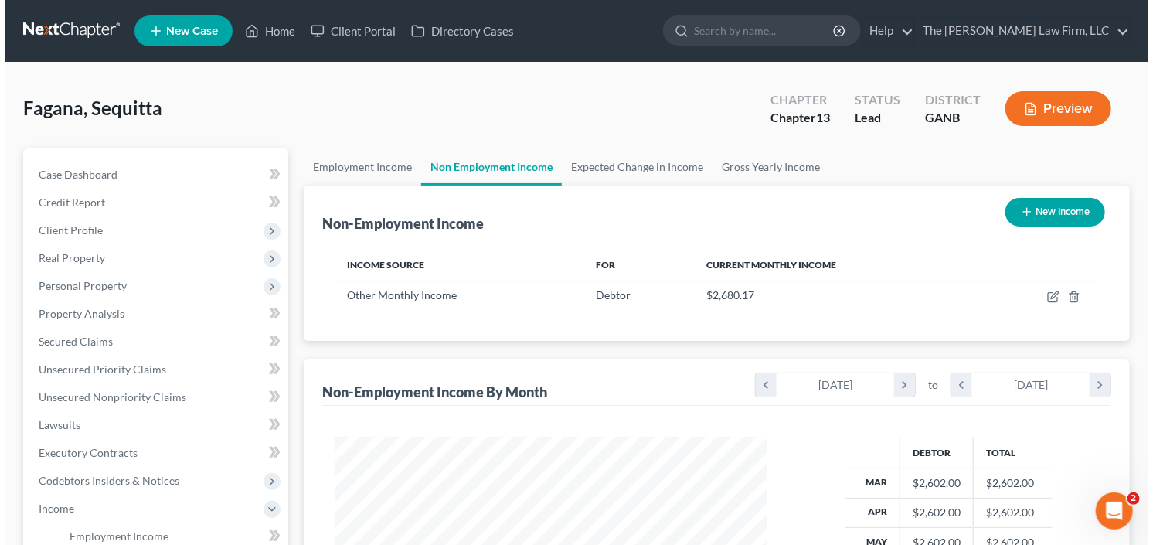
scroll to position [276, 468]
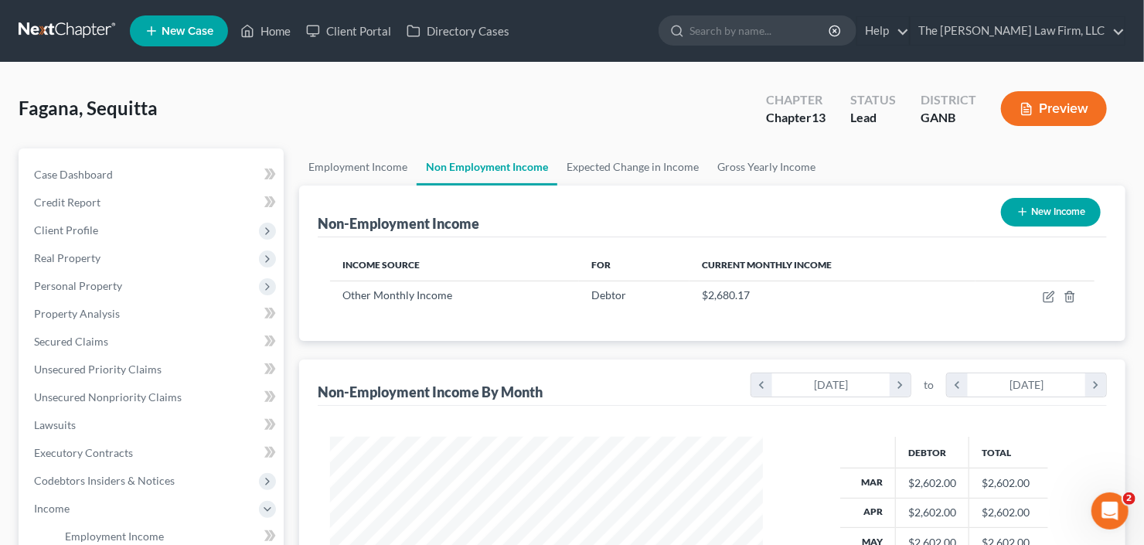
select select "0"
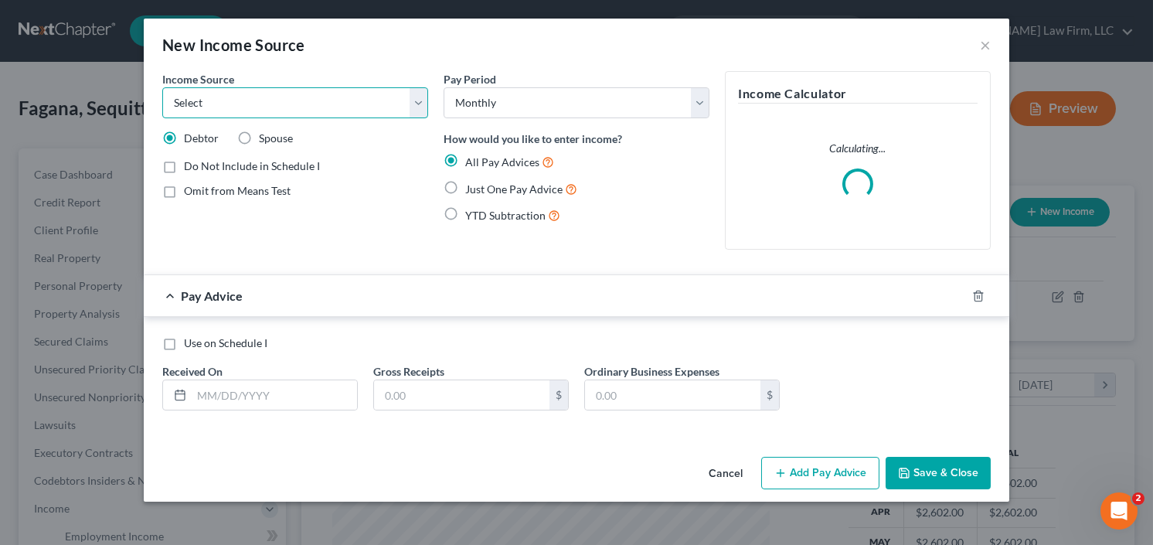
click at [349, 94] on select "Select Unemployment Disability (from employer) Pension Retirement Social Securi…" at bounding box center [295, 102] width 266 height 31
select select "13"
click at [162, 87] on select "Select Unemployment Disability (from employer) Pension Retirement Social Securi…" at bounding box center [295, 102] width 266 height 31
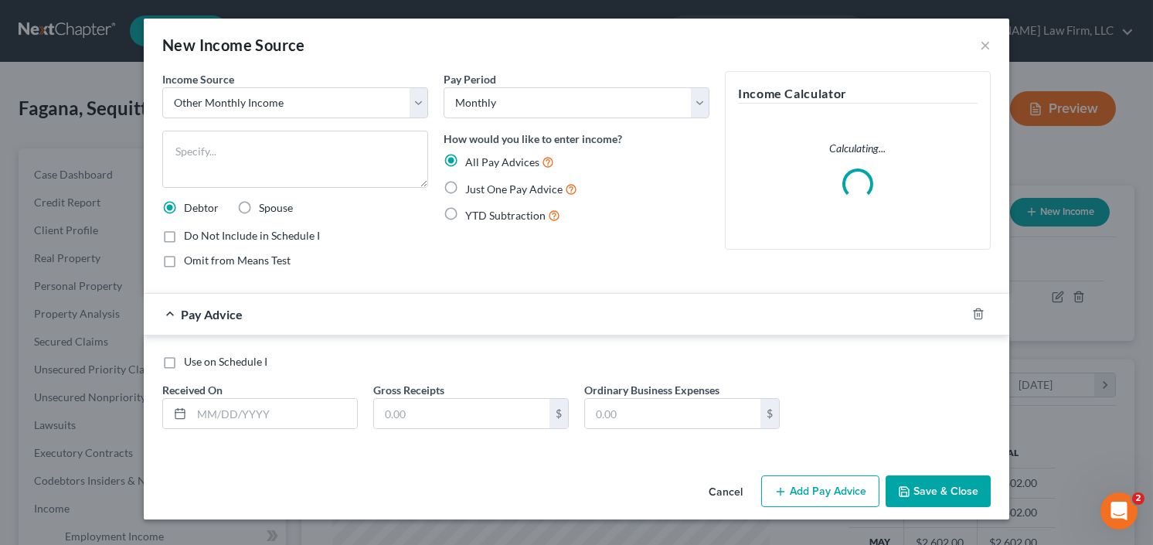
click at [259, 204] on label "Spouse" at bounding box center [276, 207] width 34 height 15
click at [265, 204] on input "Spouse" at bounding box center [270, 205] width 10 height 10
radio input "true"
click at [335, 117] on div "Income Source * Select Unemployment Disability (from employer) Pension Retireme…" at bounding box center [295, 175] width 281 height 209
click at [315, 143] on textarea at bounding box center [295, 159] width 266 height 57
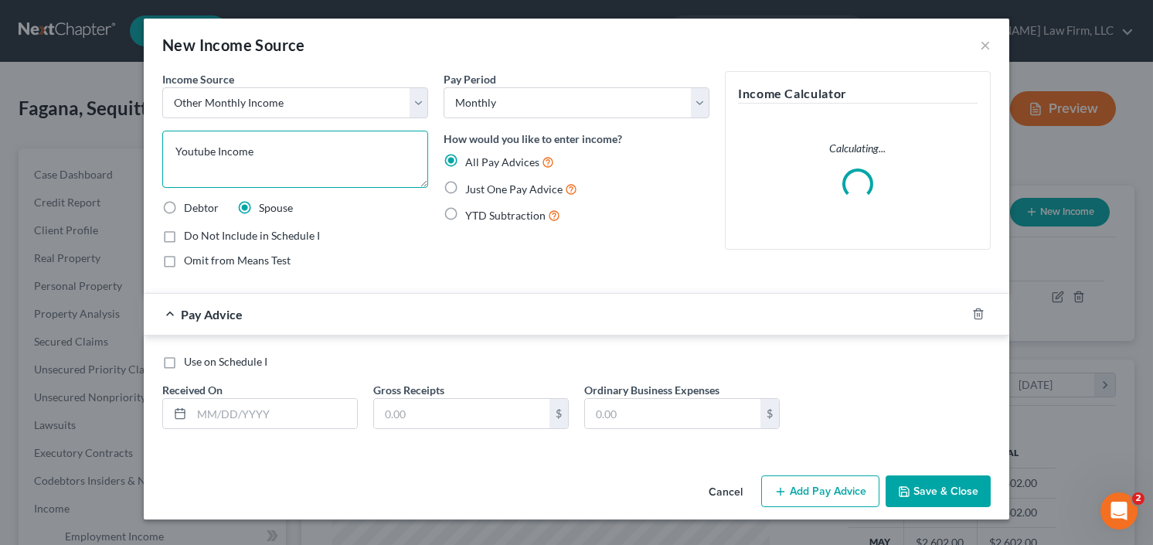
type textarea "Youtube Income"
click at [465, 214] on label "YTD Subtraction" at bounding box center [512, 215] width 95 height 18
click at [472, 214] on input "YTD Subtraction" at bounding box center [477, 211] width 10 height 10
radio input "true"
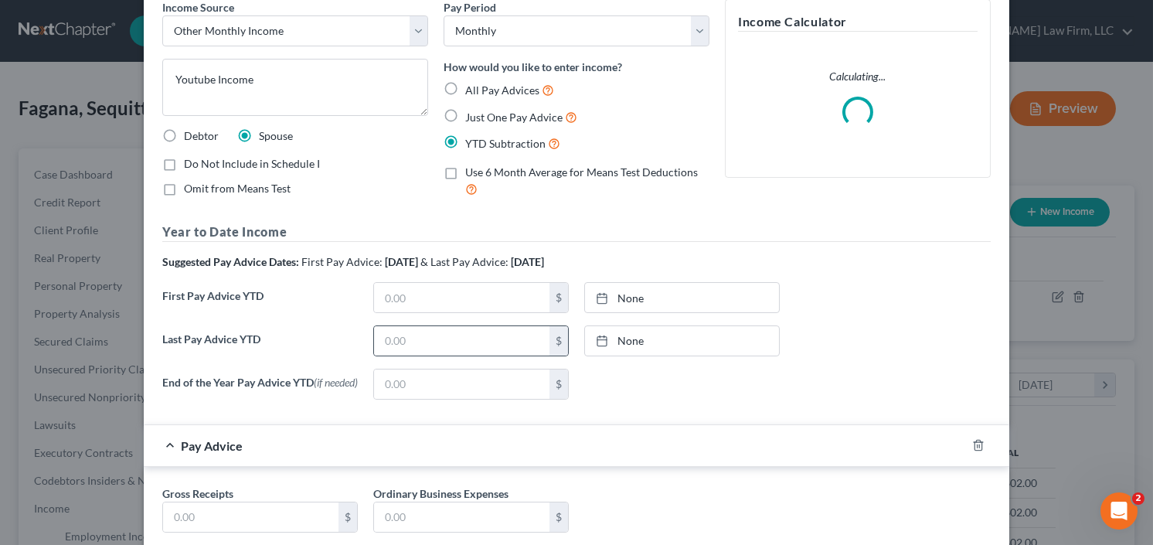
scroll to position [124, 0]
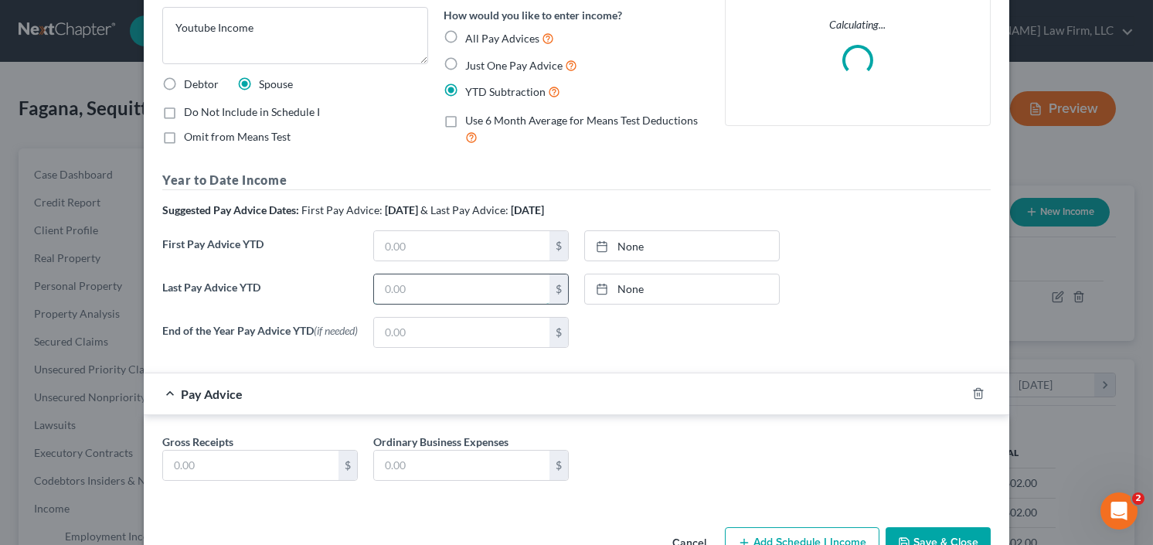
click at [427, 294] on div "Year to Date Income Suggested Pay Advice Dates: First Pay Advice: March 2025 & …" at bounding box center [576, 265] width 829 height 189
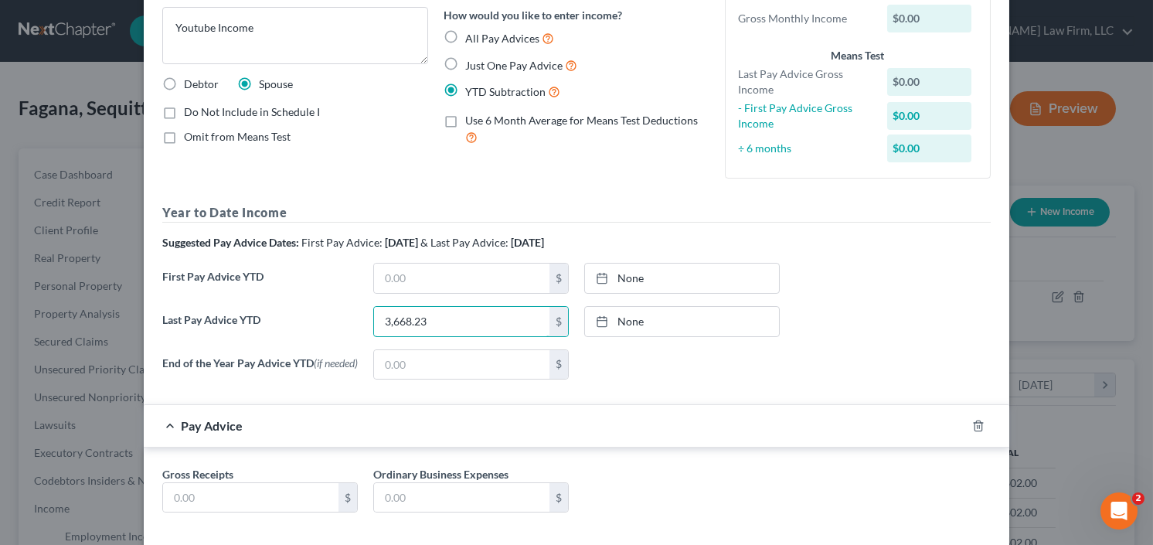
type input "3,668.23"
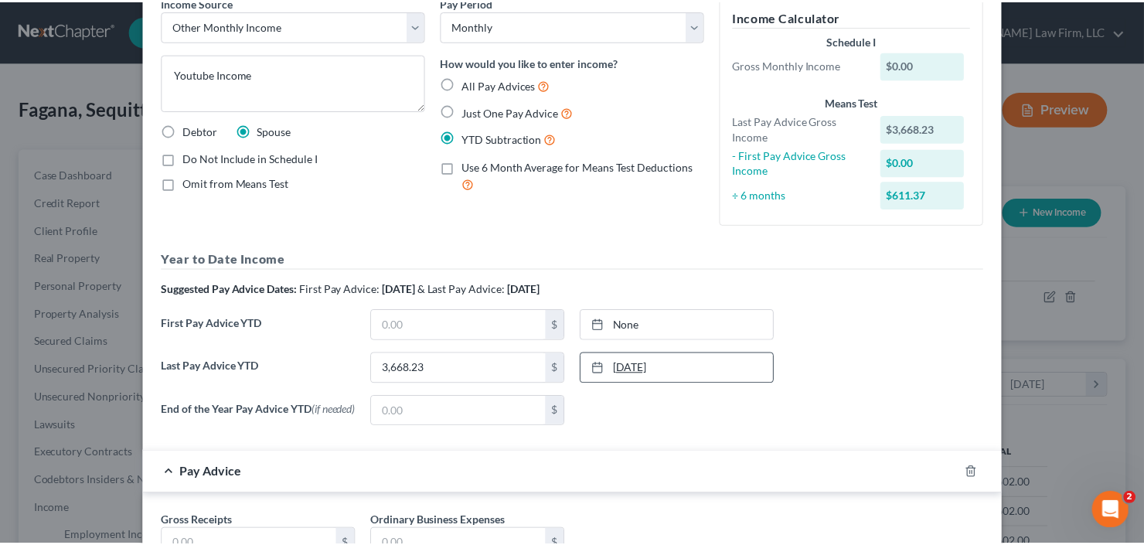
scroll to position [201, 0]
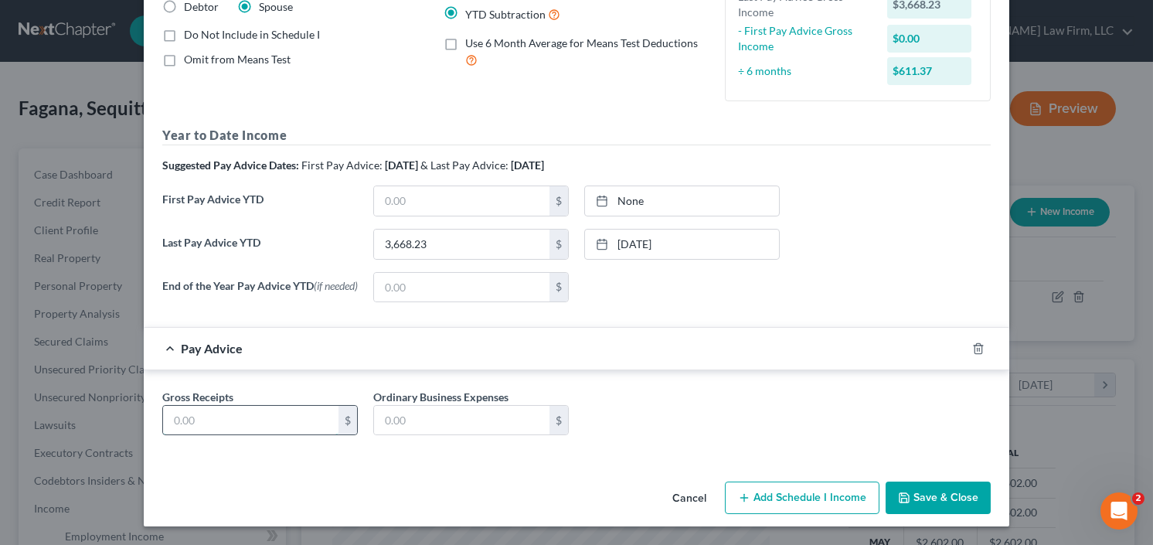
click at [230, 409] on input "text" at bounding box center [250, 420] width 175 height 29
type input "611.37"
click at [975, 489] on button "Save & Close" at bounding box center [938, 498] width 105 height 32
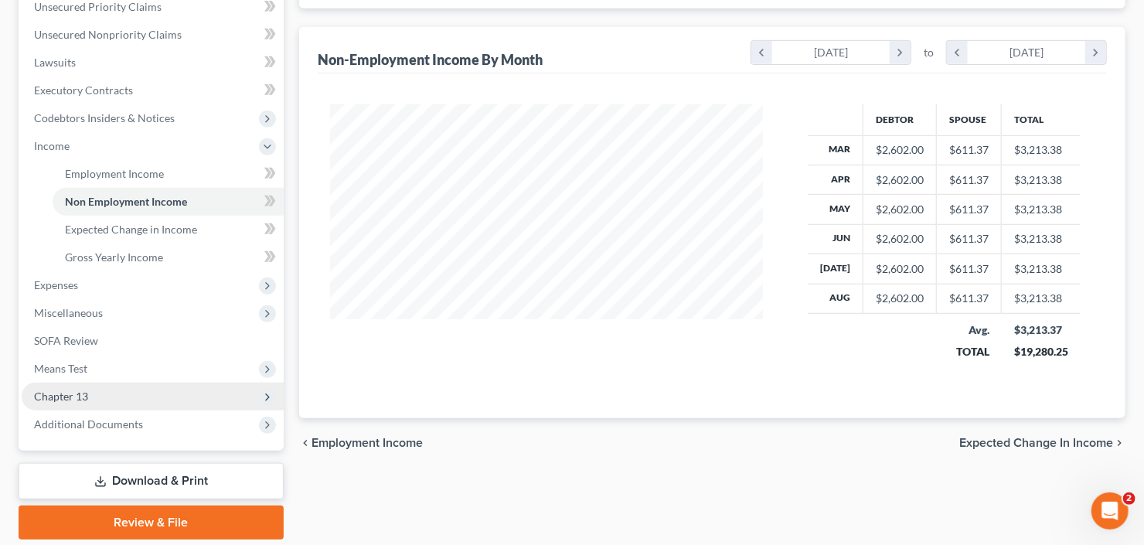
scroll to position [414, 0]
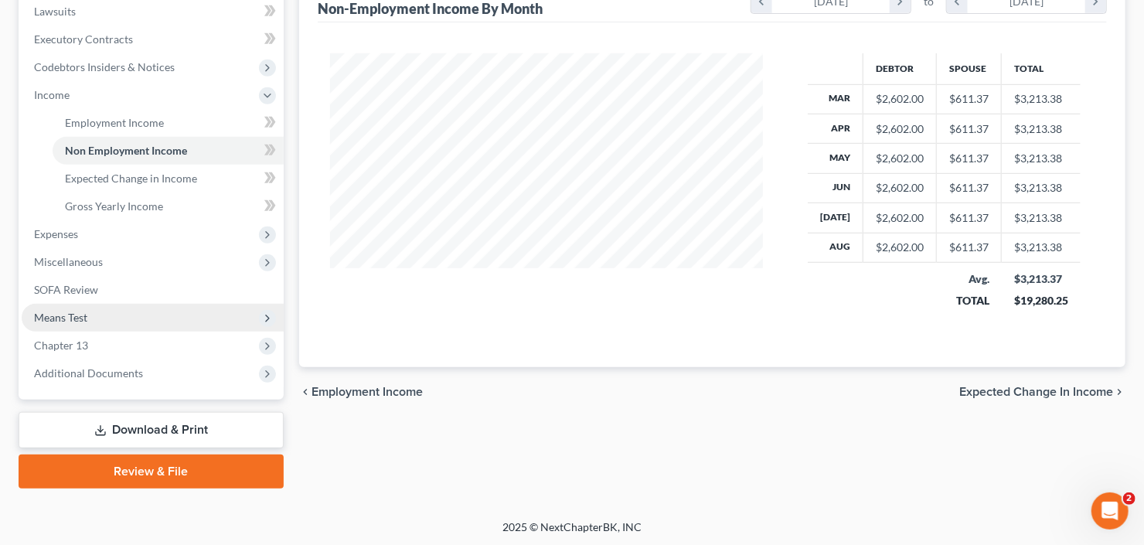
click at [83, 318] on span "Means Test" at bounding box center [60, 317] width 53 height 13
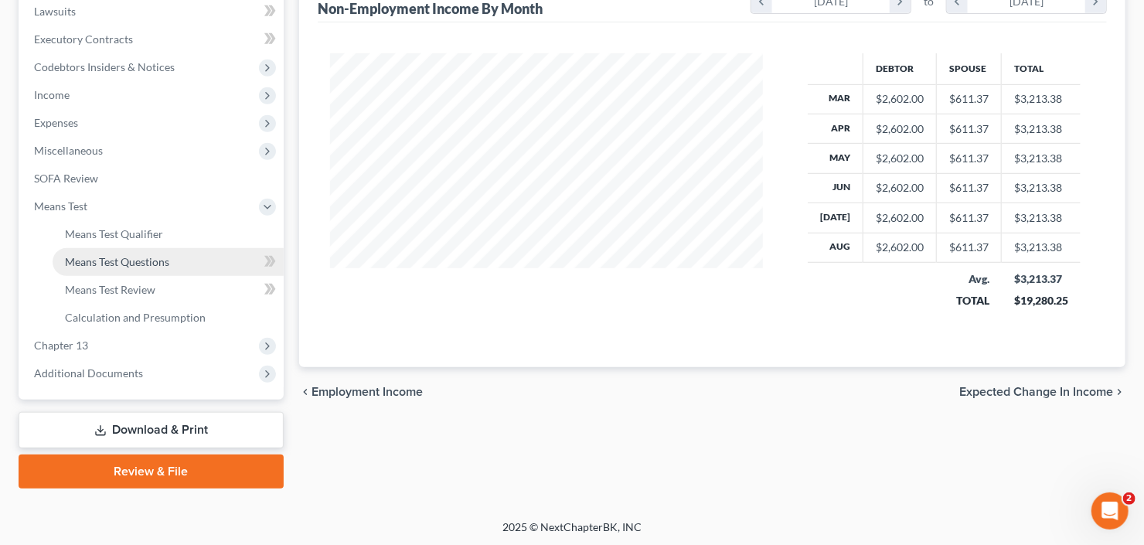
click at [130, 256] on span "Means Test Questions" at bounding box center [117, 261] width 104 height 13
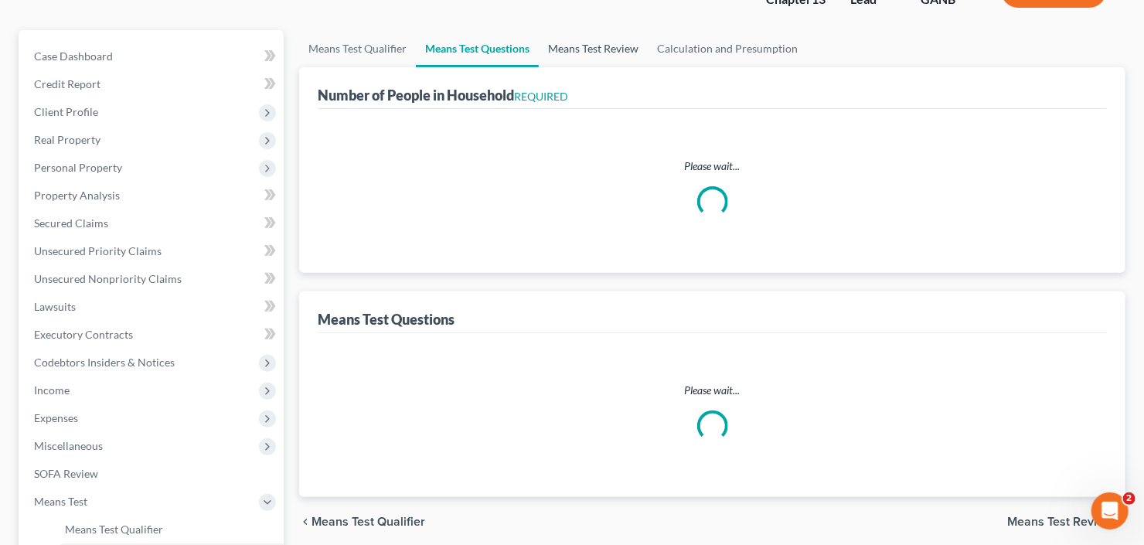
scroll to position [124, 0]
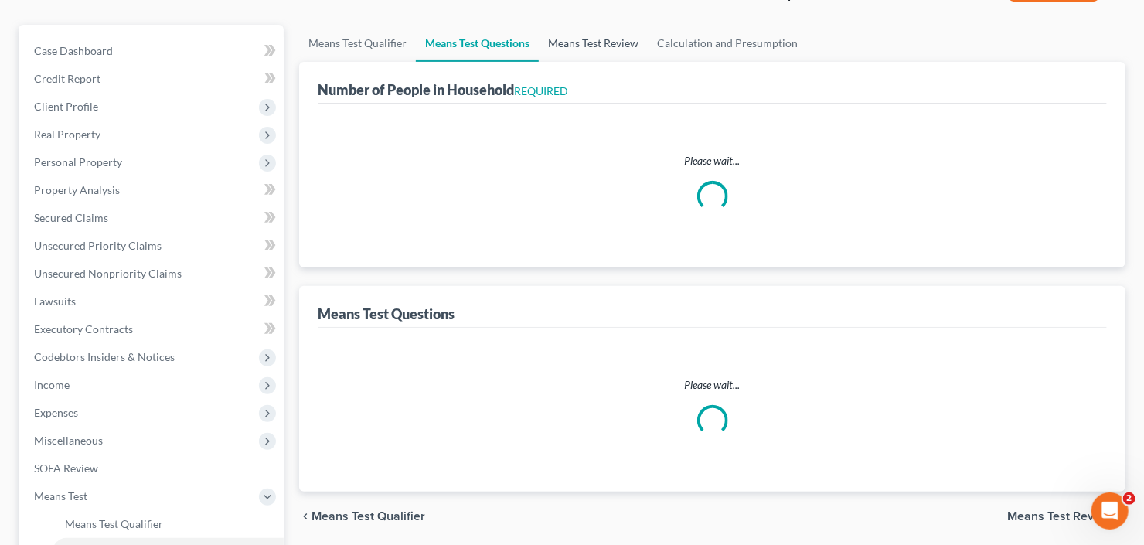
select select "0"
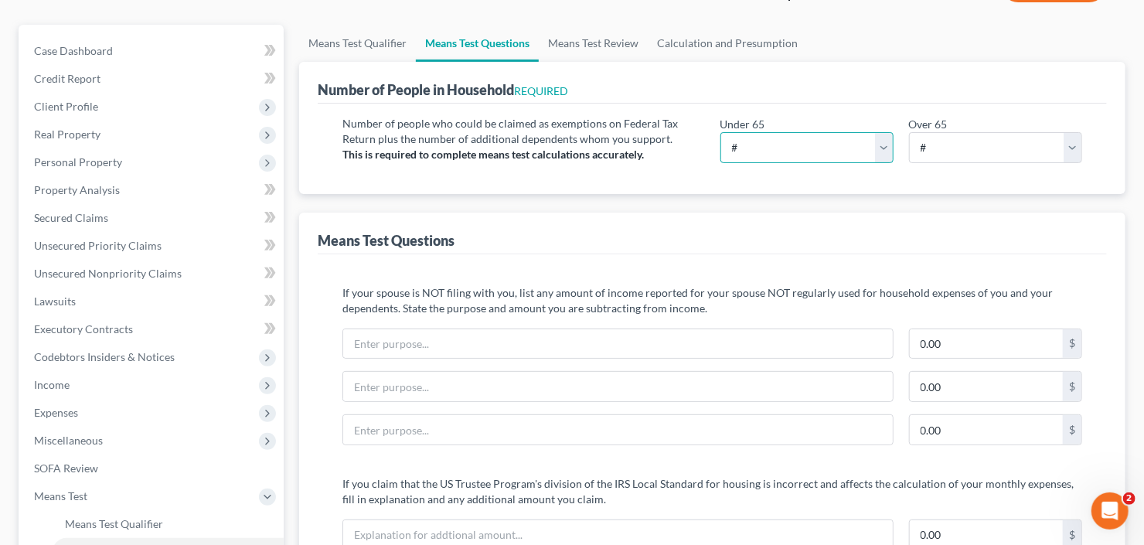
click at [780, 145] on select "# 0 1 2 3 4 5 6 7 8 9 10" at bounding box center [806, 147] width 173 height 31
select select "4"
click at [720, 132] on select "# 0 1 2 3 4 5 6 7 8 9 10" at bounding box center [806, 147] width 173 height 31
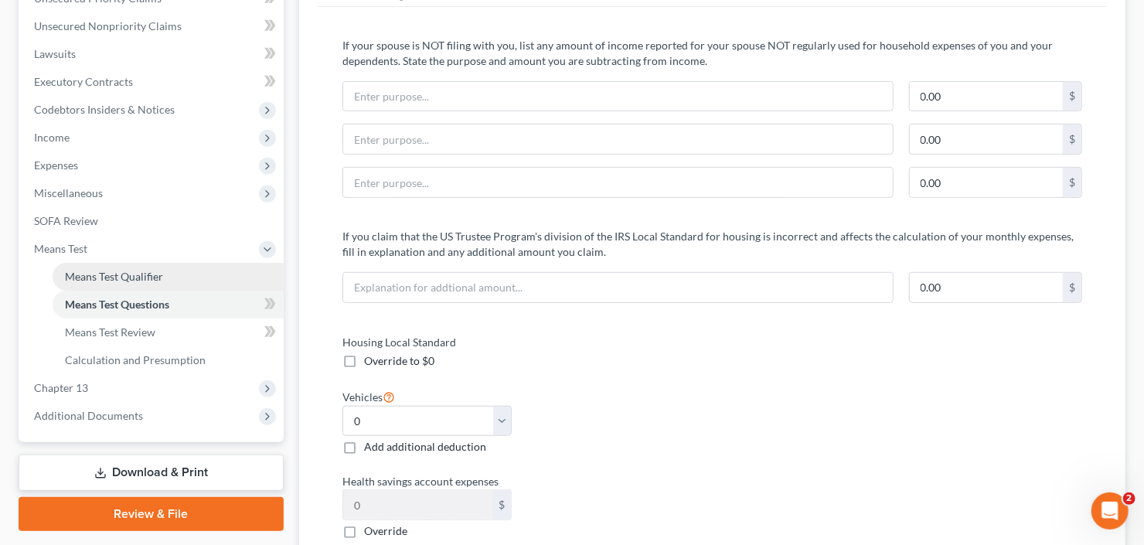
click at [73, 275] on span "Means Test Qualifier" at bounding box center [114, 276] width 98 height 13
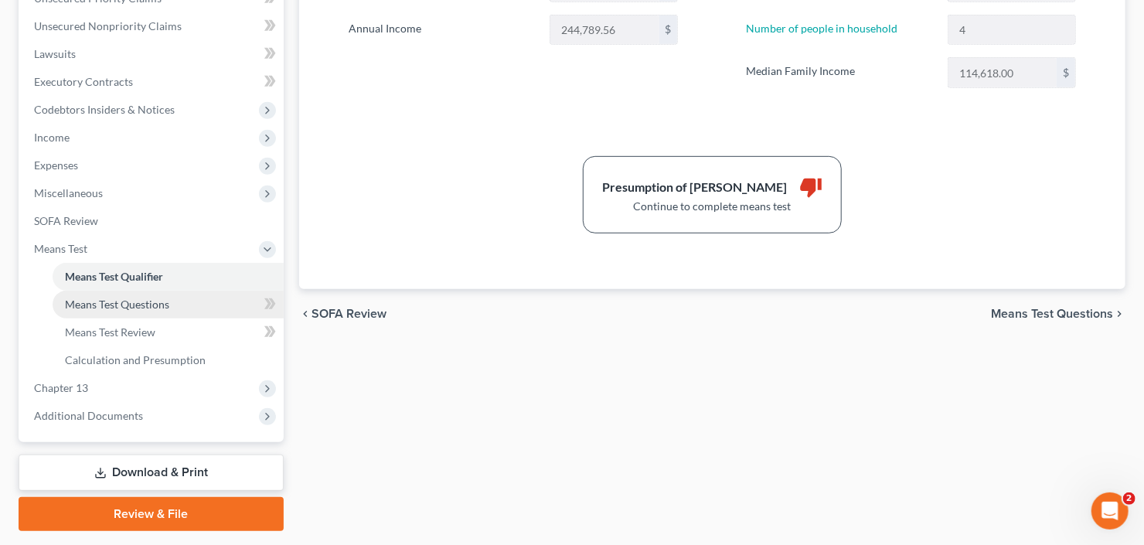
click at [107, 304] on span "Means Test Questions" at bounding box center [117, 304] width 104 height 13
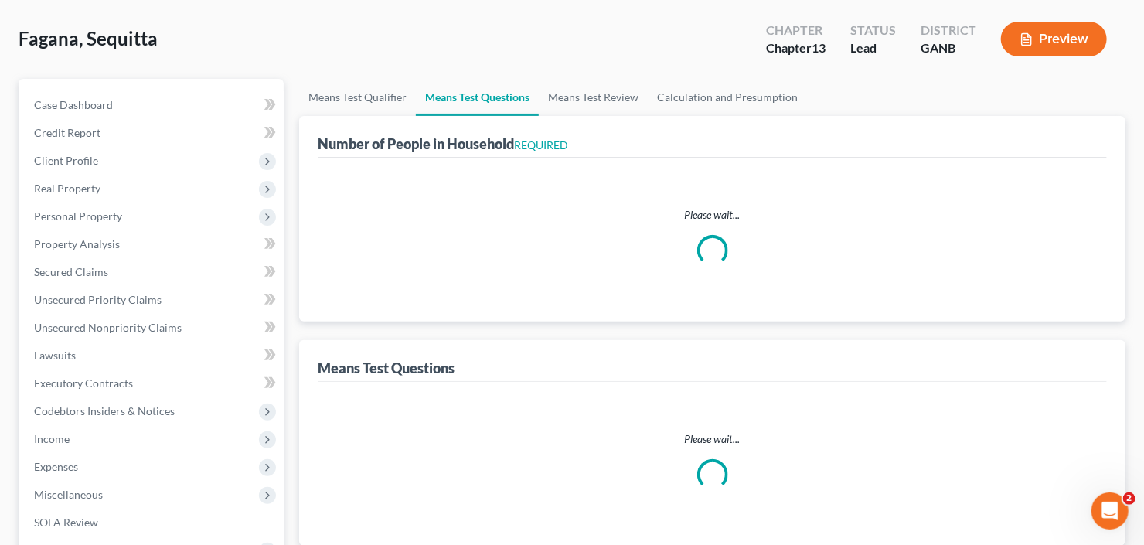
scroll to position [12, 0]
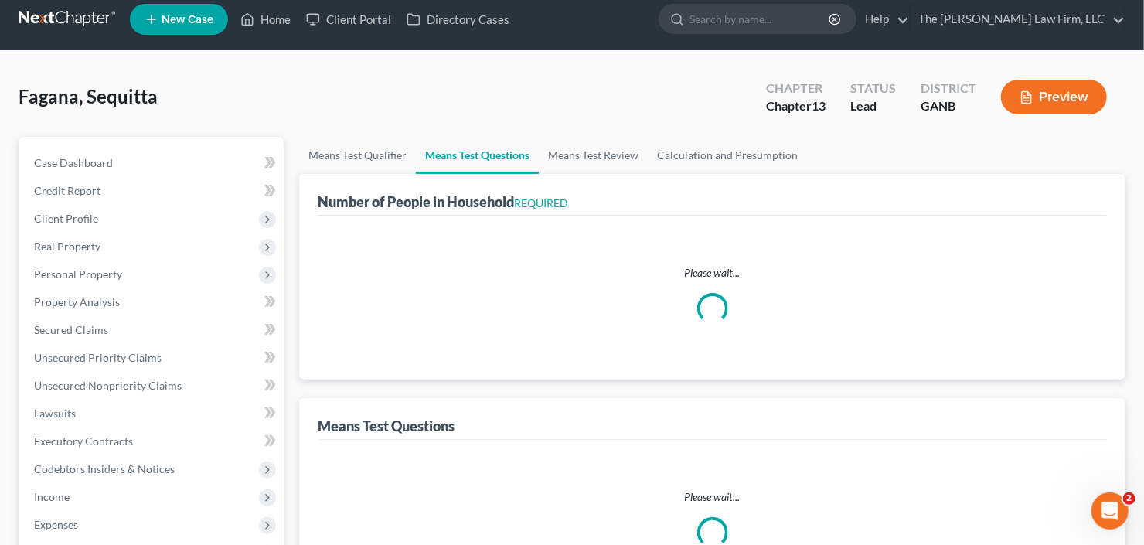
select select "4"
select select "0"
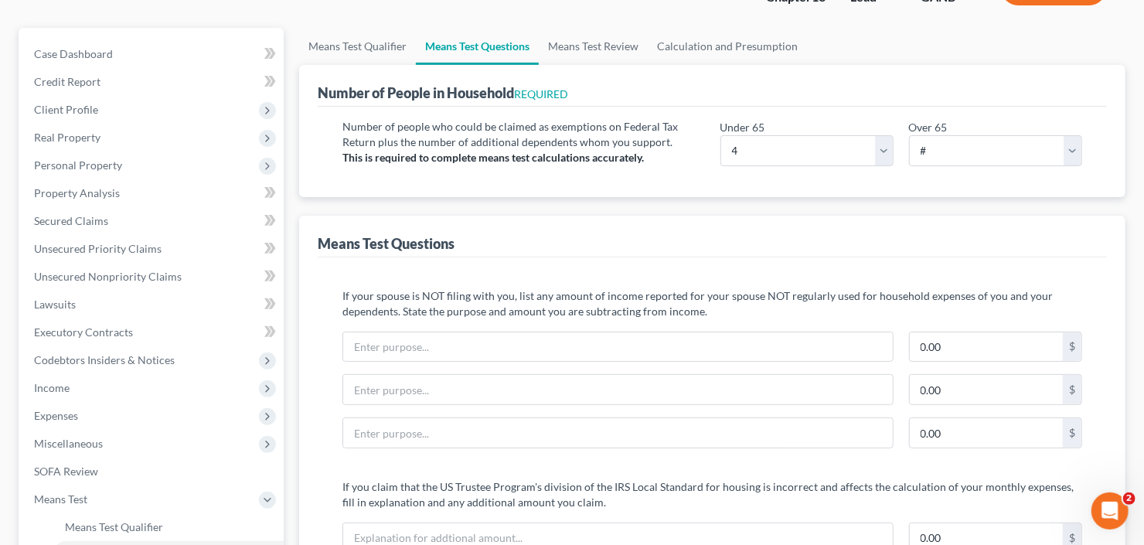
scroll to position [0, 0]
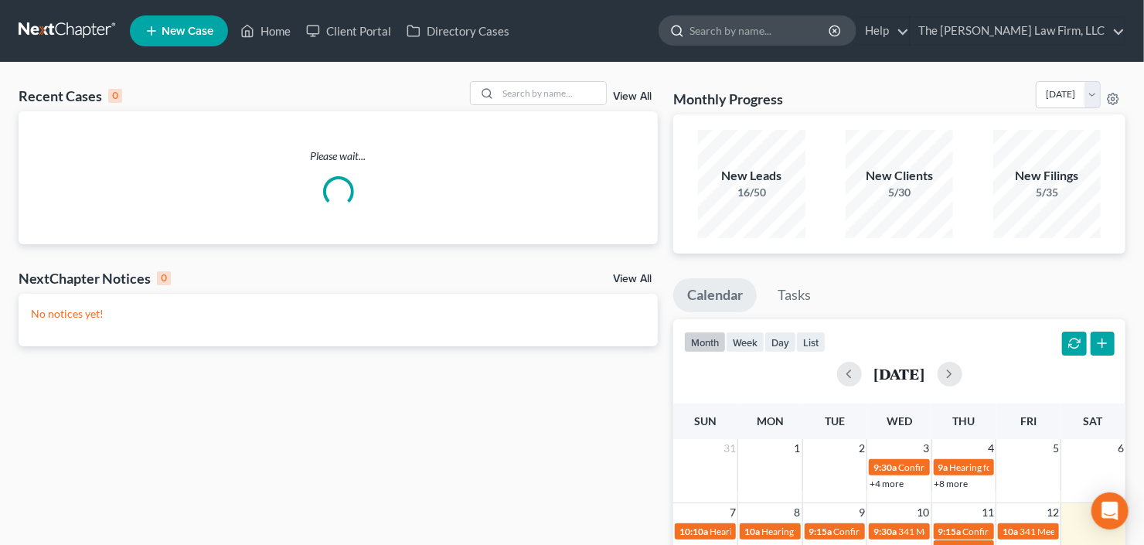
click at [776, 33] on input "search" at bounding box center [759, 30] width 141 height 29
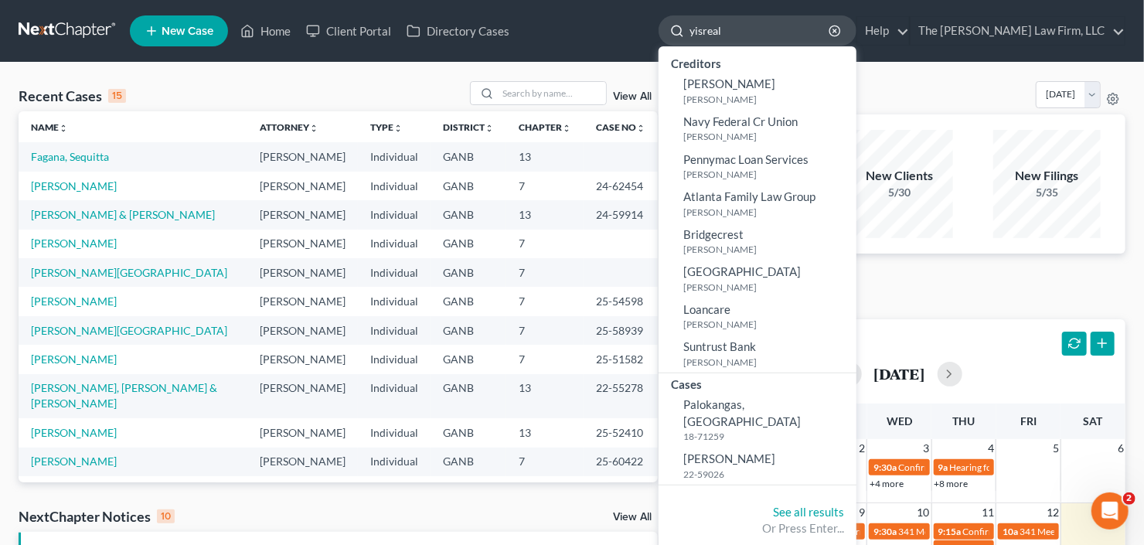
type input "yisreal"
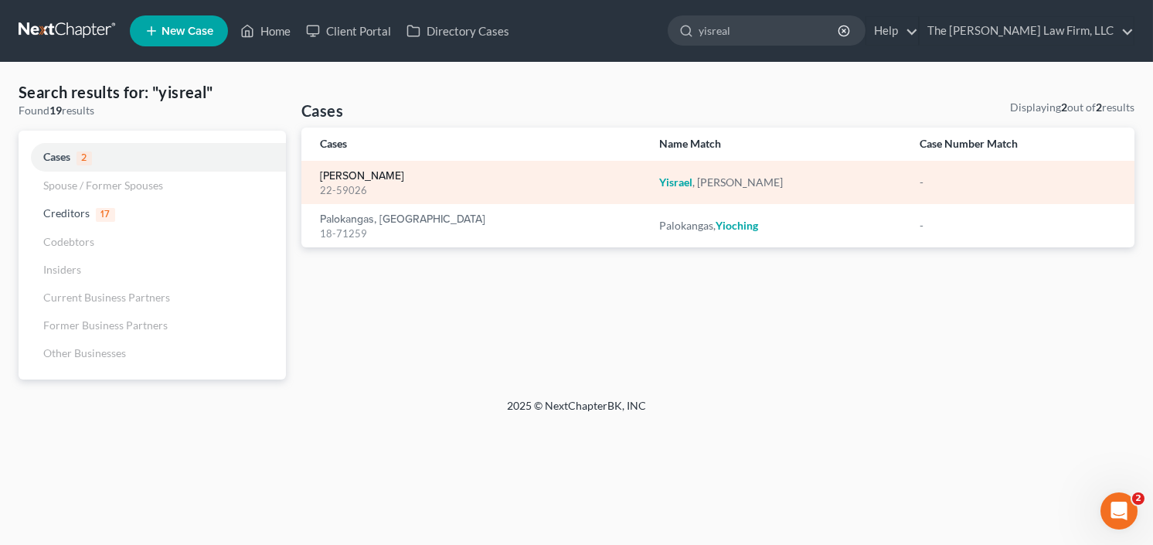
click at [355, 175] on link "[PERSON_NAME]" at bounding box center [362, 176] width 84 height 11
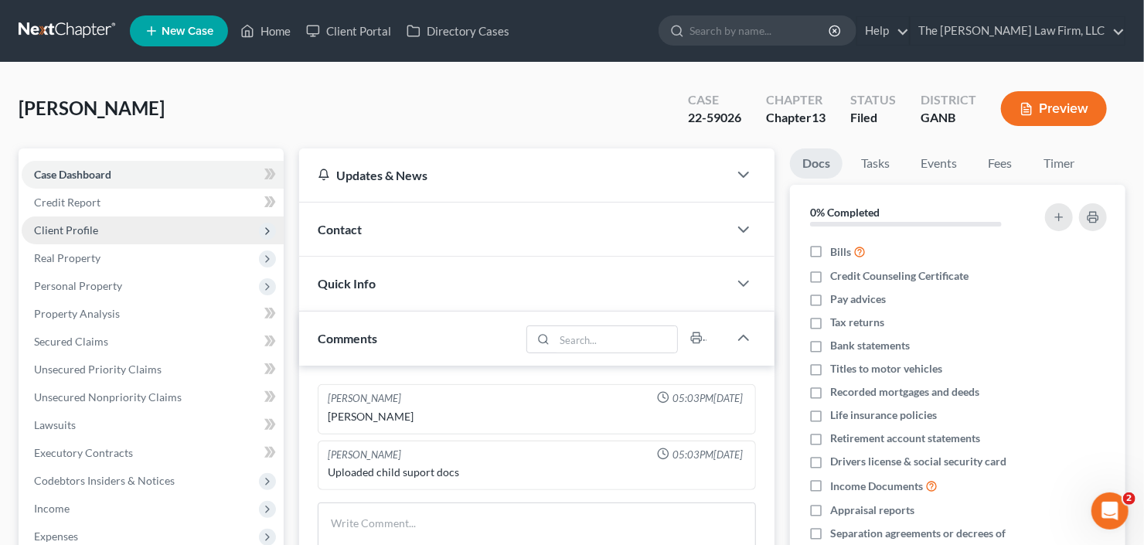
click at [83, 226] on span "Client Profile" at bounding box center [66, 229] width 64 height 13
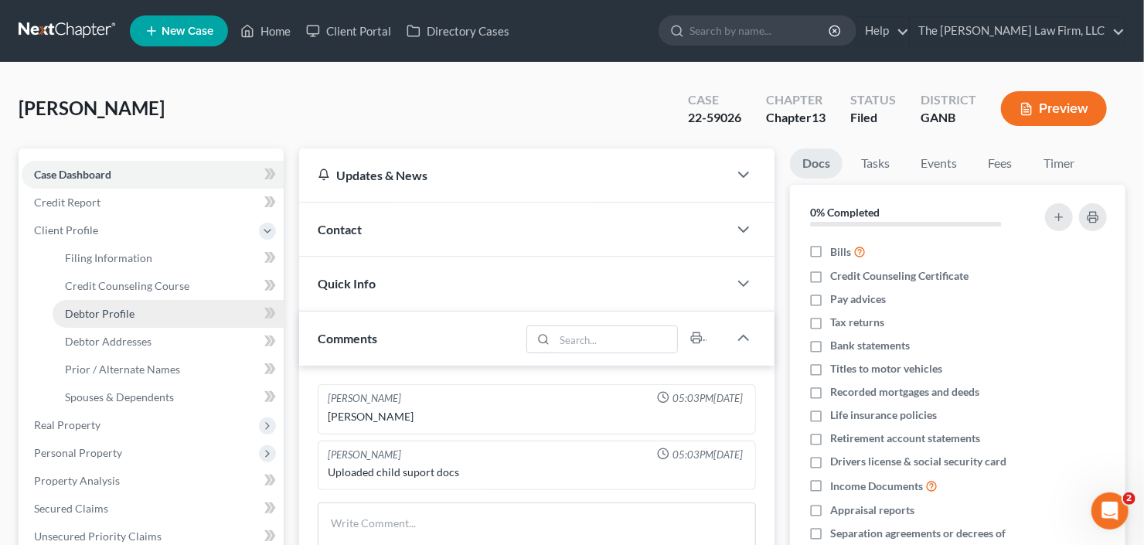
click at [108, 315] on span "Debtor Profile" at bounding box center [100, 313] width 70 height 13
select select "0"
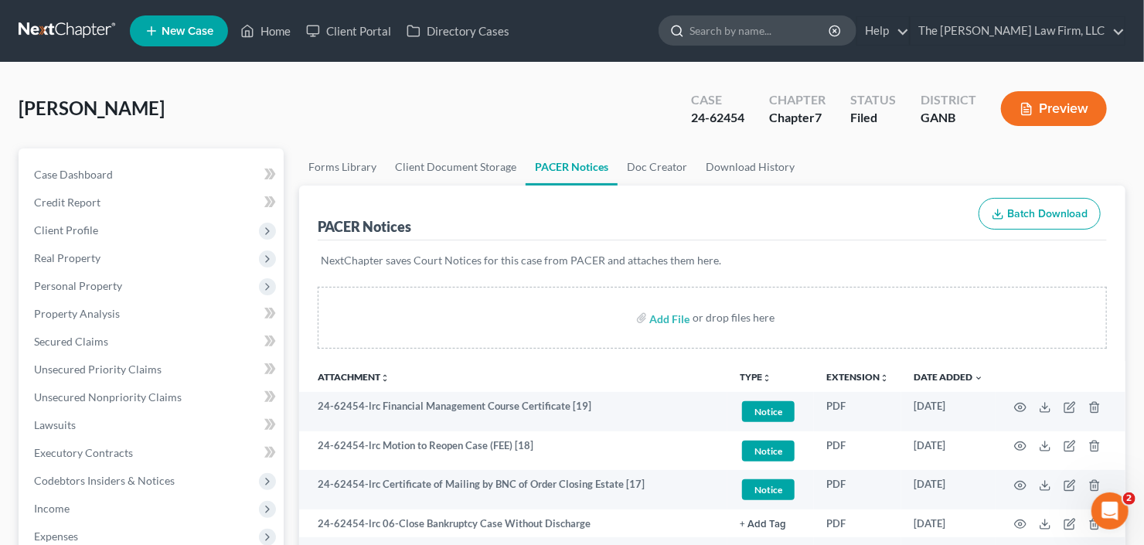
click at [801, 36] on input "search" at bounding box center [759, 30] width 141 height 29
type input "[PERSON_NAME]"
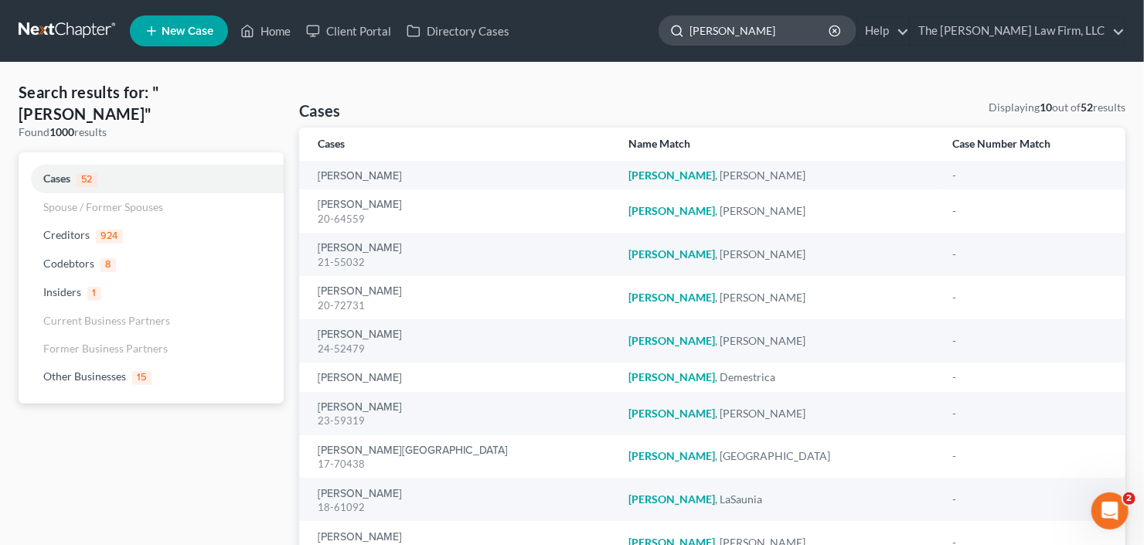
click at [779, 29] on input "[PERSON_NAME]" at bounding box center [759, 30] width 141 height 29
click at [654, 53] on nav "Home New Case Client Portal Directory Cases The [PERSON_NAME] Law Firm, LLC [EM…" at bounding box center [572, 31] width 1144 height 62
click at [822, 29] on input "[PERSON_NAME]" at bounding box center [759, 30] width 141 height 29
drag, startPoint x: 714, startPoint y: 36, endPoint x: 672, endPoint y: 38, distance: 41.8
click at [672, 38] on ul "New Case Home Client Portal Directory Cases [PERSON_NAME] - No Result - Other B…" at bounding box center [628, 31] width 996 height 40
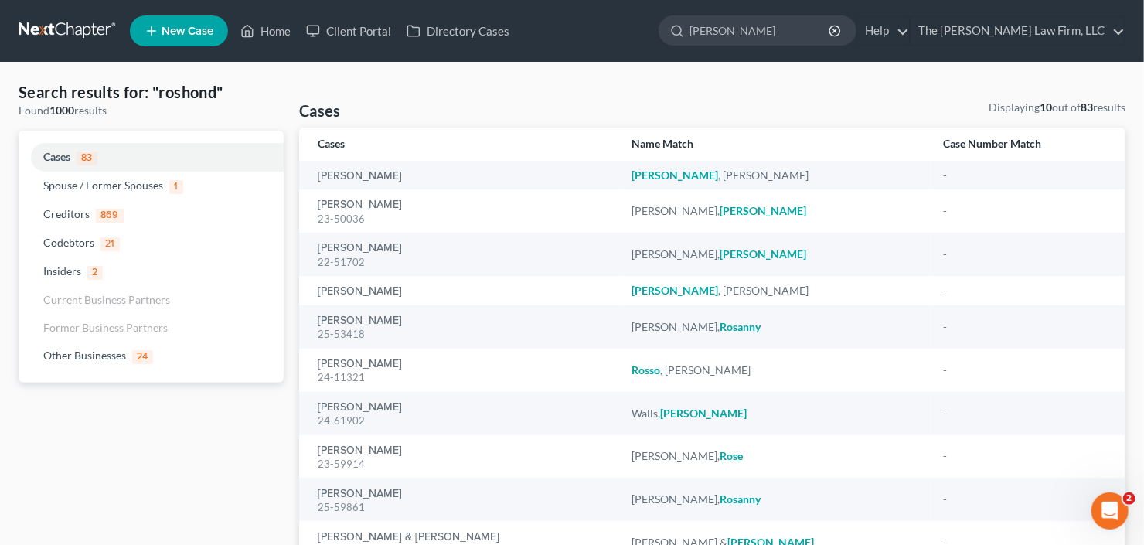
type input "[PERSON_NAME]"
